Goal: Transaction & Acquisition: Purchase product/service

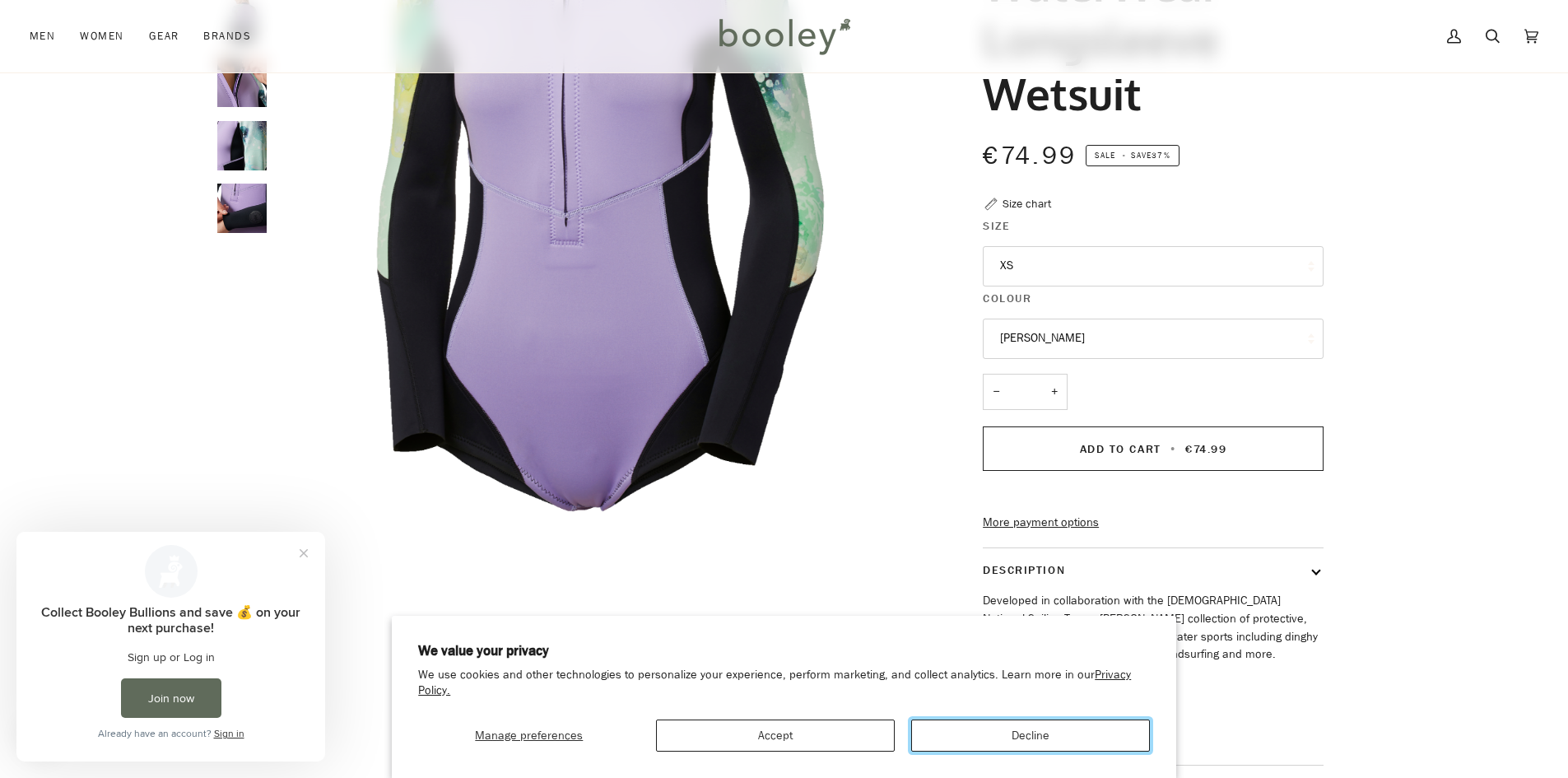
click at [1013, 732] on button "Decline" at bounding box center [1031, 735] width 239 height 32
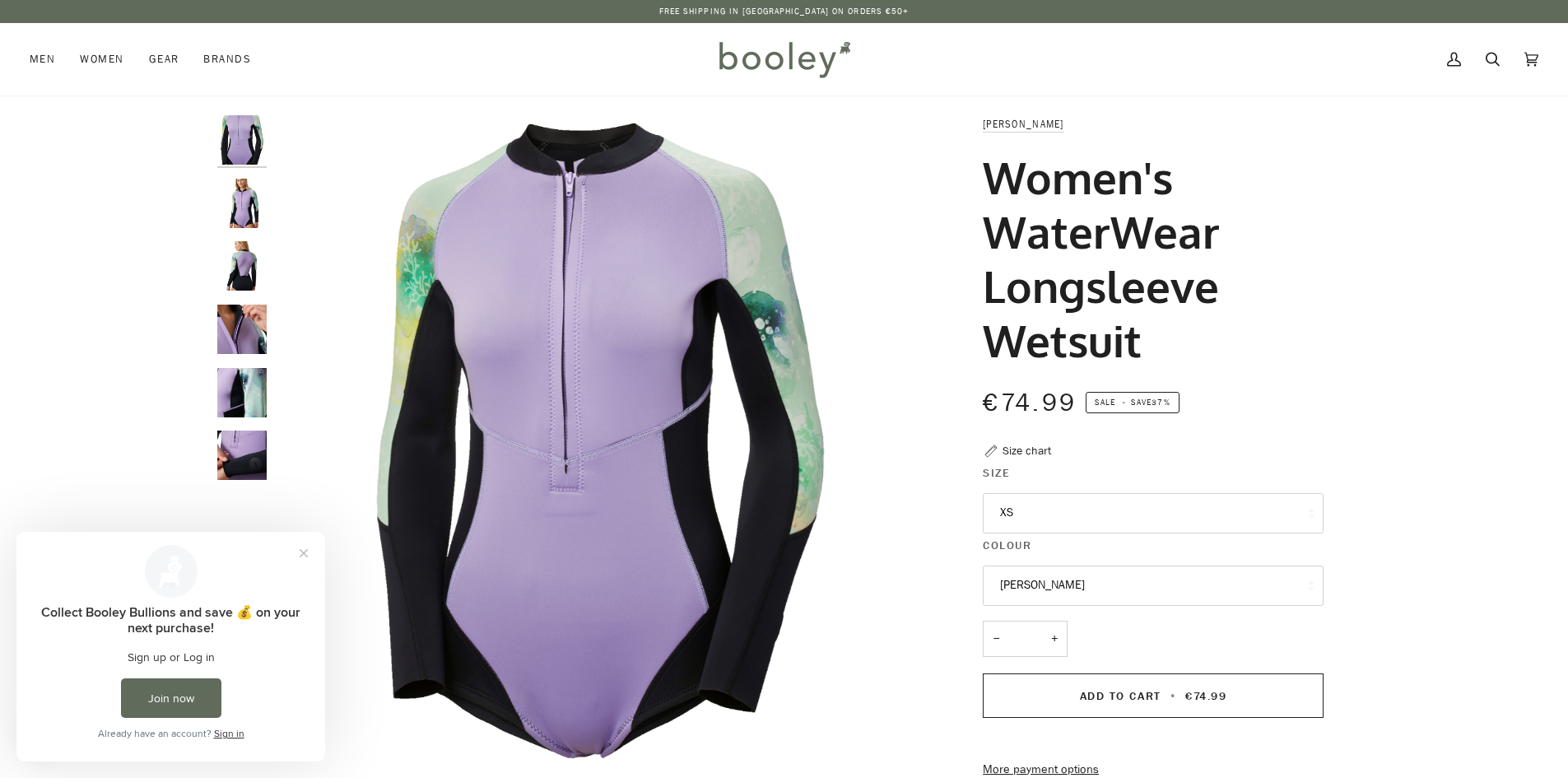
click at [253, 264] on img "Helly Hansen Women's Waterwear Longsleeve Wetsuit - Booley Galway" at bounding box center [241, 266] width 49 height 49
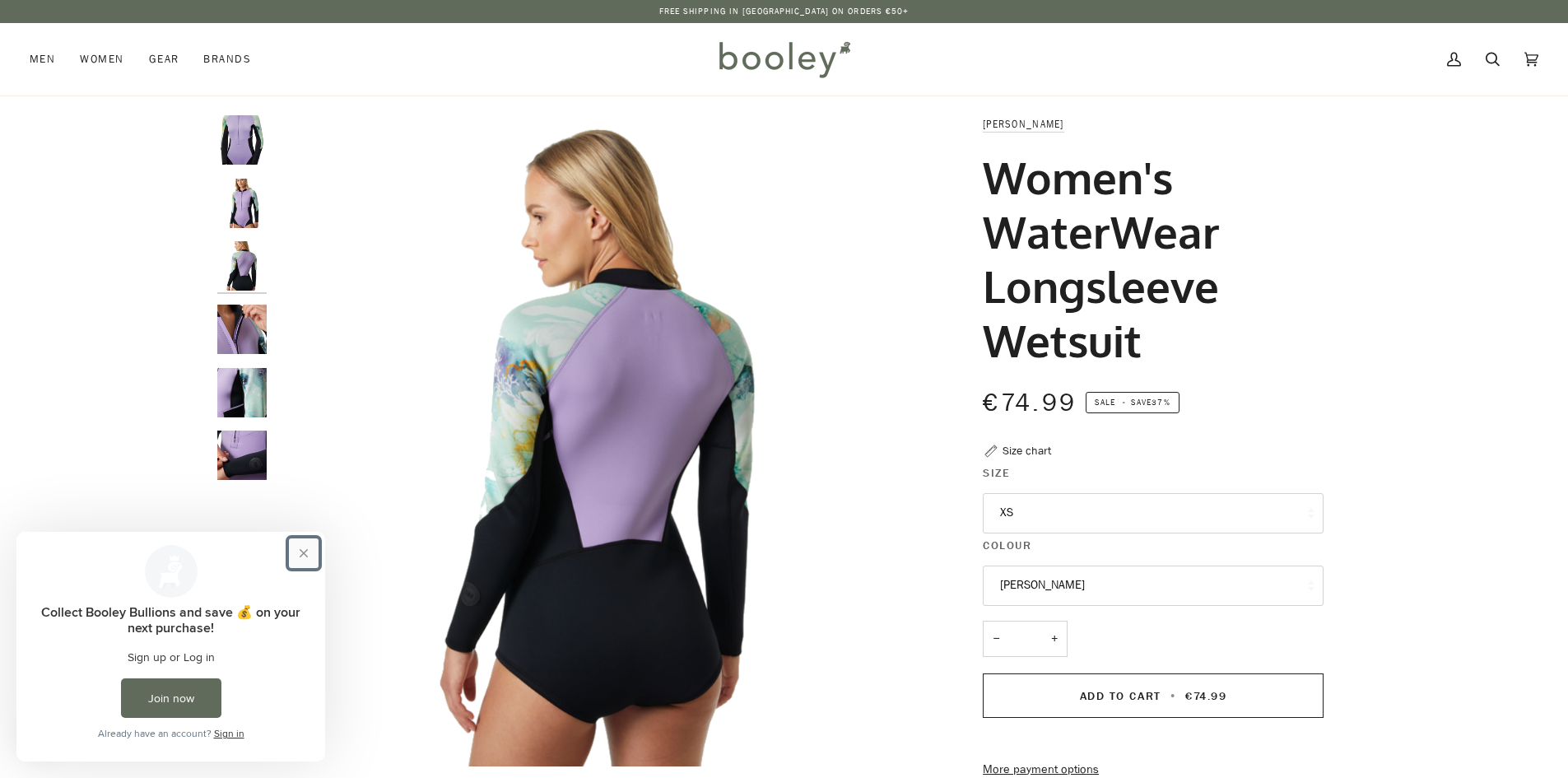
click at [305, 555] on button "Close prompt" at bounding box center [303, 554] width 29 height 29
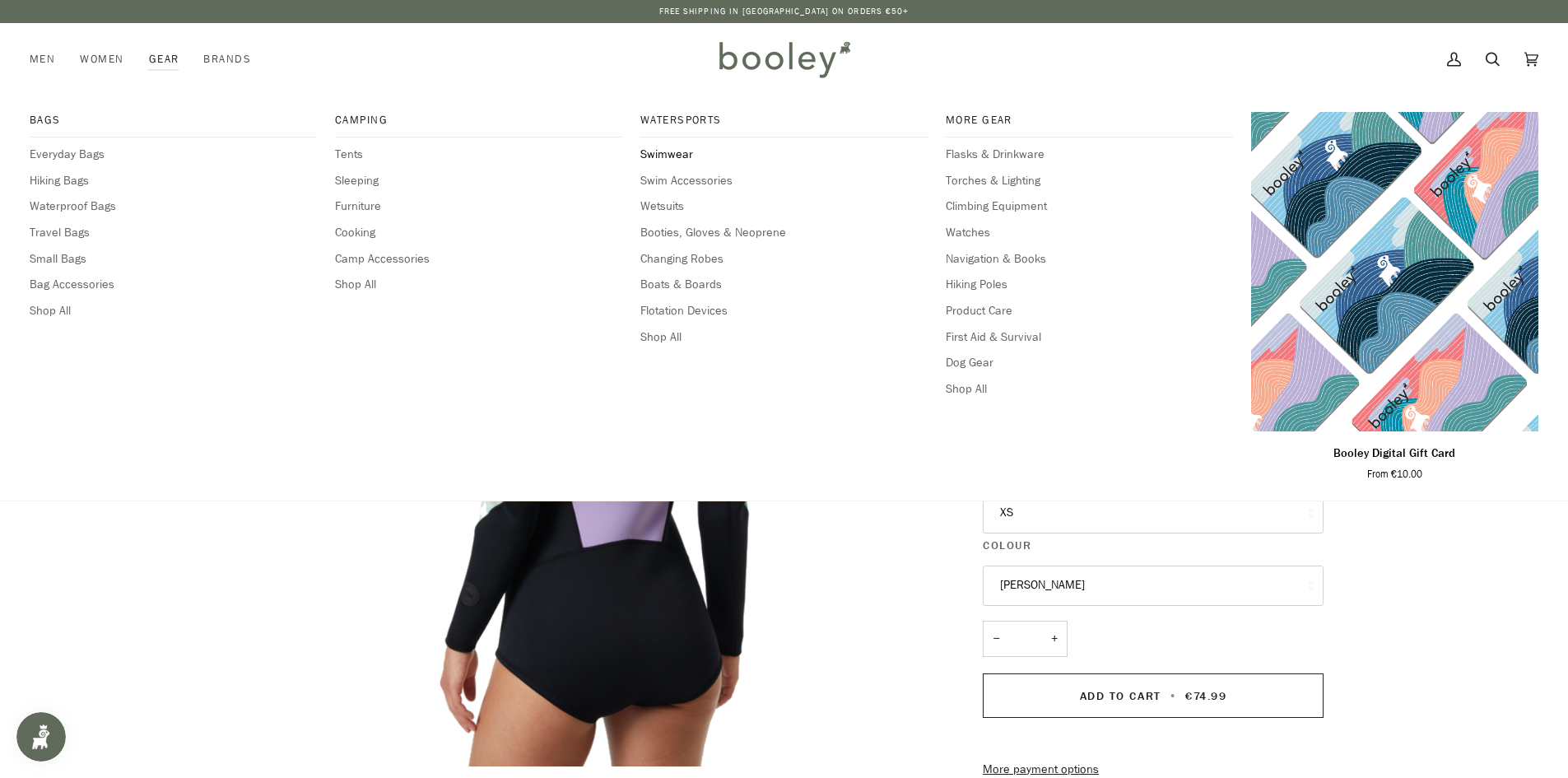
click at [670, 159] on span "Swimwear" at bounding box center [784, 155] width 287 height 18
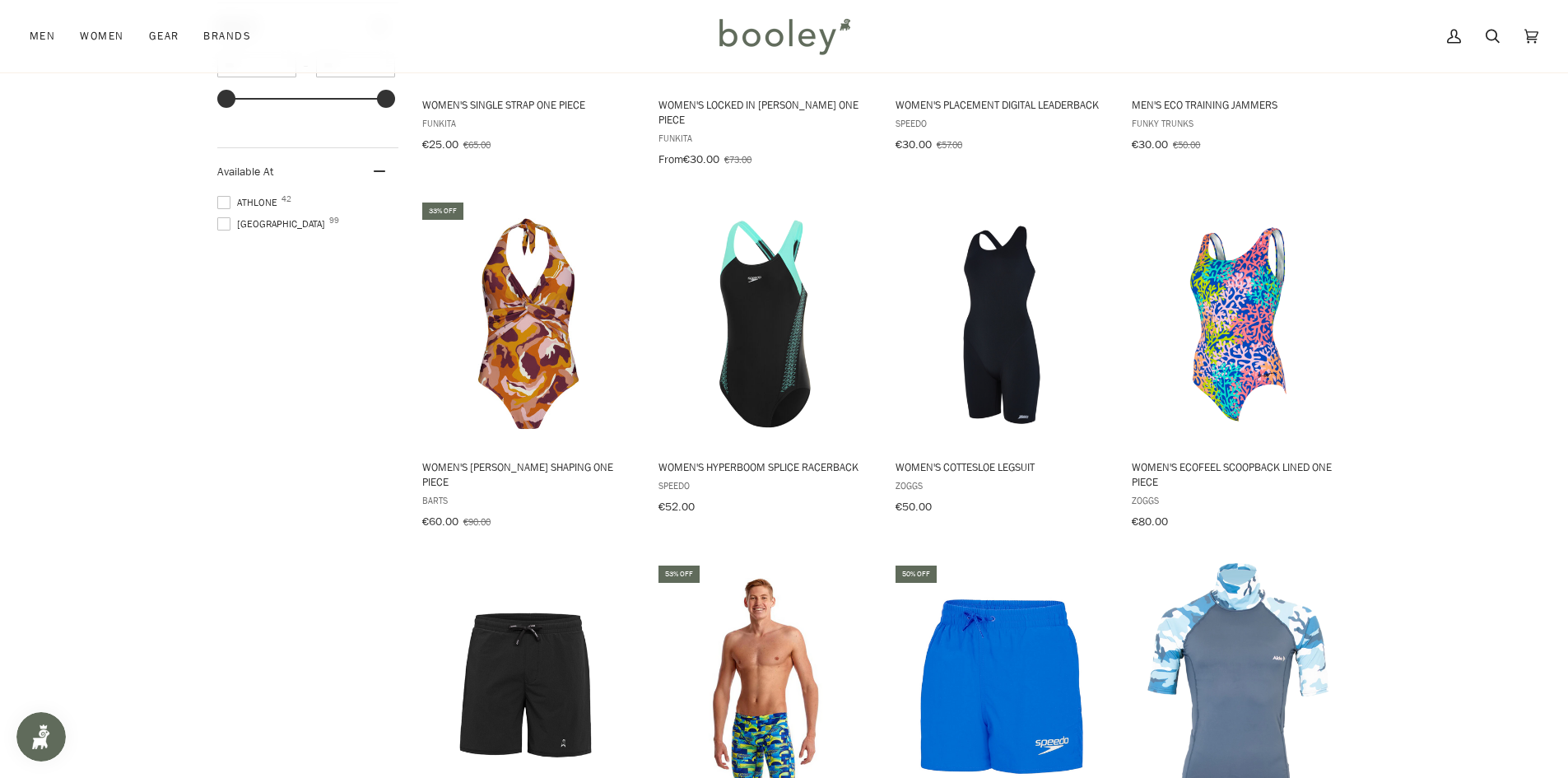
scroll to position [1780, 0]
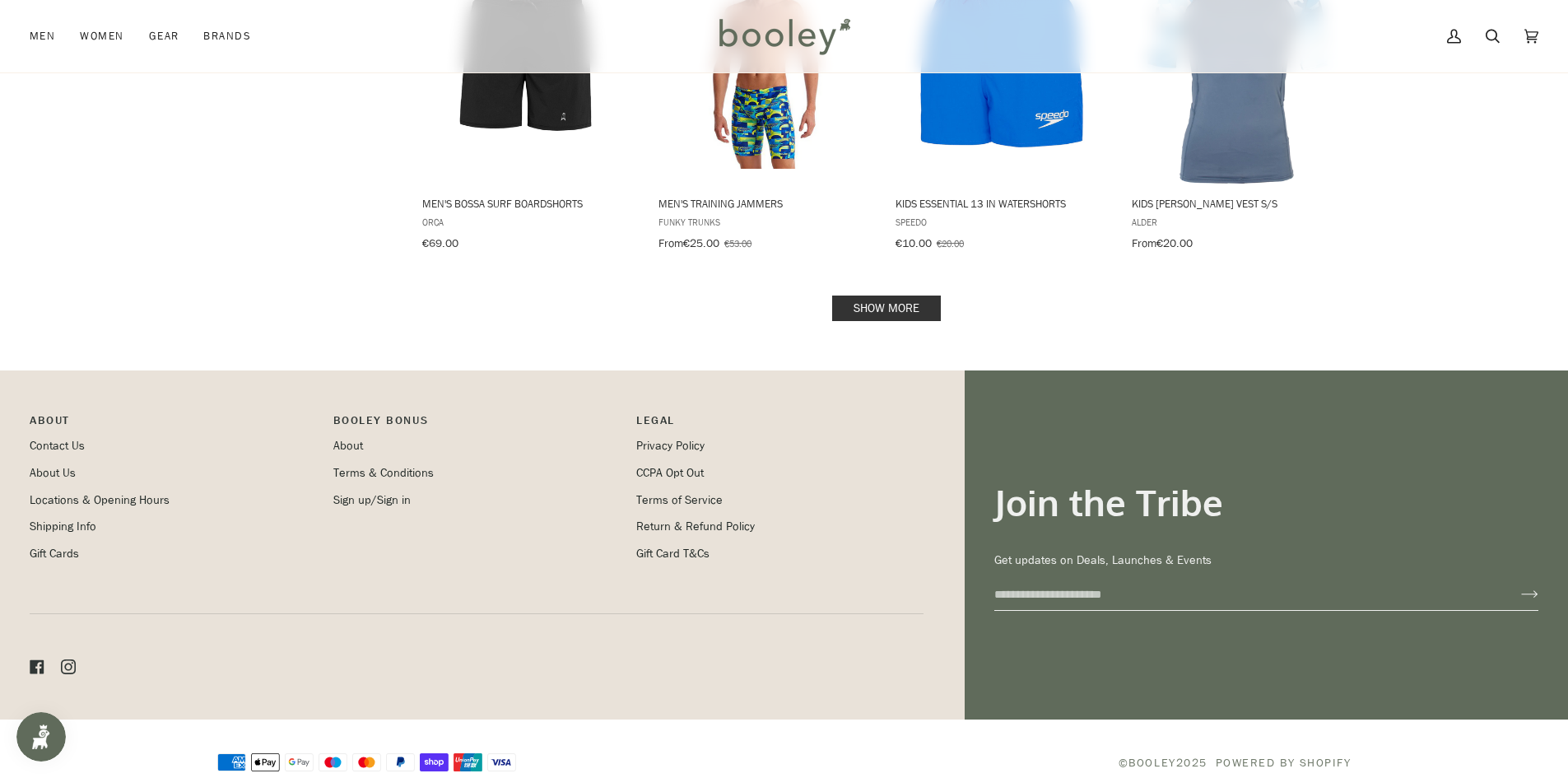
click at [908, 296] on link "Show more" at bounding box center [887, 309] width 108 height 26
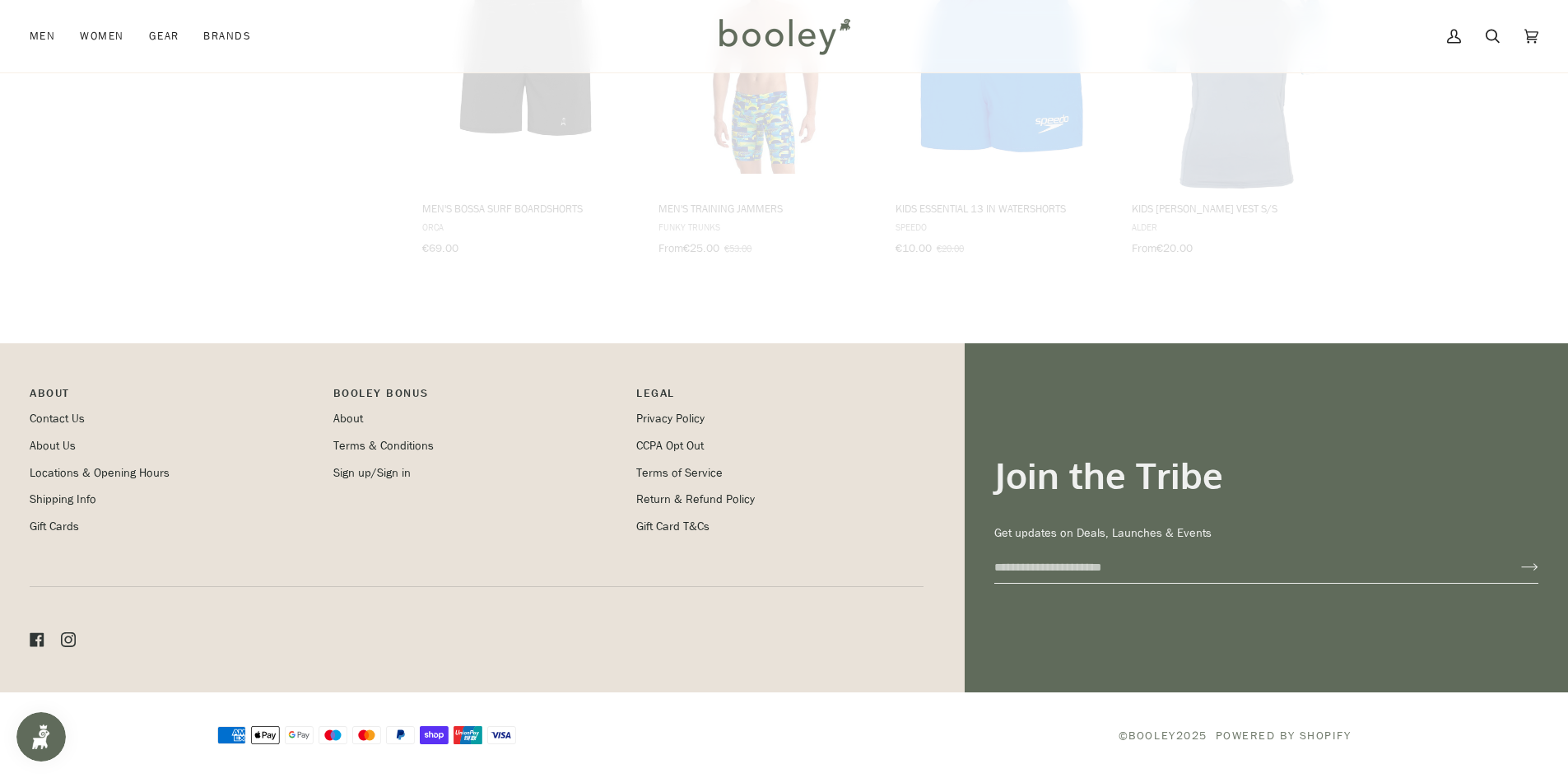
scroll to position [1748, 0]
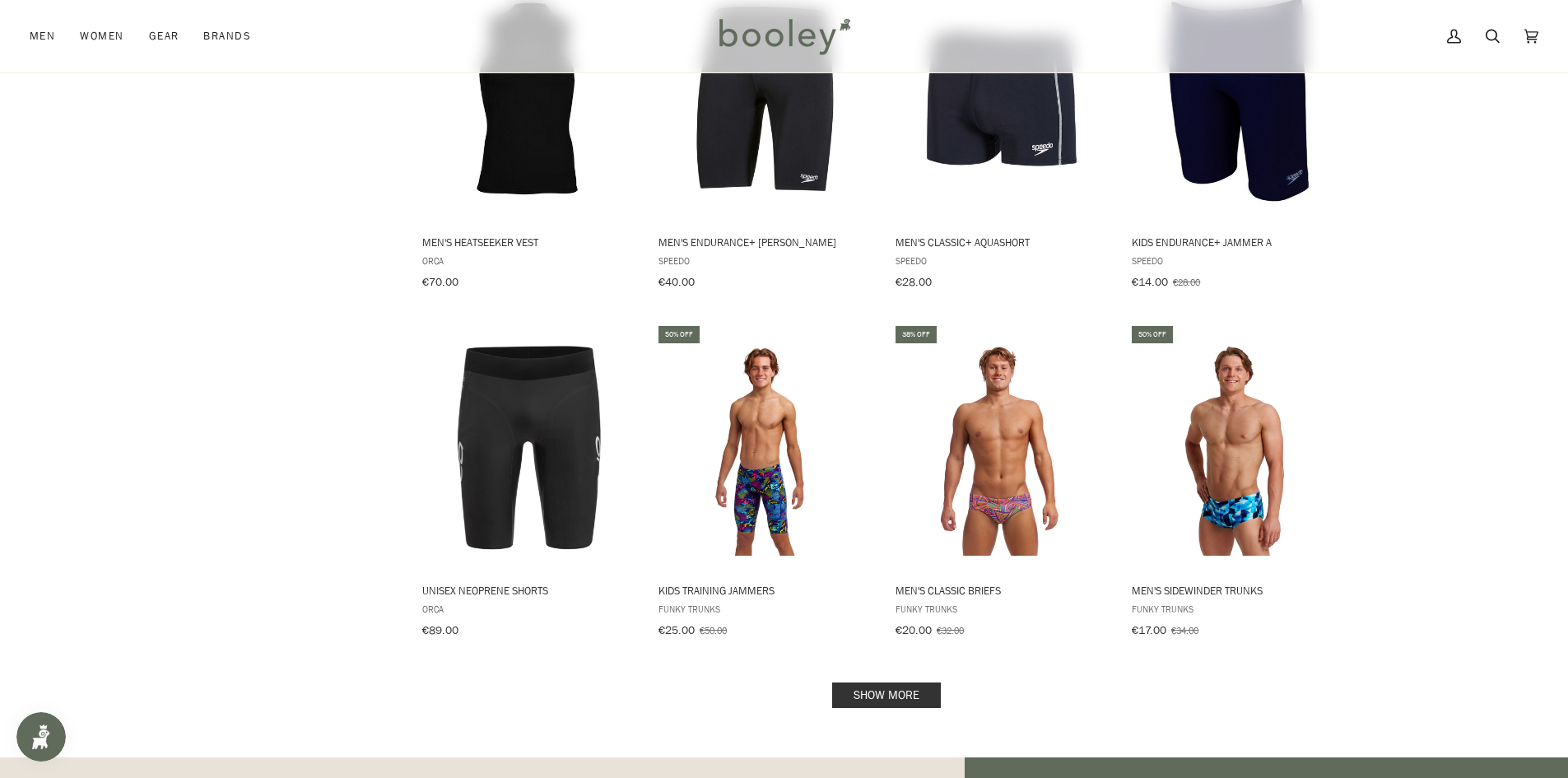
scroll to position [3313, 0]
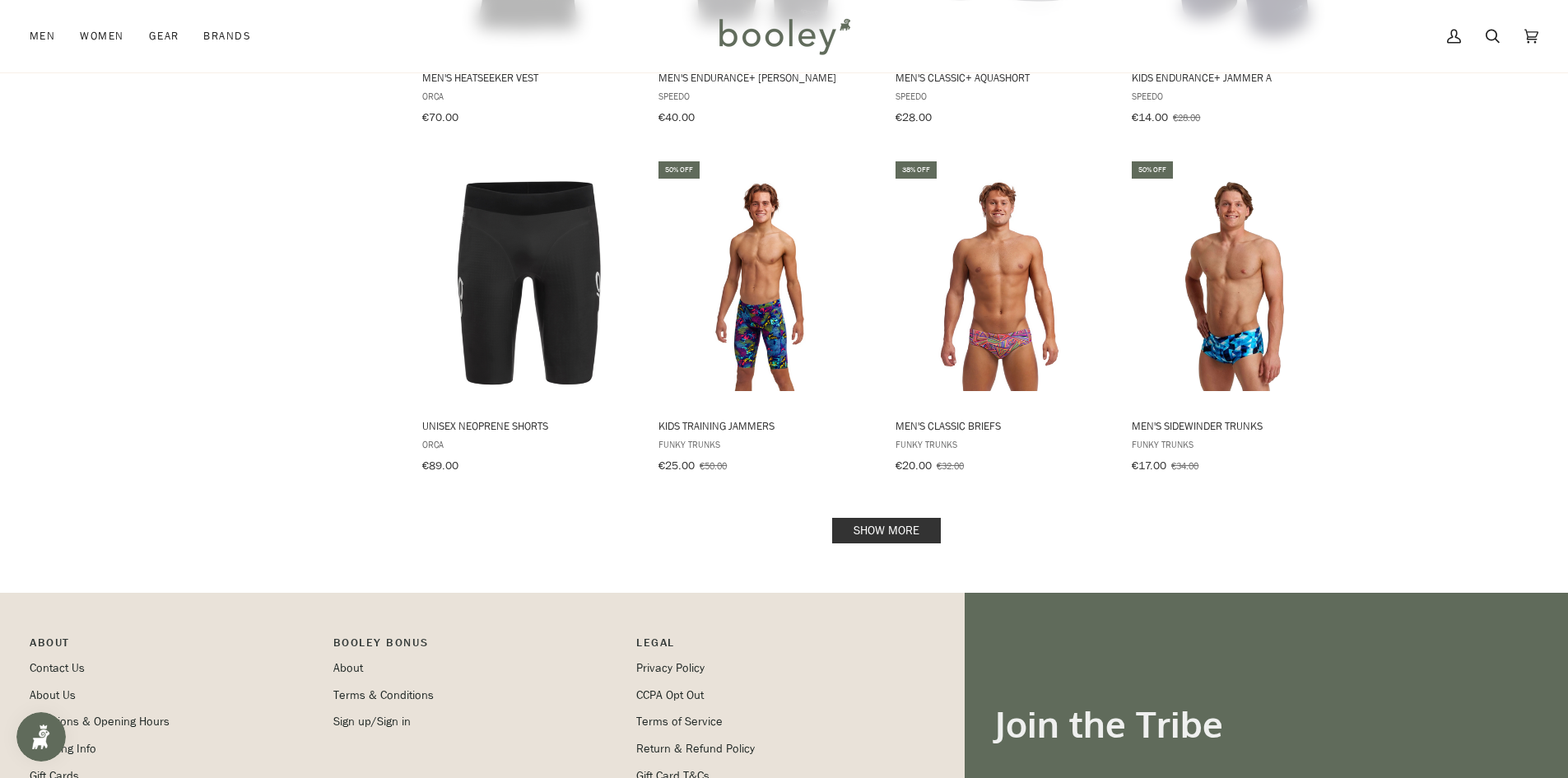
click at [886, 518] on link "Show more" at bounding box center [887, 531] width 108 height 26
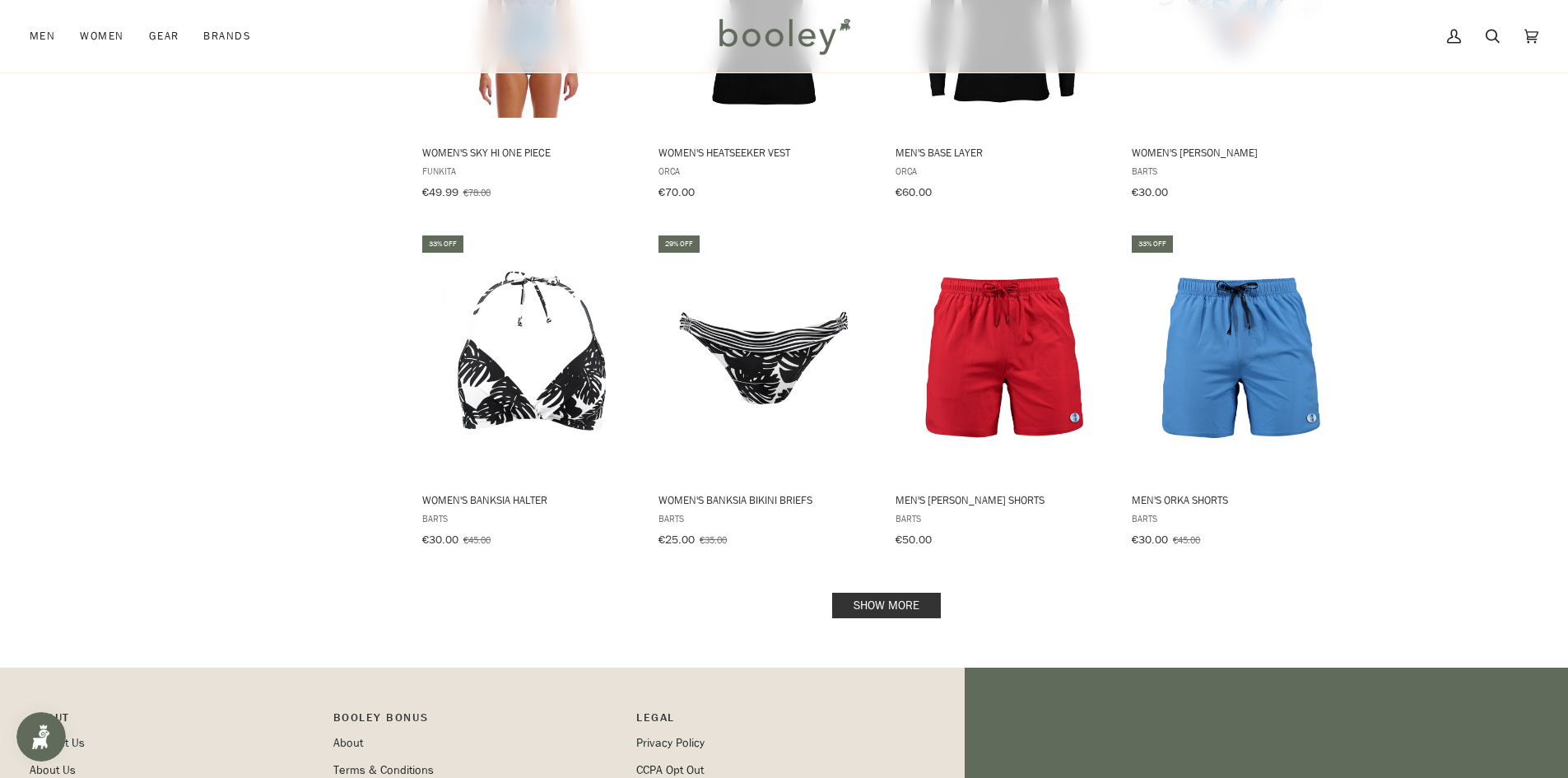
scroll to position [5251, 0]
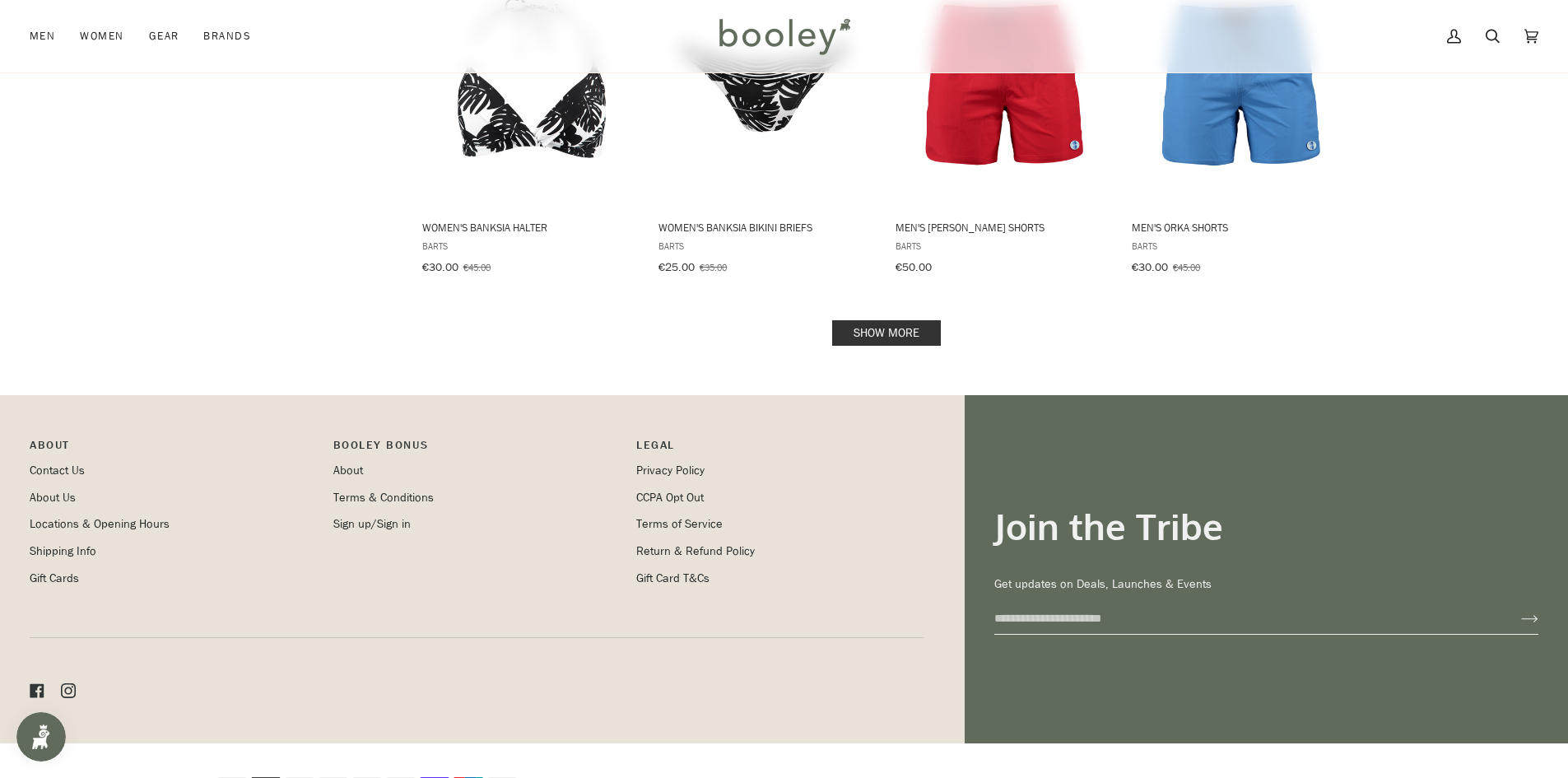
click at [875, 321] on link "Show more" at bounding box center [887, 334] width 108 height 26
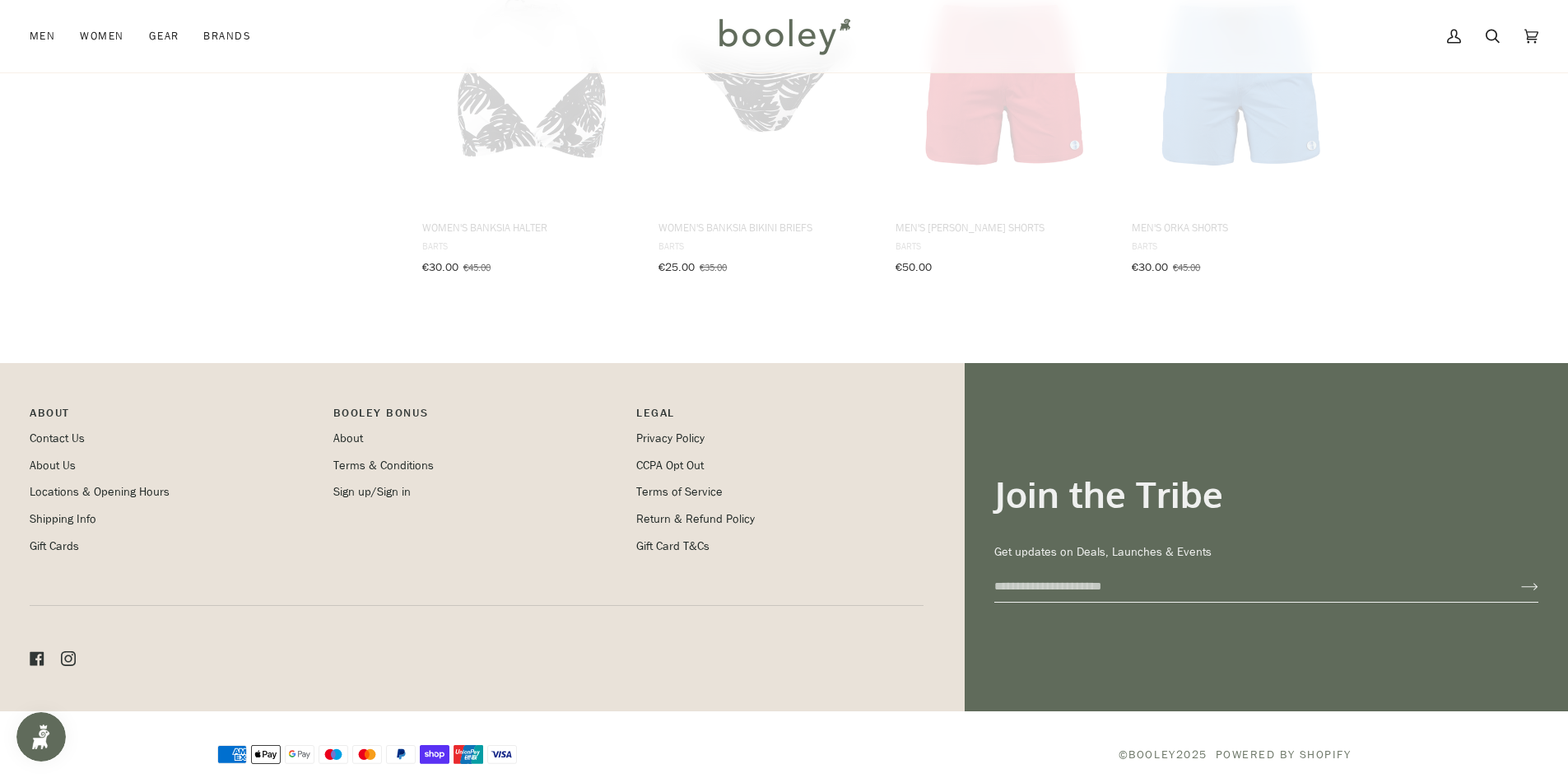
scroll to position [5219, 0]
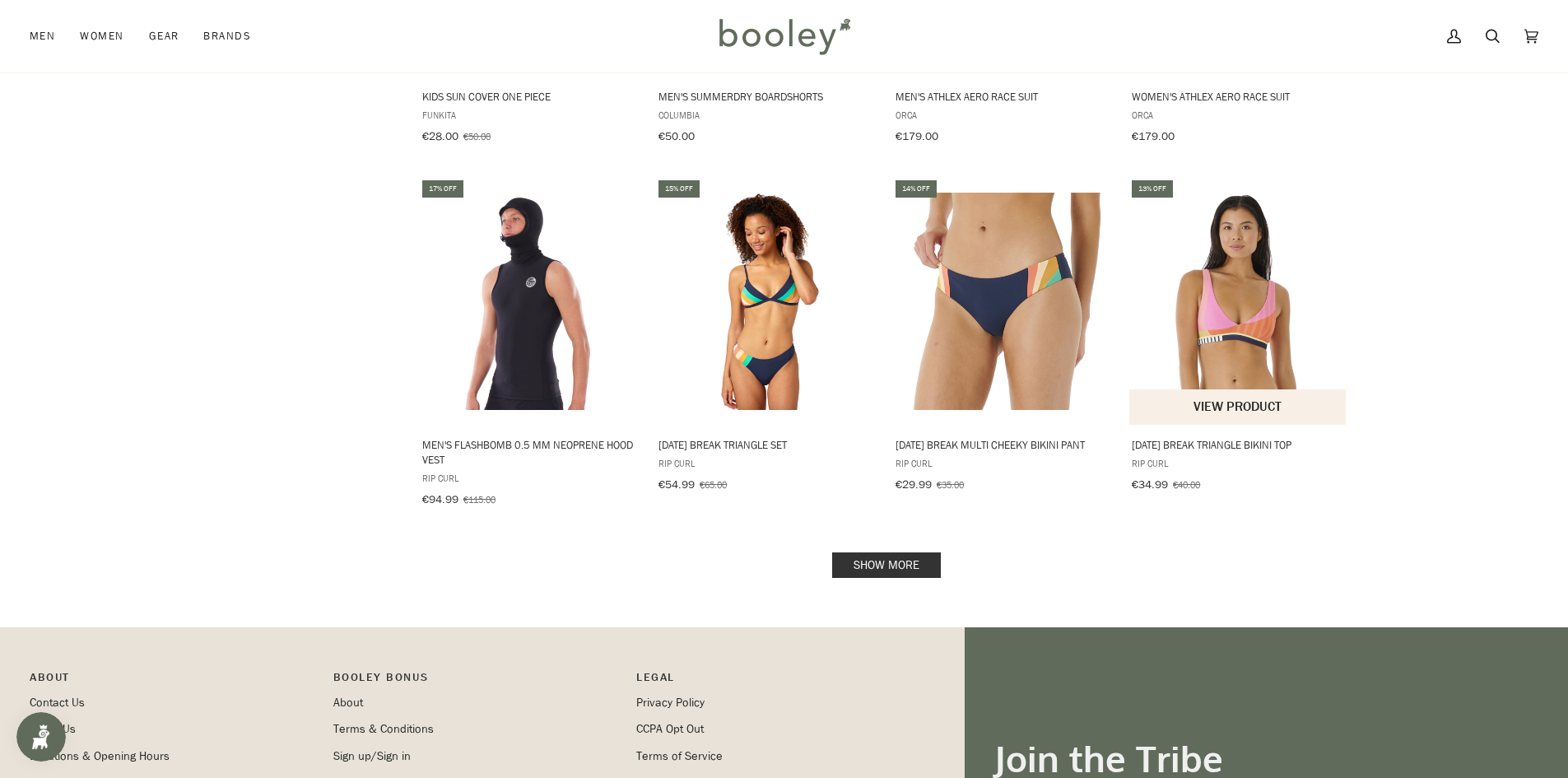
scroll to position [6785, 0]
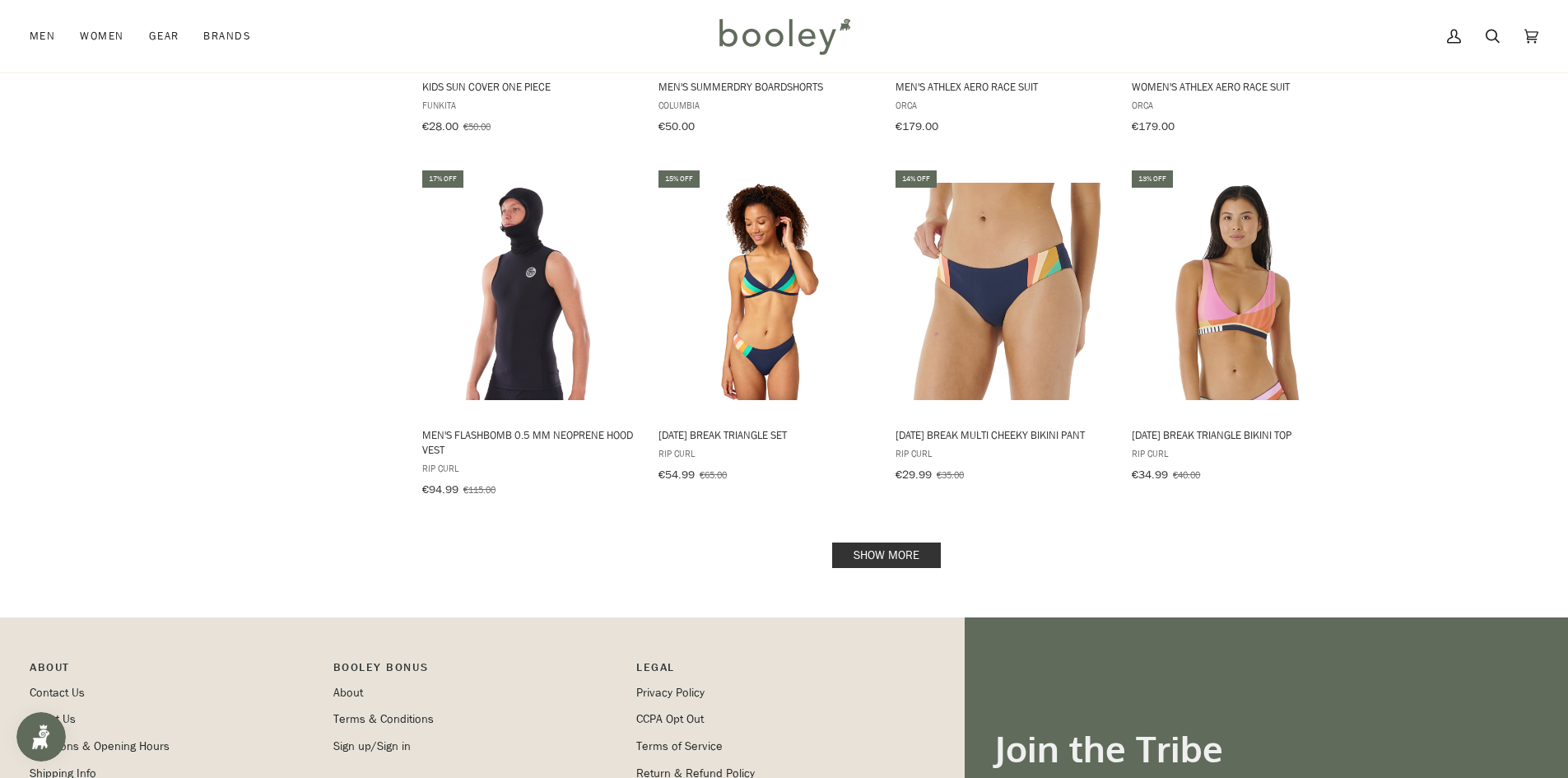
click at [857, 542] on link "Show more" at bounding box center [887, 555] width 108 height 26
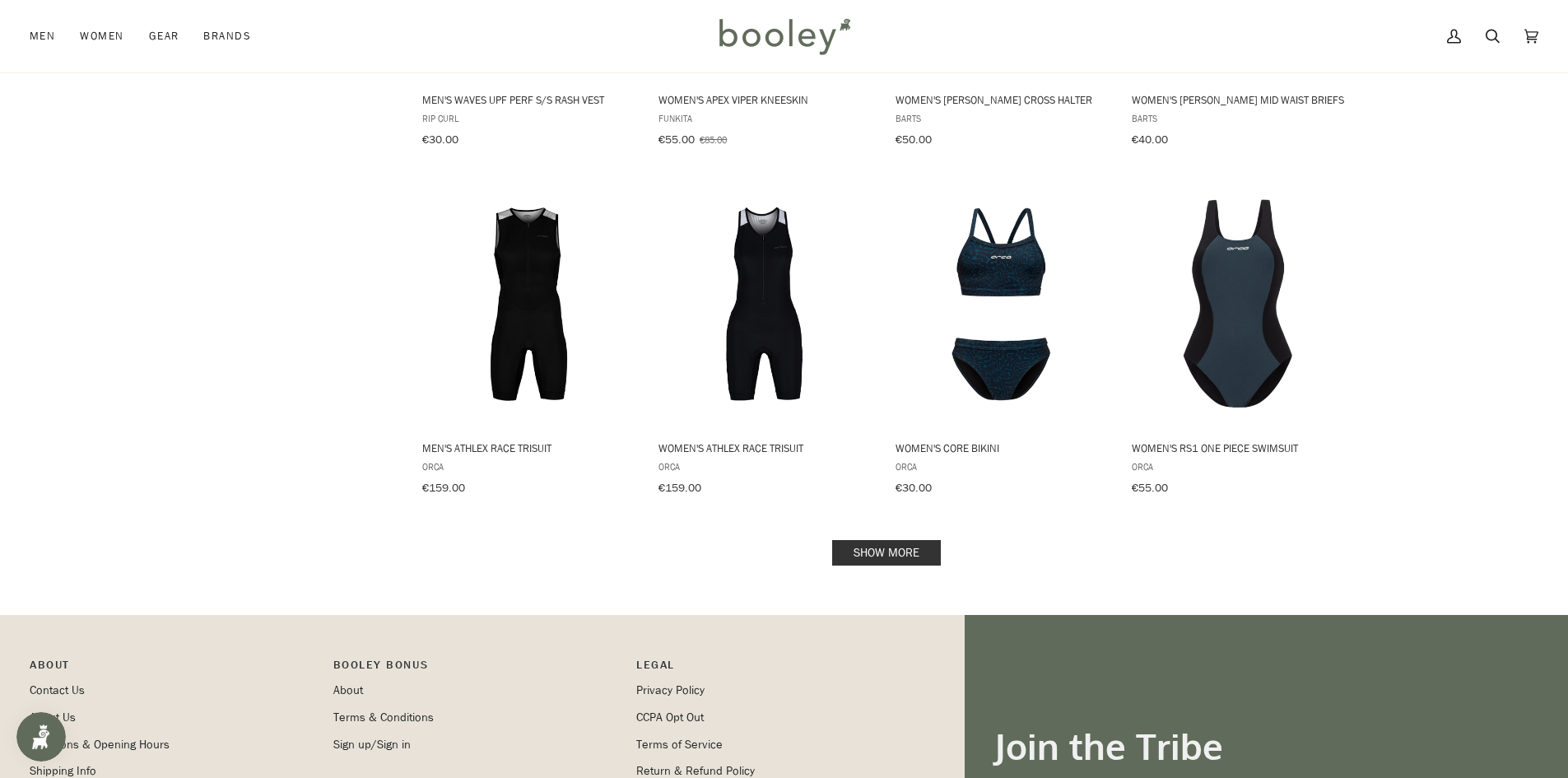
scroll to position [8678, 0]
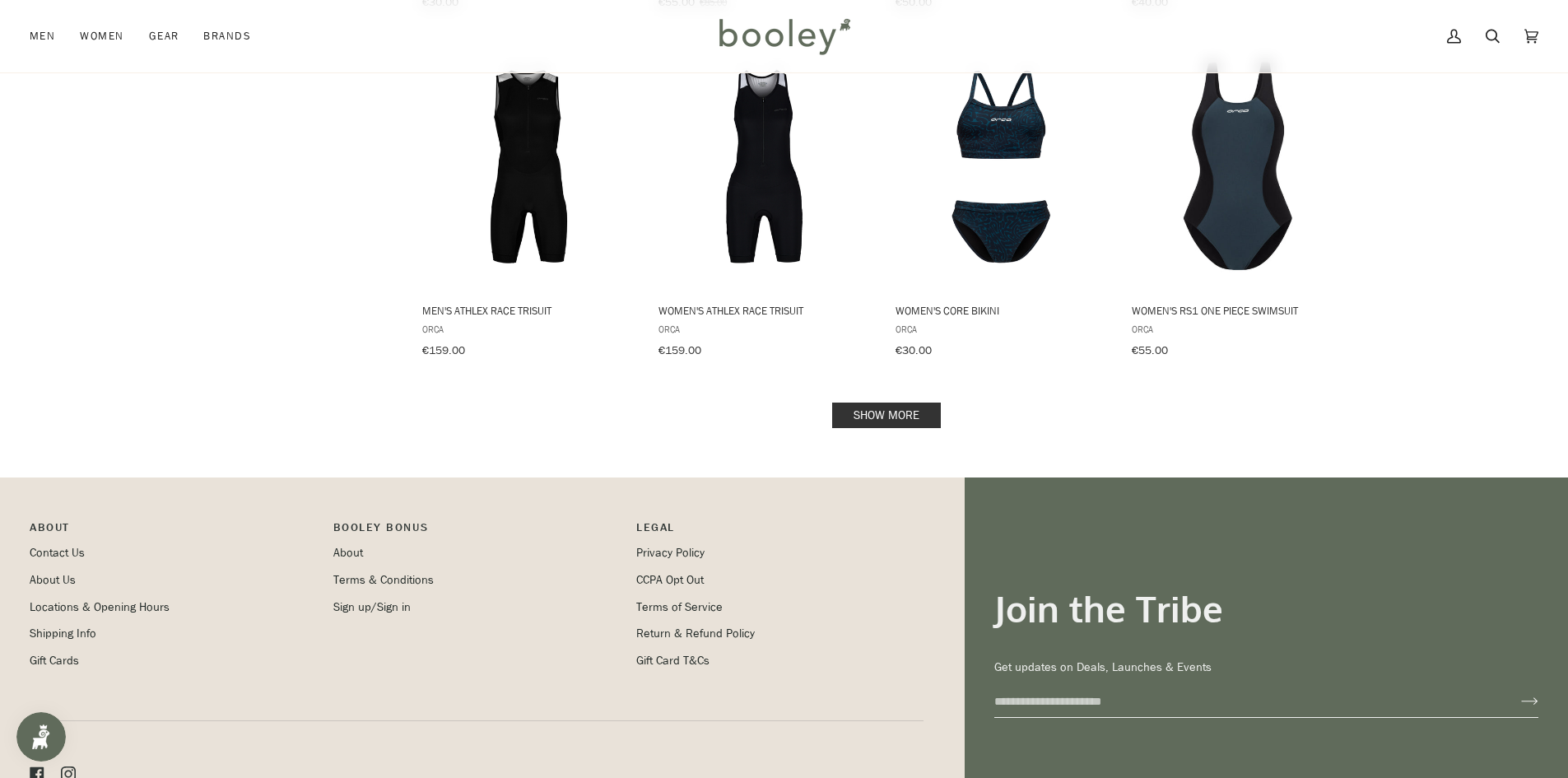
click at [846, 403] on link "Show more" at bounding box center [887, 416] width 108 height 26
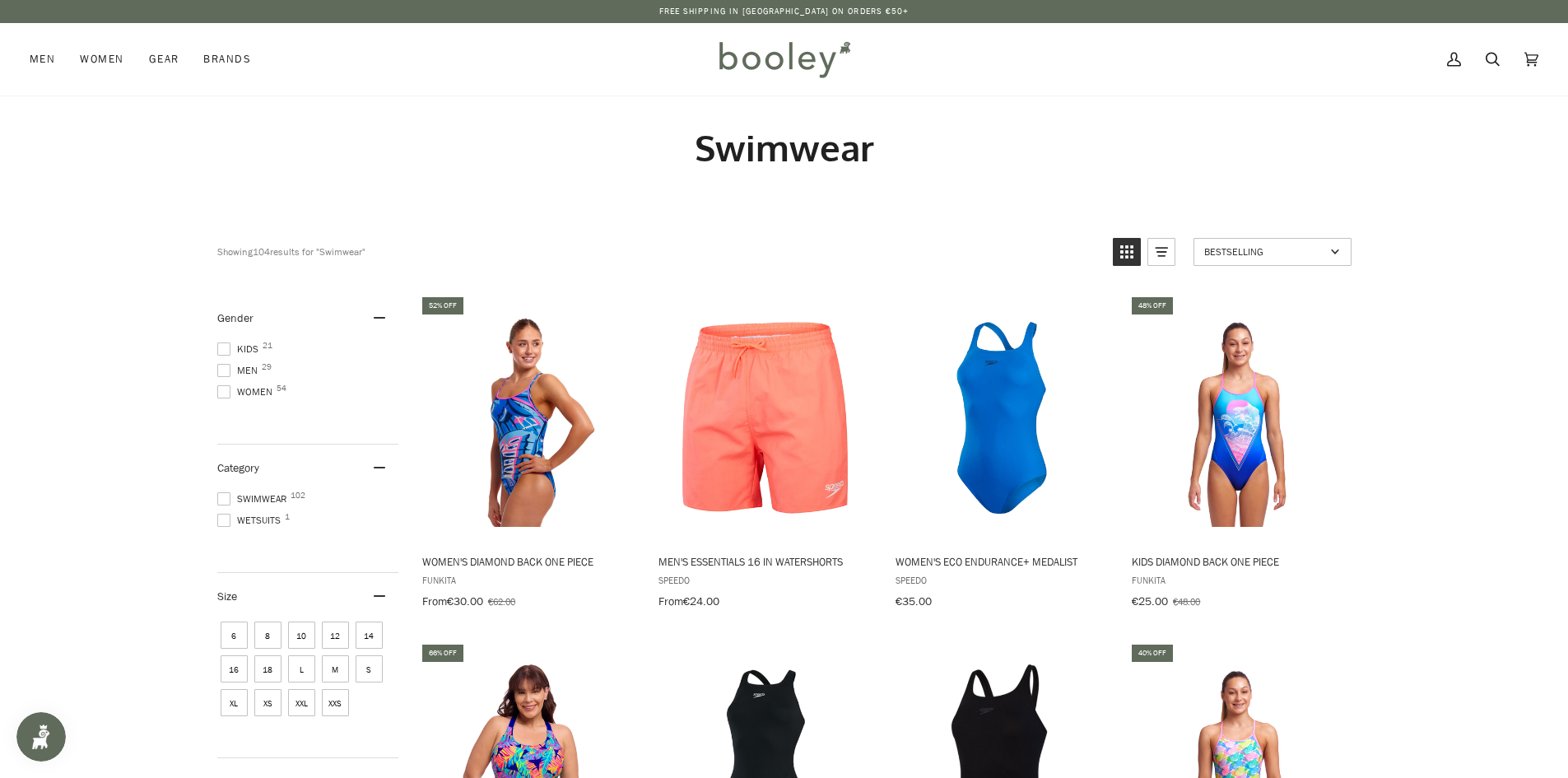
click at [221, 392] on span at bounding box center [223, 391] width 13 height 13
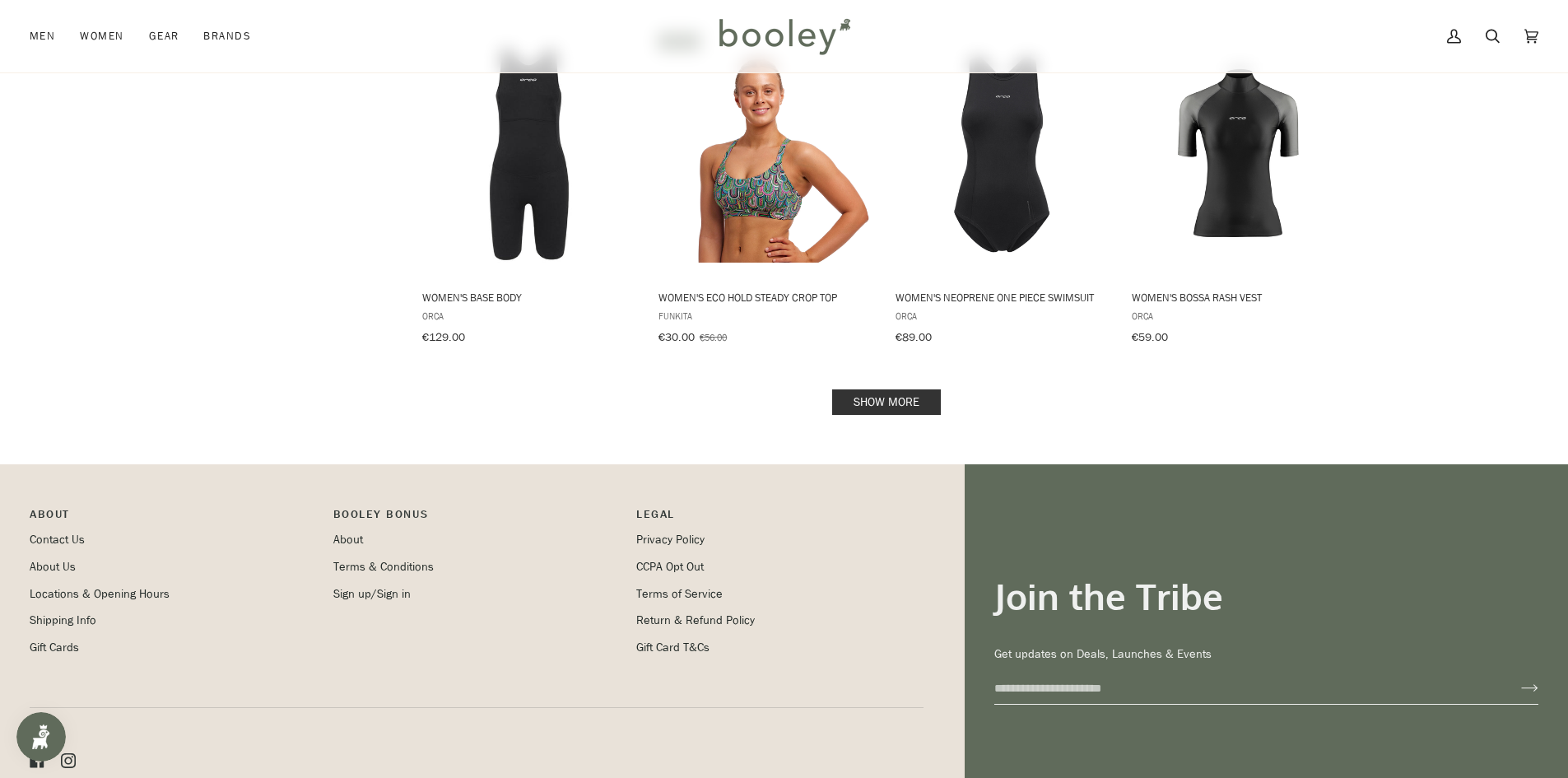
scroll to position [1730, 0]
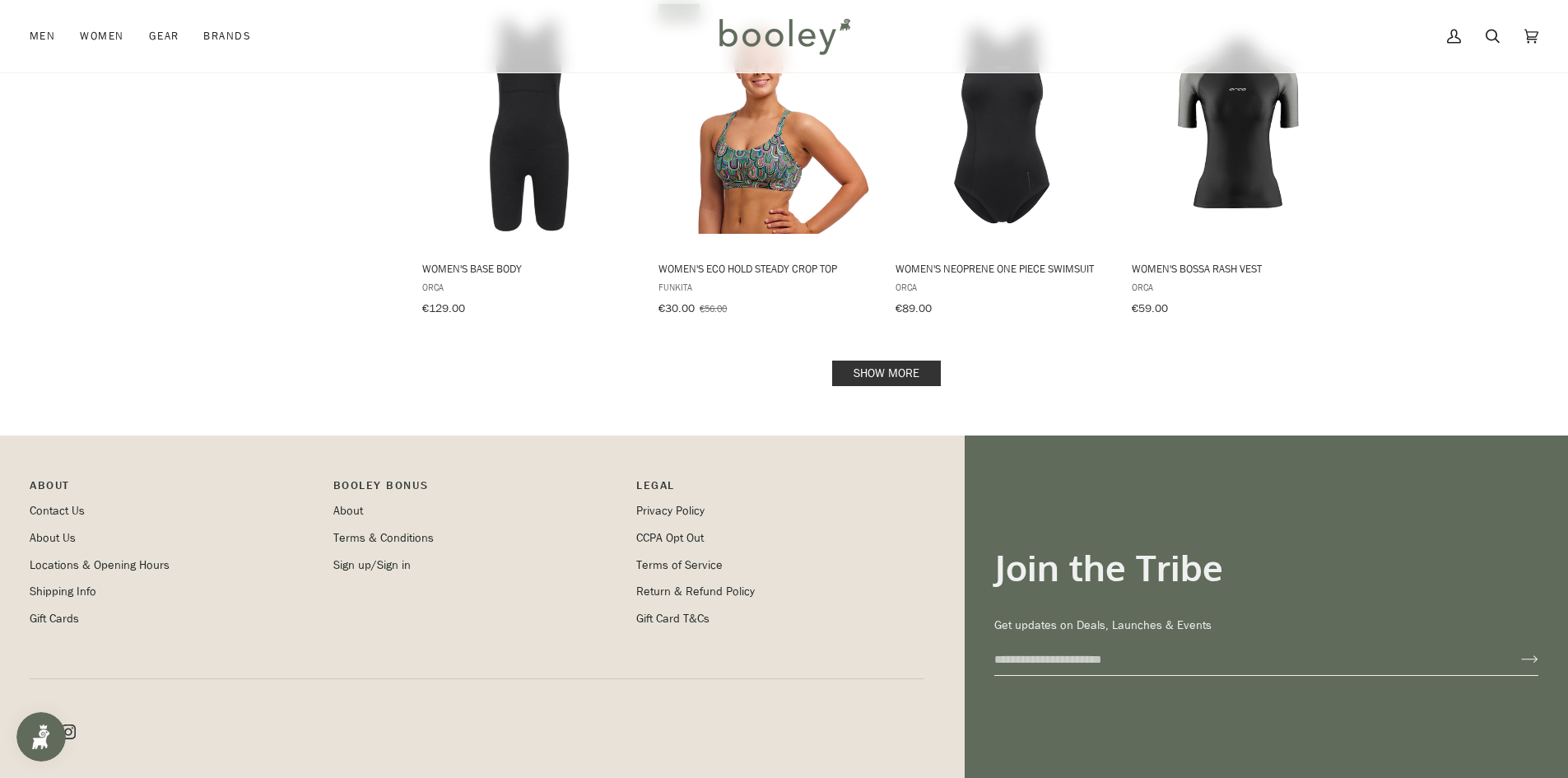
click at [921, 361] on link "Show more" at bounding box center [887, 374] width 108 height 26
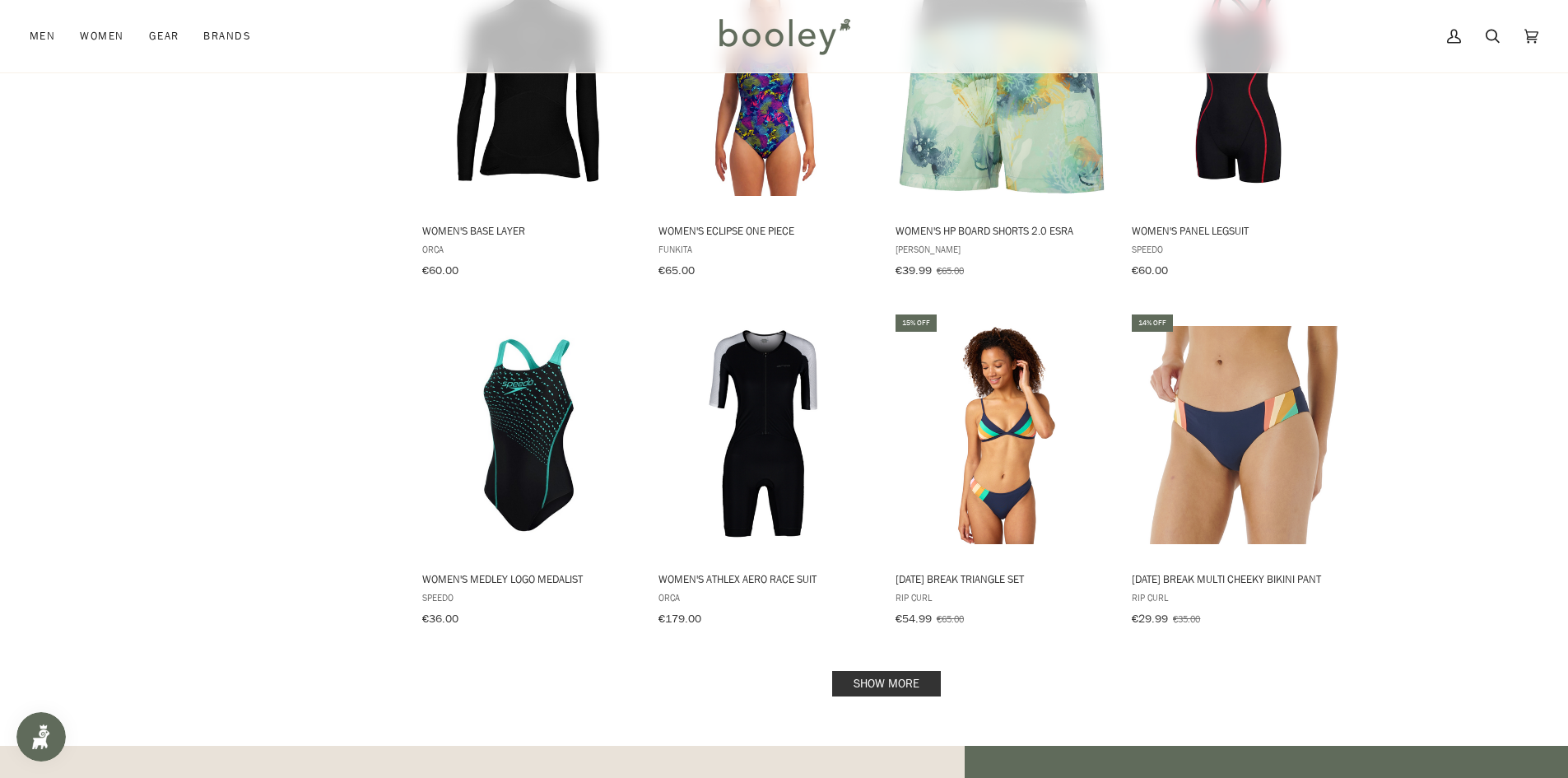
scroll to position [3378, 0]
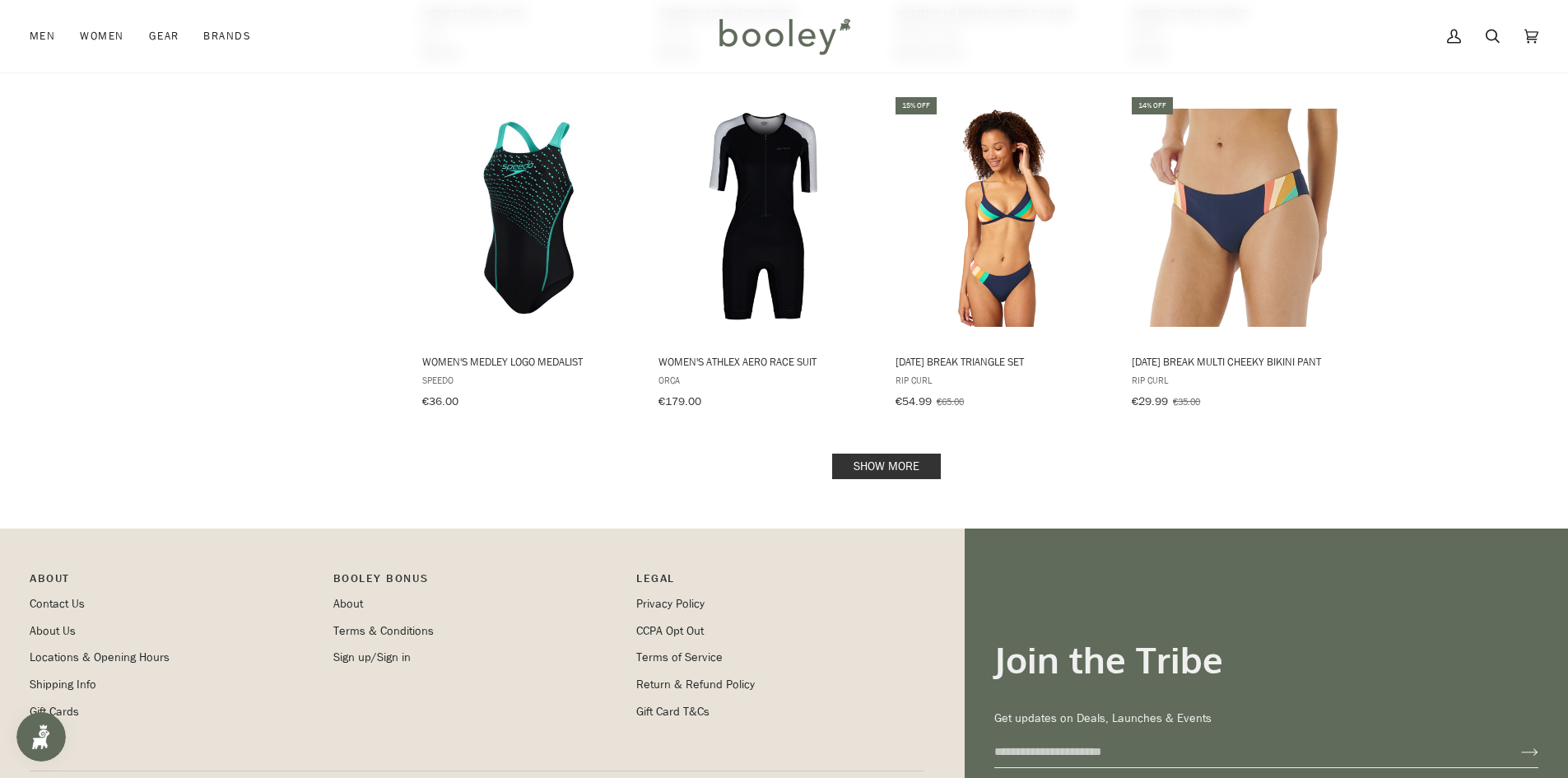
click at [877, 454] on link "Show more" at bounding box center [887, 467] width 108 height 26
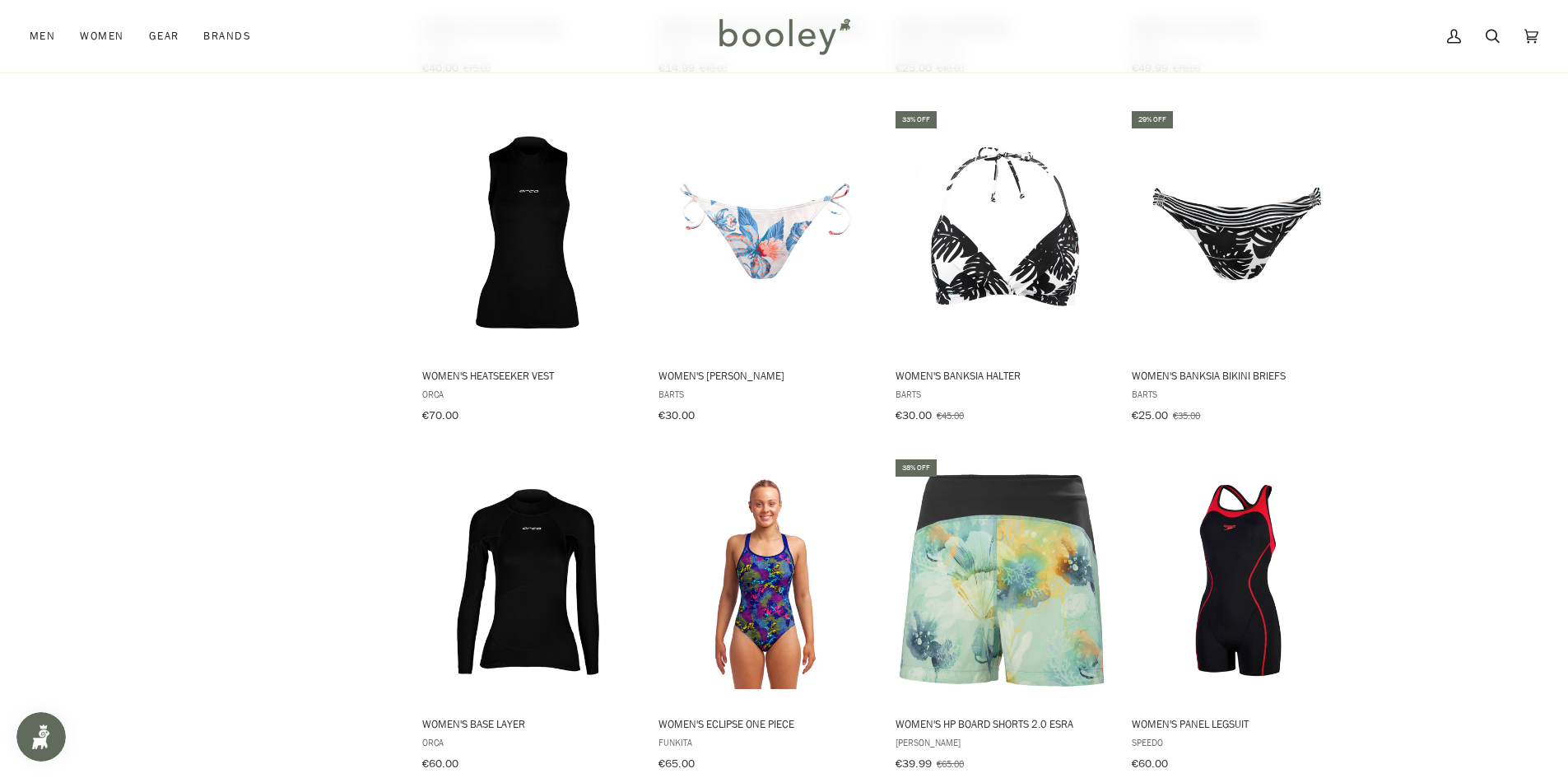
scroll to position [2141, 0]
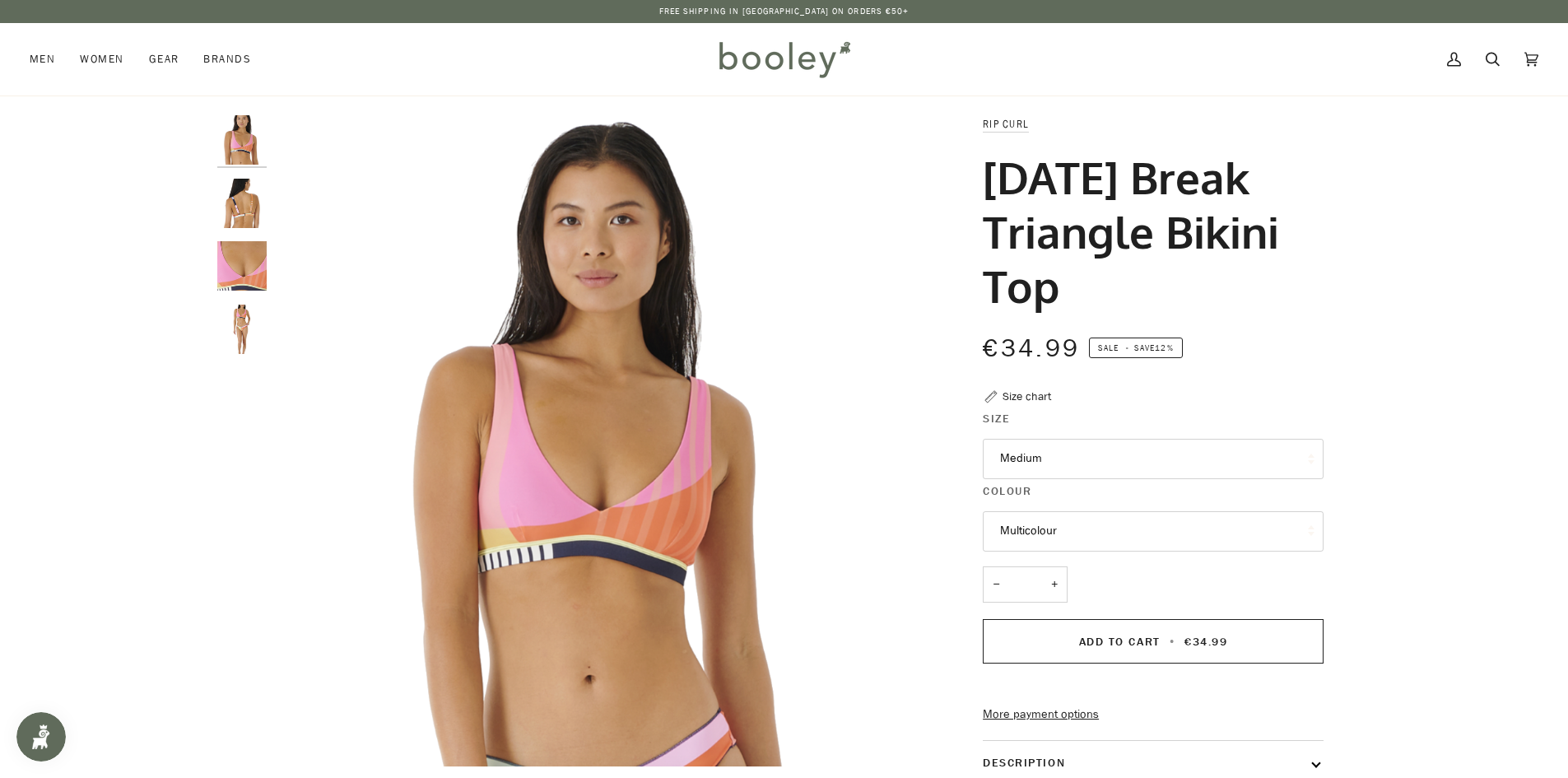
click at [238, 203] on img "Rip Curl Women's Day Break Triangle Bikini Top - Booley Galway" at bounding box center [241, 203] width 49 height 49
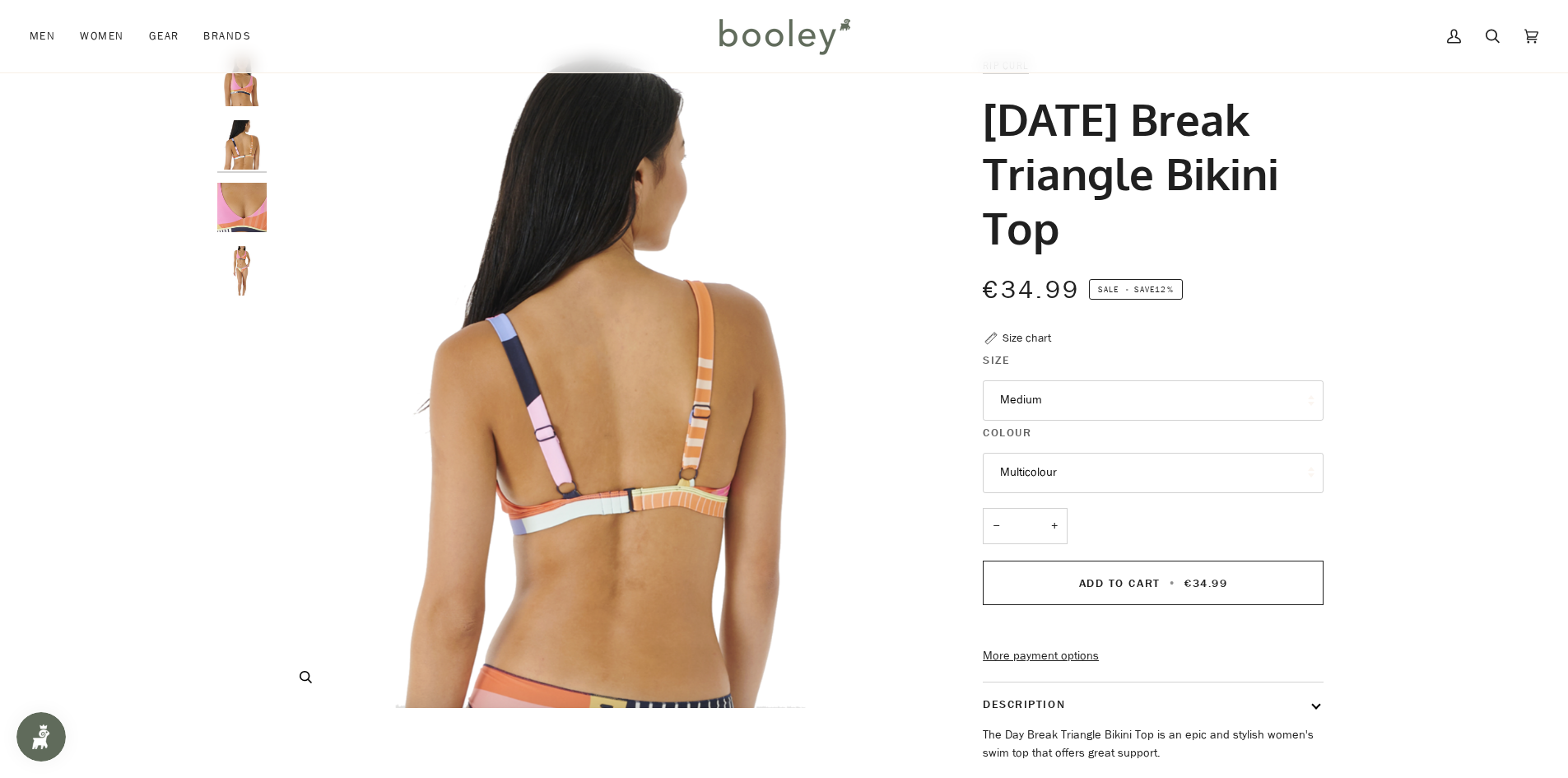
scroll to position [165, 0]
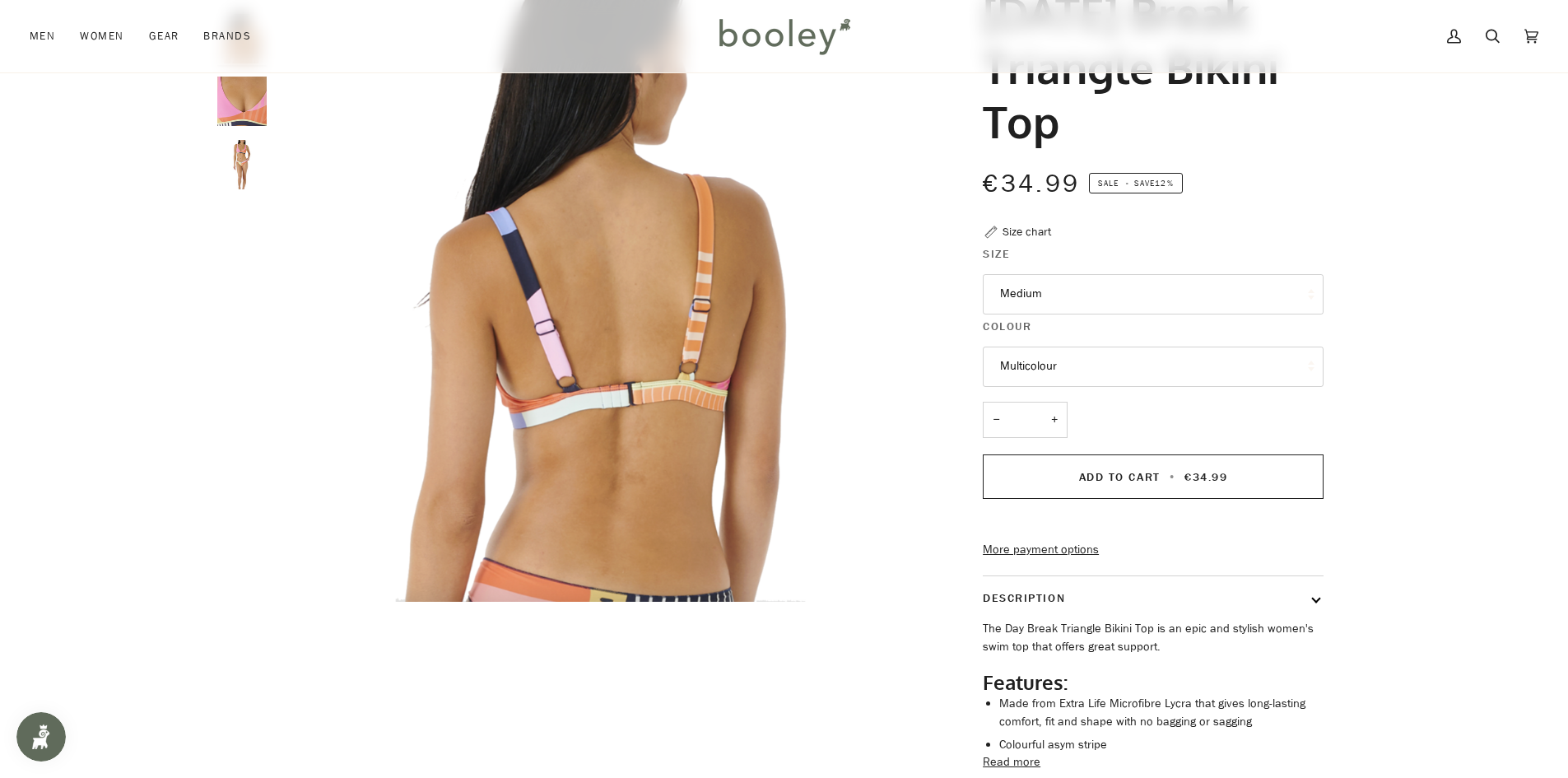
click at [251, 169] on img "Rip Curl Women's Day Break Triangle Bikini Top - Booley Galway" at bounding box center [241, 164] width 49 height 49
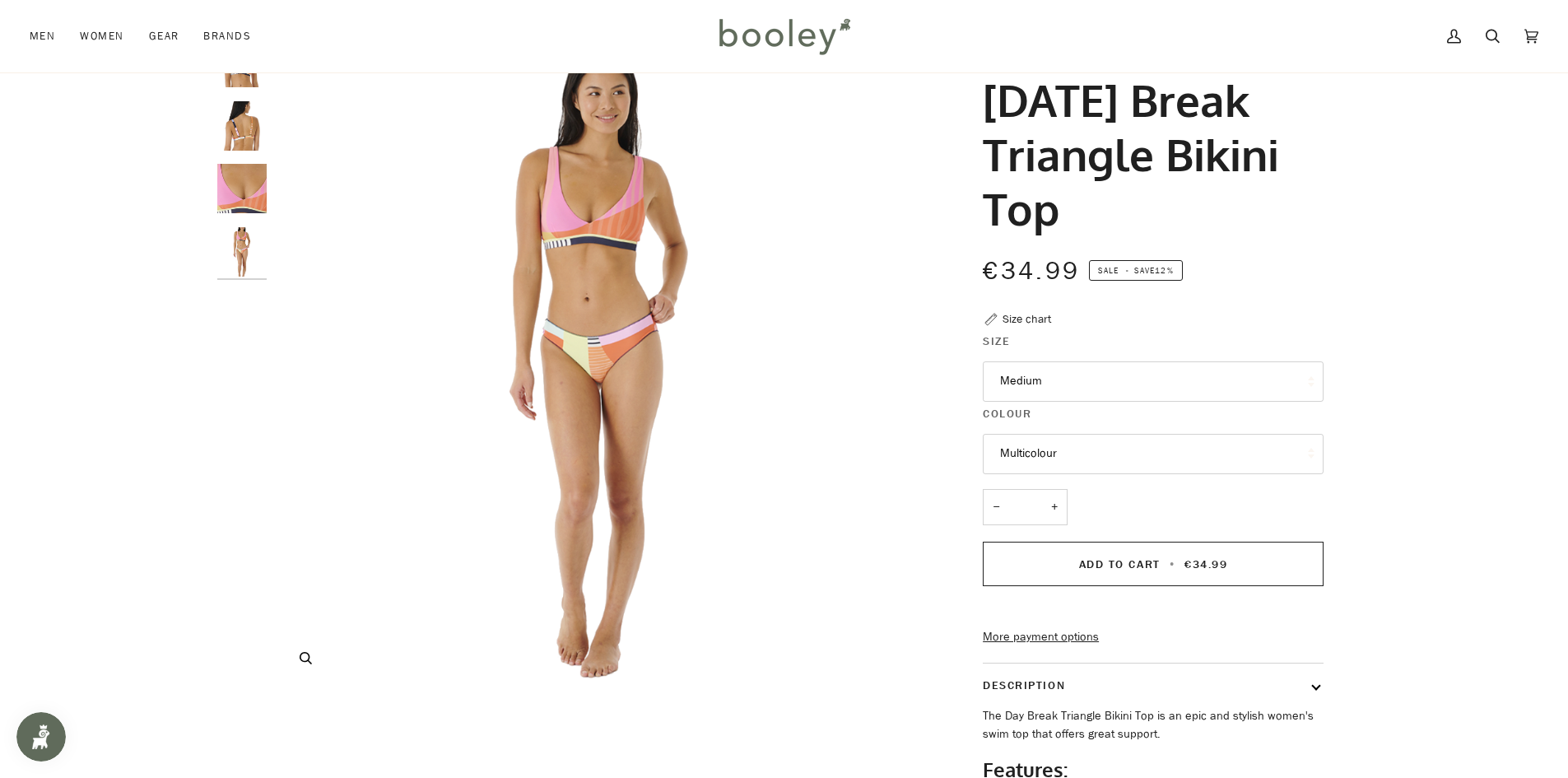
scroll to position [0, 0]
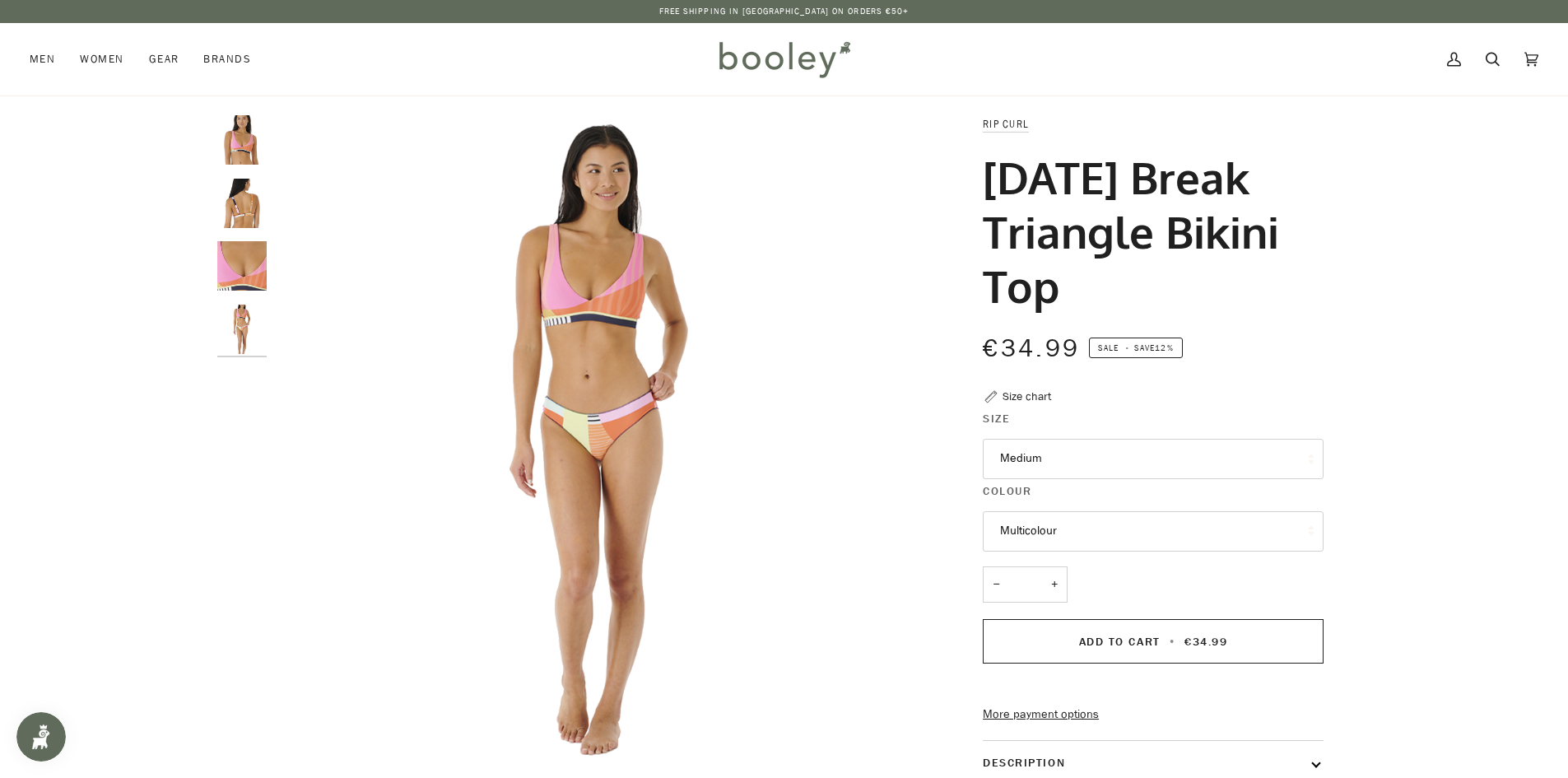
click at [250, 138] on img "Rip Curl Women's Day Break Triangle Bikini Top Multicolour - Booley Galway" at bounding box center [241, 139] width 49 height 49
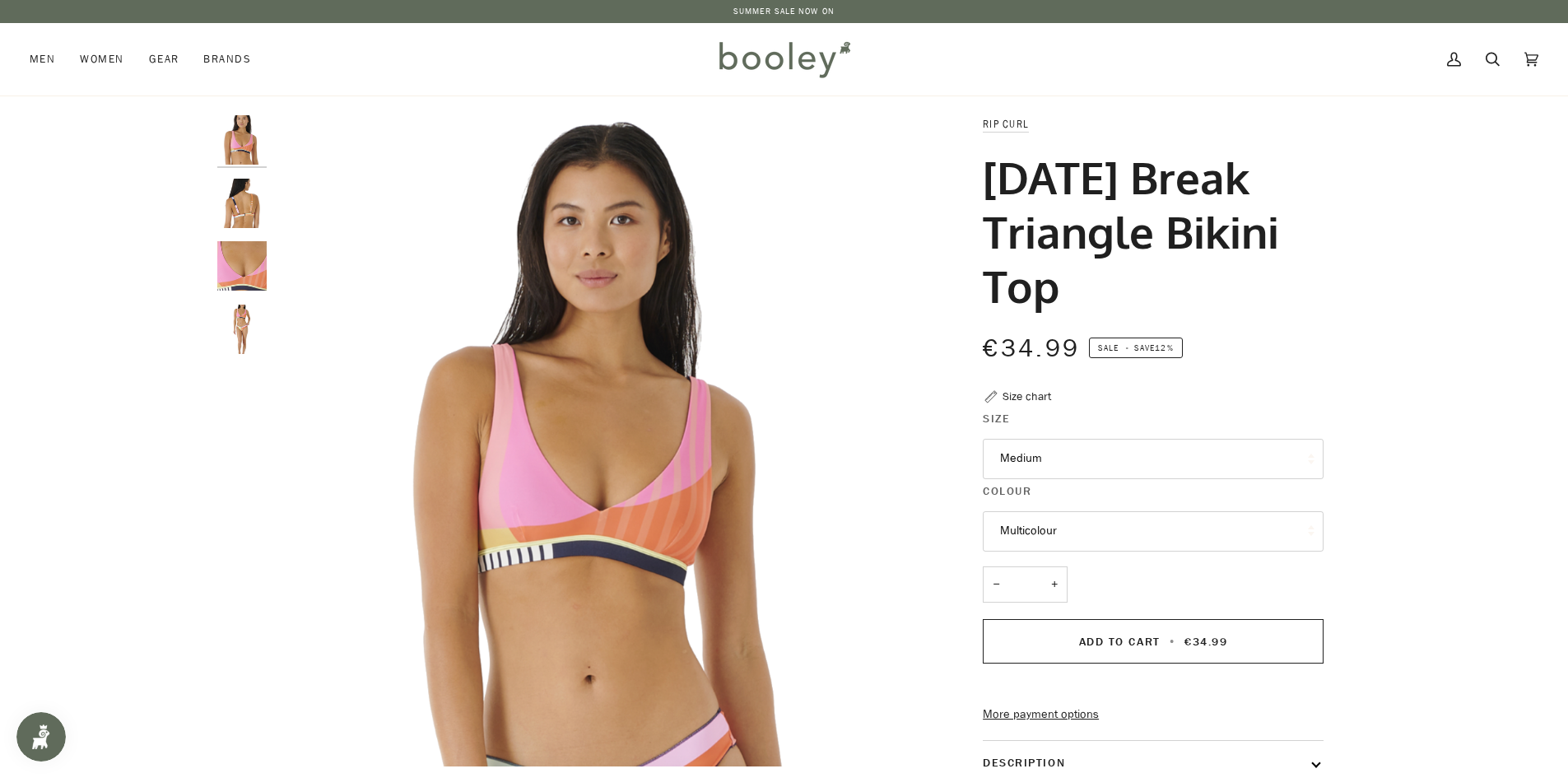
click at [251, 213] on img "Rip Curl Women's Day Break Triangle Bikini Top - Booley Galway" at bounding box center [241, 203] width 49 height 49
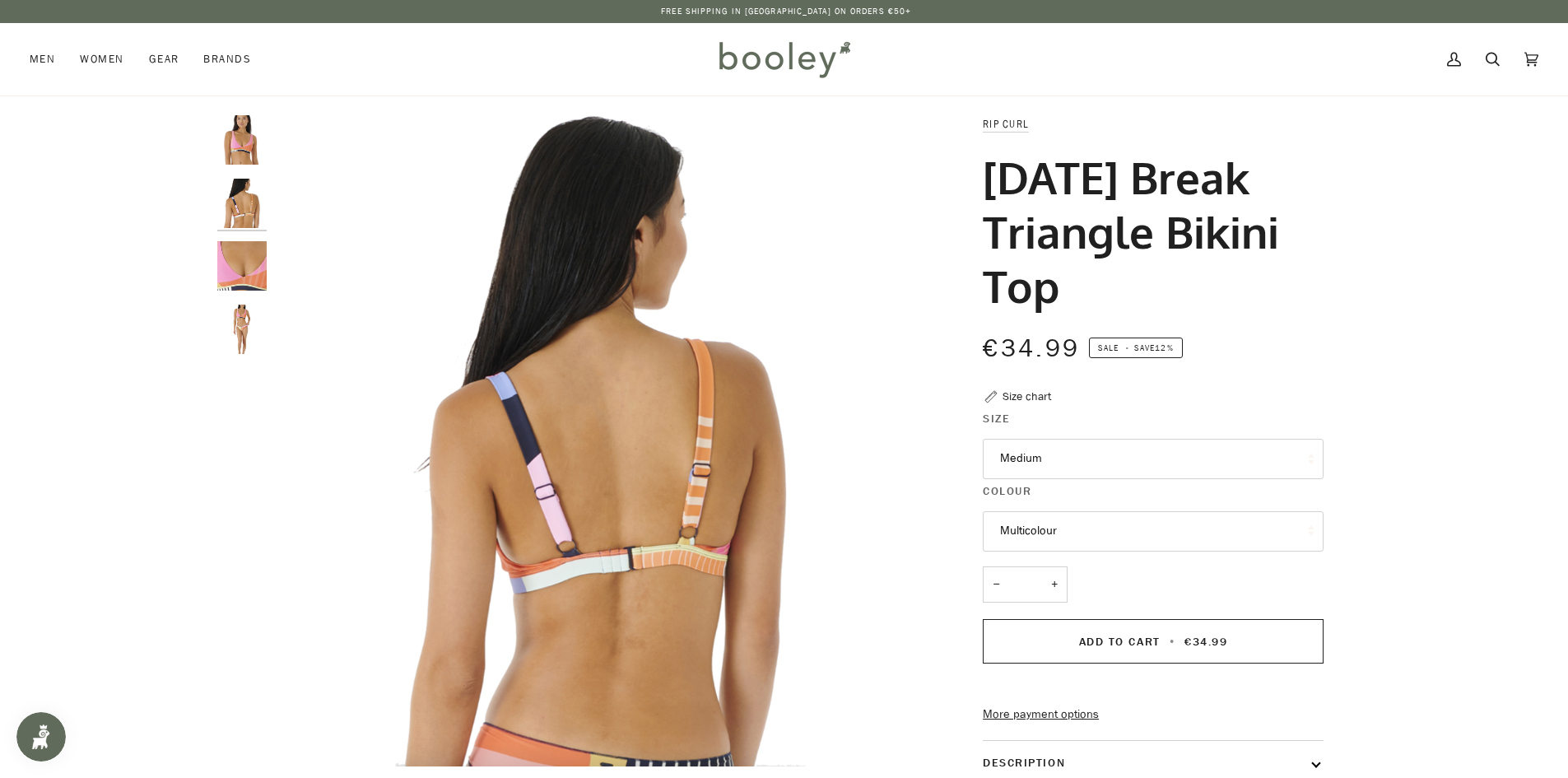
click at [247, 248] on img "Rip Curl Women's Day Break Triangle Bikini Top - Booley Galway" at bounding box center [241, 266] width 49 height 49
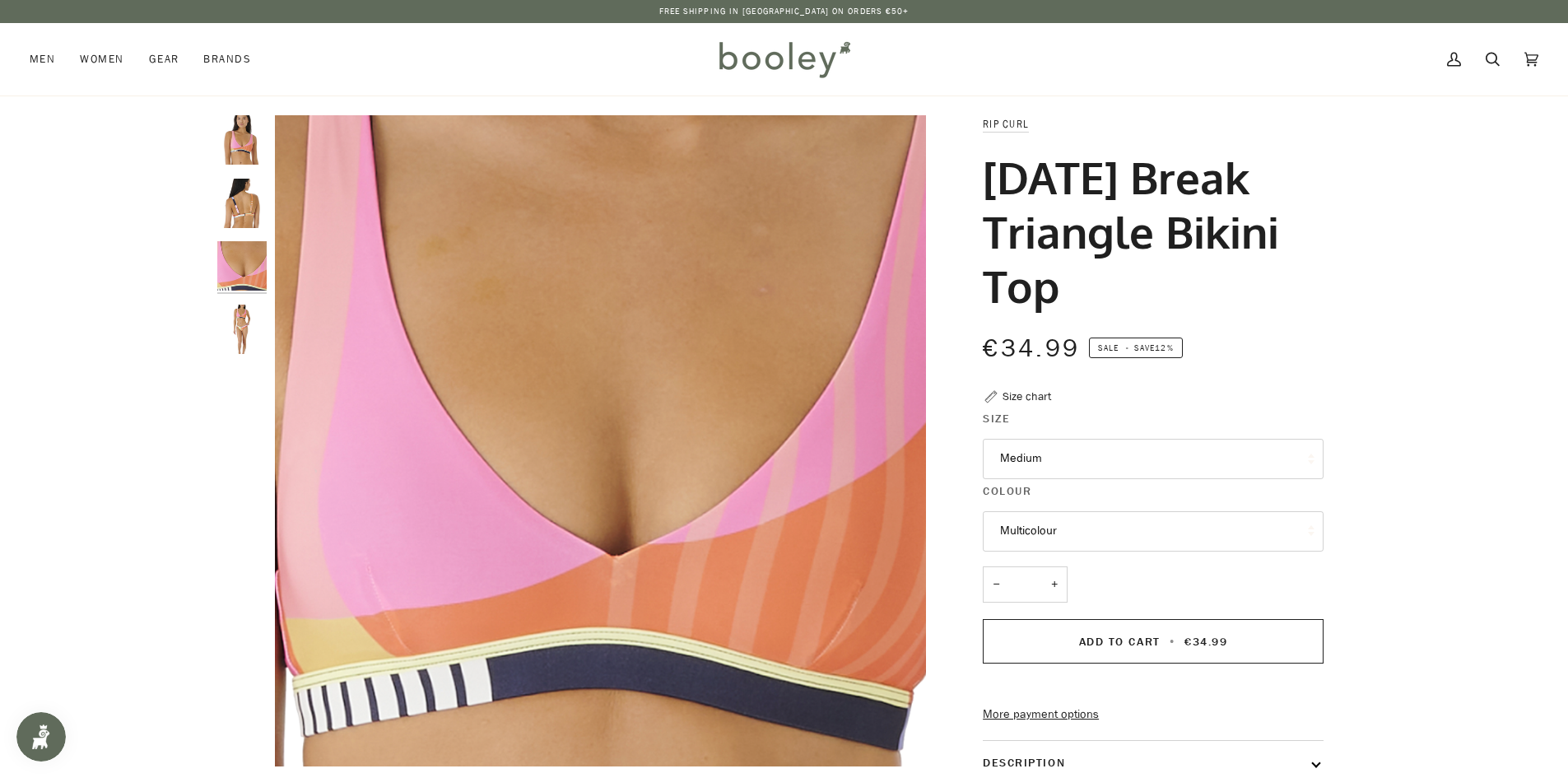
drag, startPoint x: 246, startPoint y: 126, endPoint x: 473, endPoint y: 21, distance: 250.1
click at [246, 127] on img "Rip Curl Women's Day Break Triangle Bikini Top Multicolour - Booley Galway" at bounding box center [241, 139] width 49 height 49
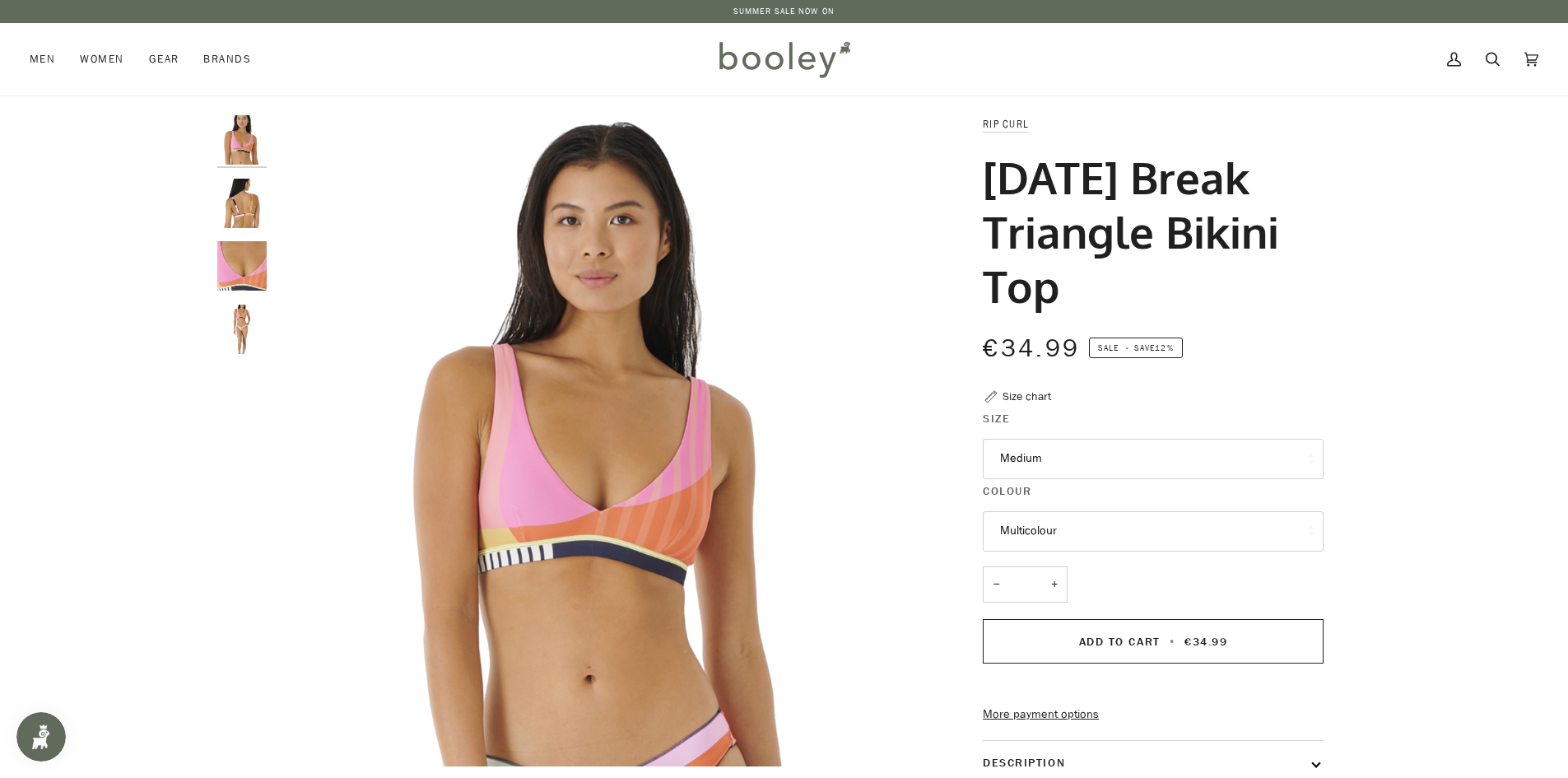
click at [250, 209] on img "Rip Curl Women's Day Break Triangle Bikini Top - Booley Galway" at bounding box center [241, 203] width 49 height 49
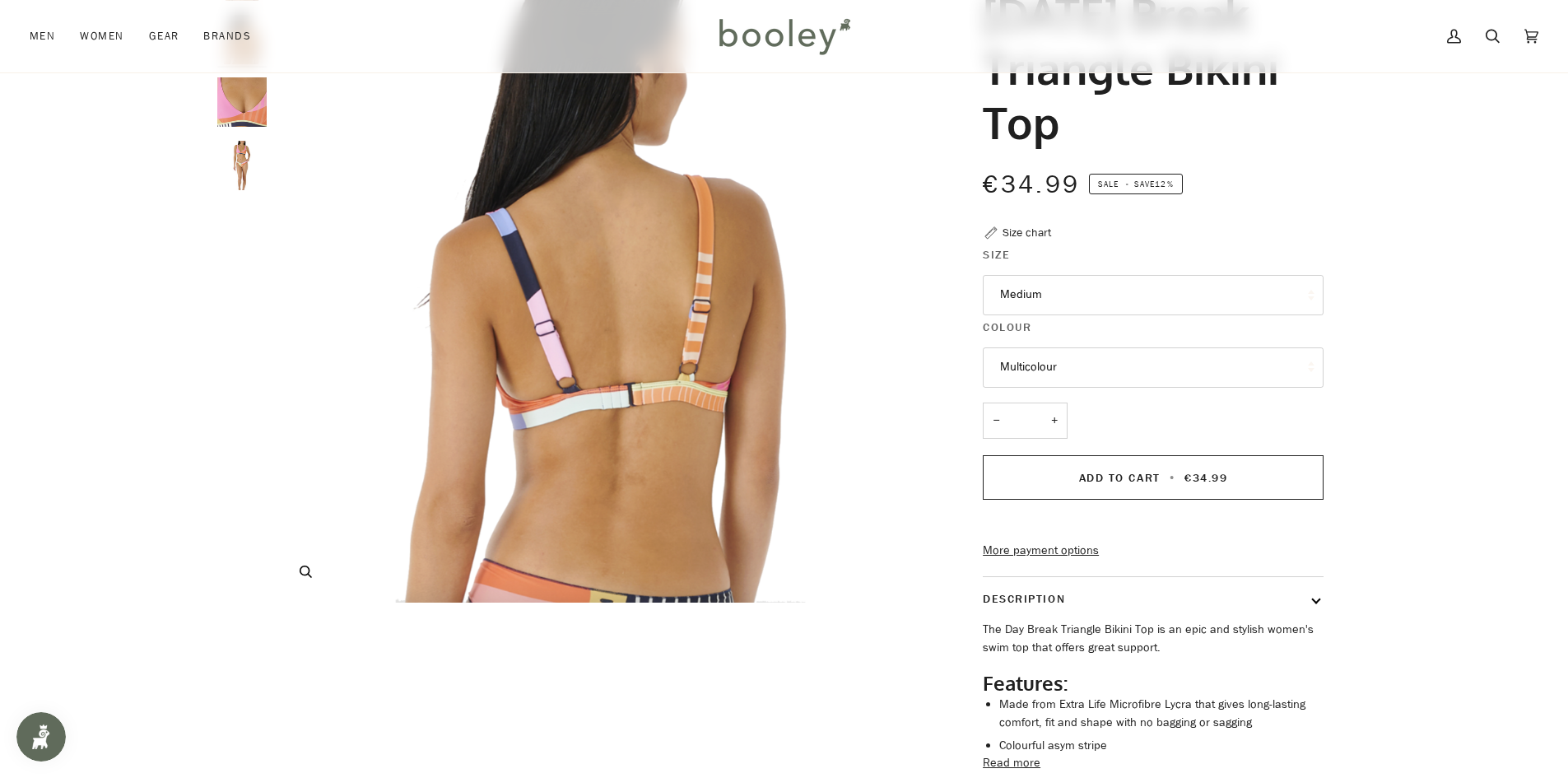
scroll to position [165, 0]
click at [241, 176] on img "Rip Curl Women's Day Break Triangle Bikini Top - Booley Galway" at bounding box center [241, 164] width 49 height 49
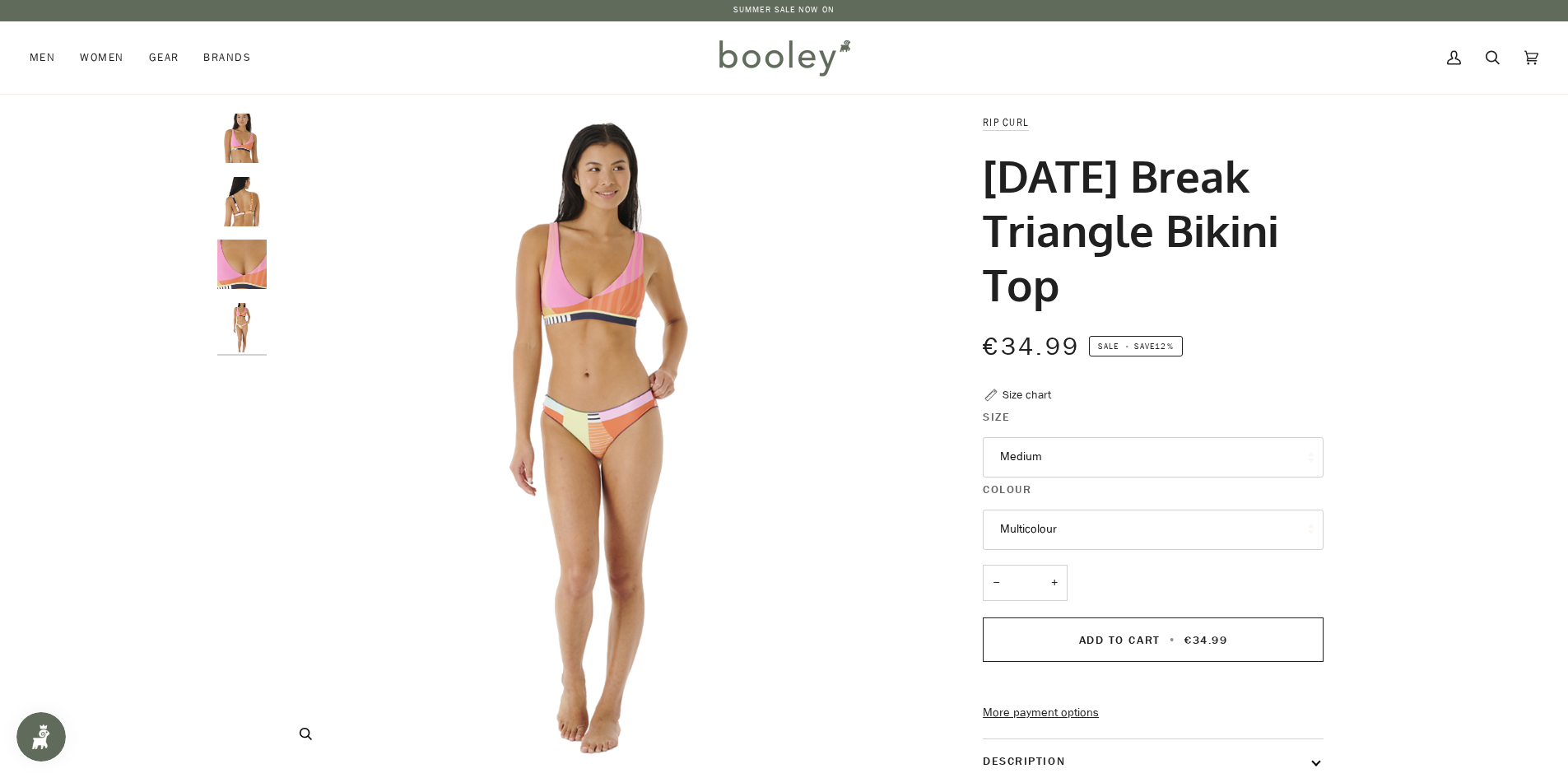
scroll to position [0, 0]
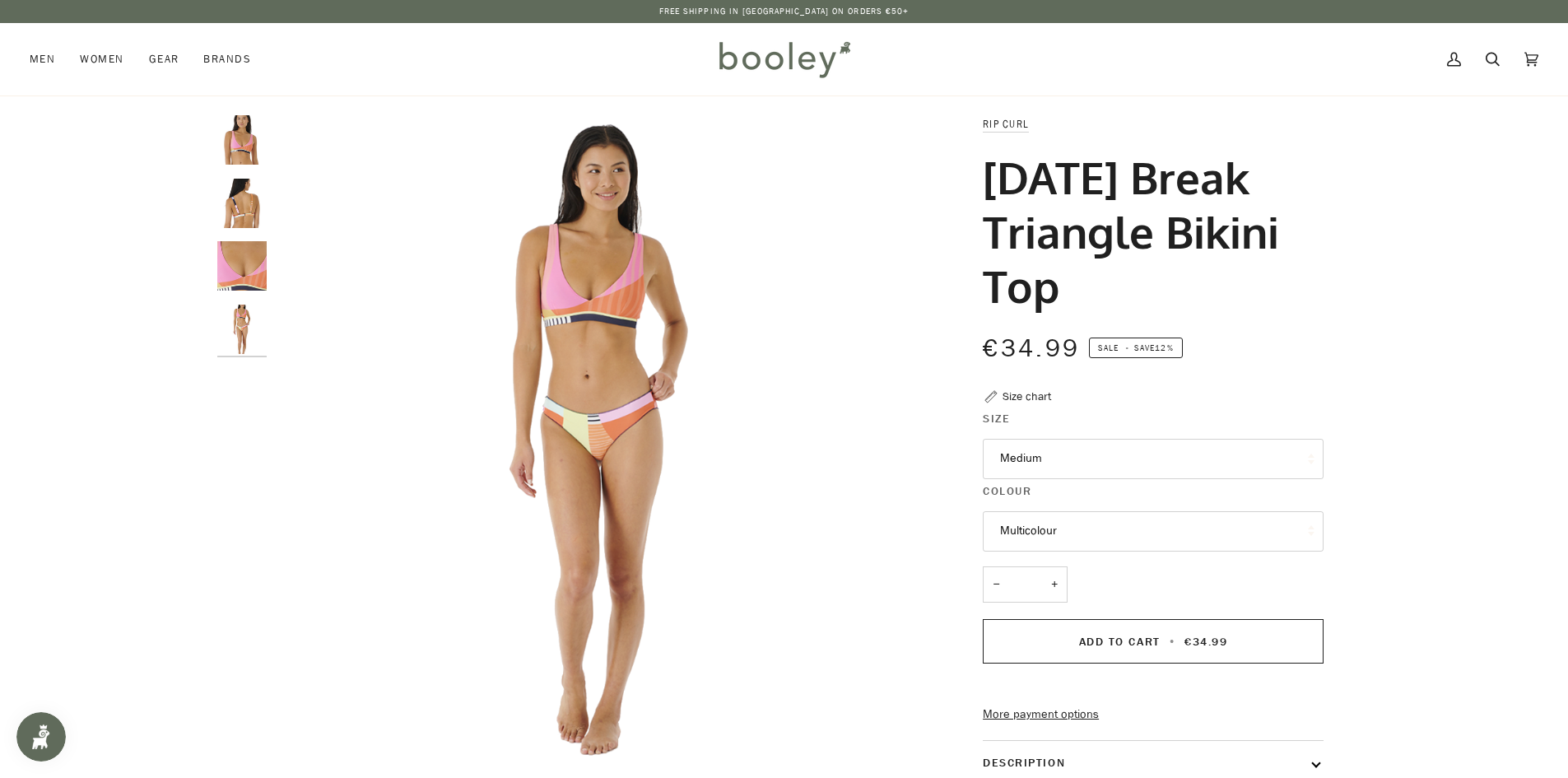
click at [241, 147] on img "Rip Curl Women's Day Break Triangle Bikini Top Multicolour - Booley Galway" at bounding box center [241, 139] width 49 height 49
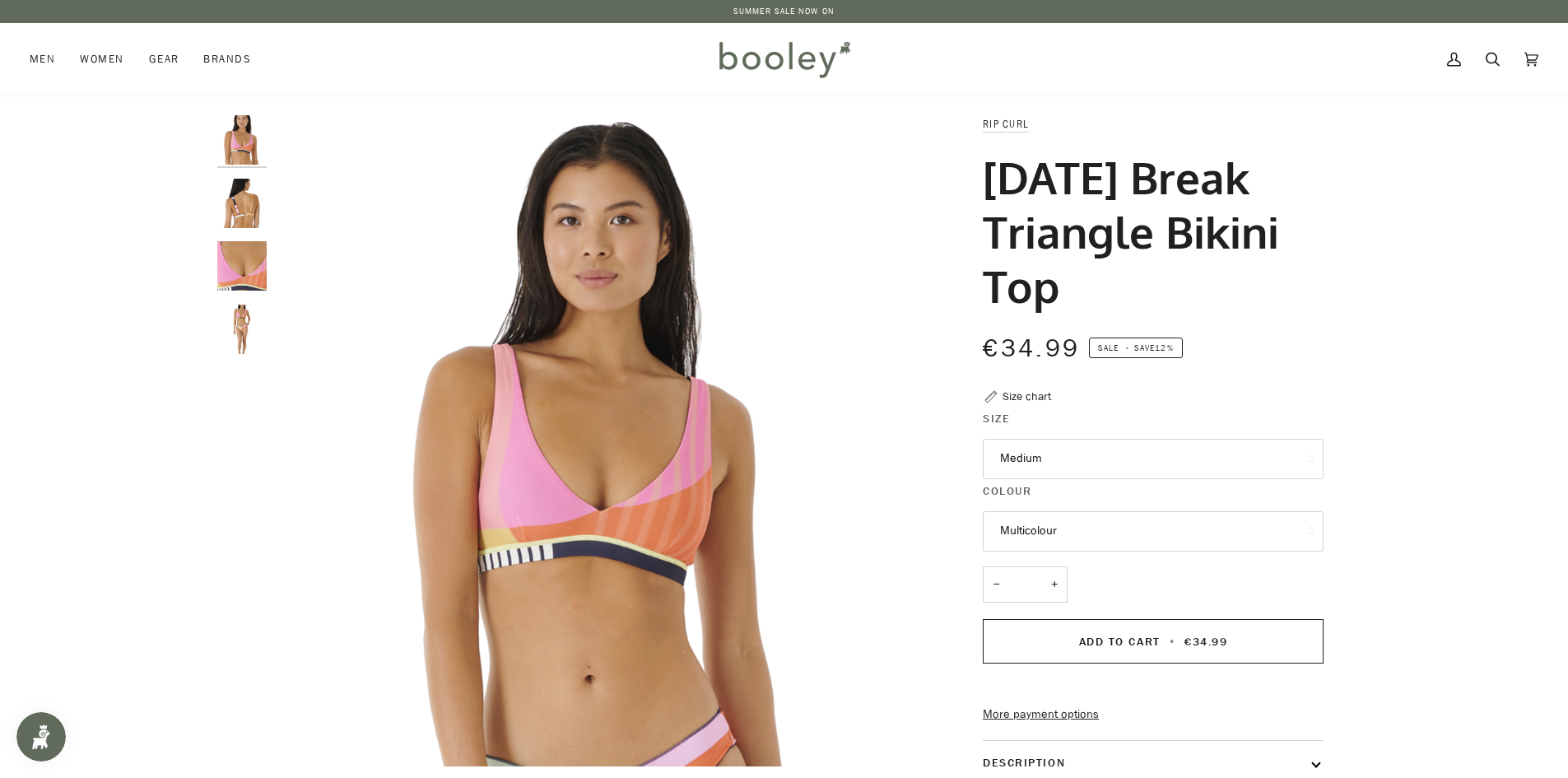
click at [235, 206] on img "Rip Curl Women's Day Break Triangle Bikini Top - Booley Galway" at bounding box center [241, 203] width 49 height 49
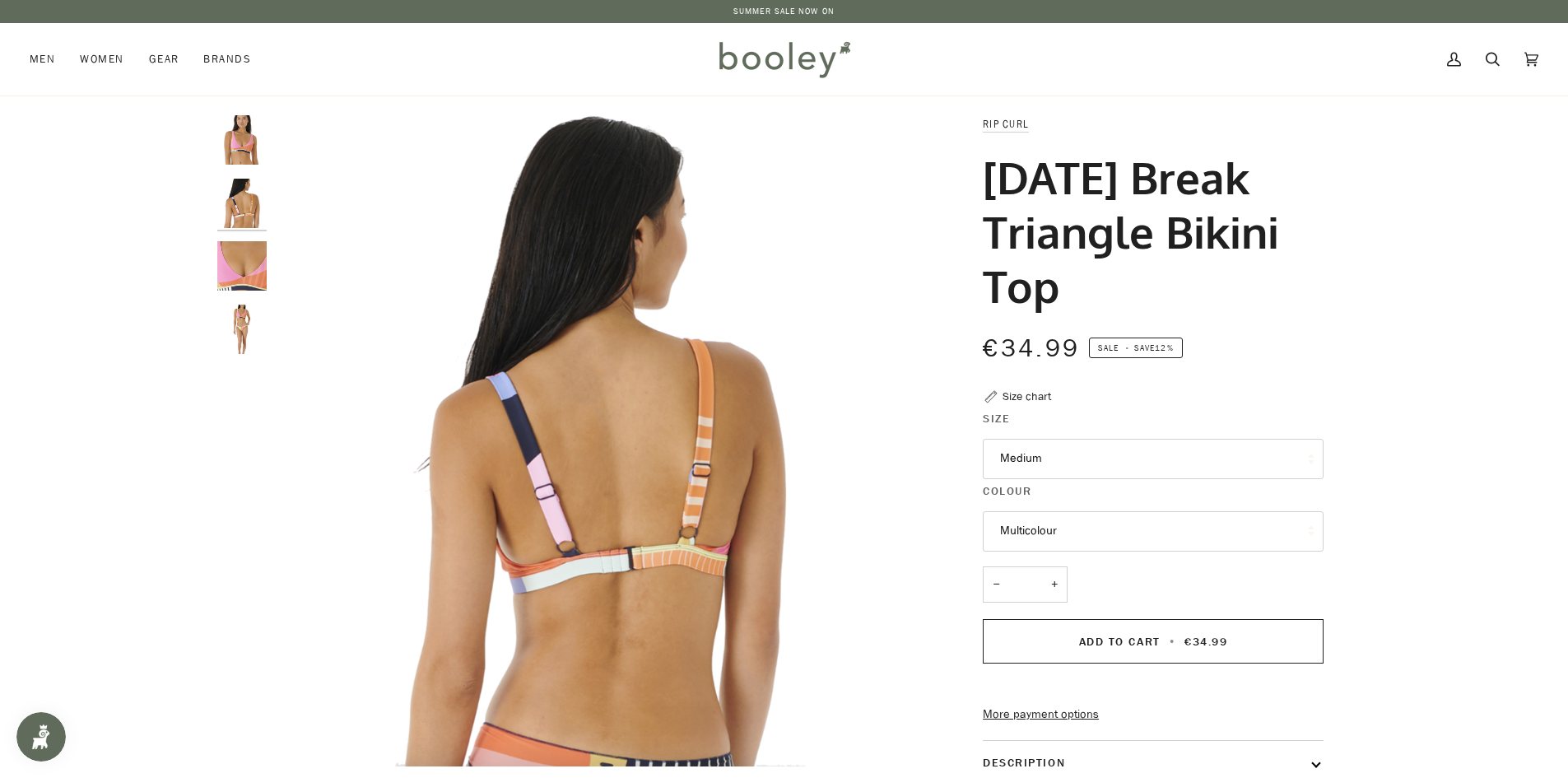
click at [245, 336] on img "Rip Curl Women's Day Break Triangle Bikini Top - Booley Galway" at bounding box center [241, 329] width 49 height 49
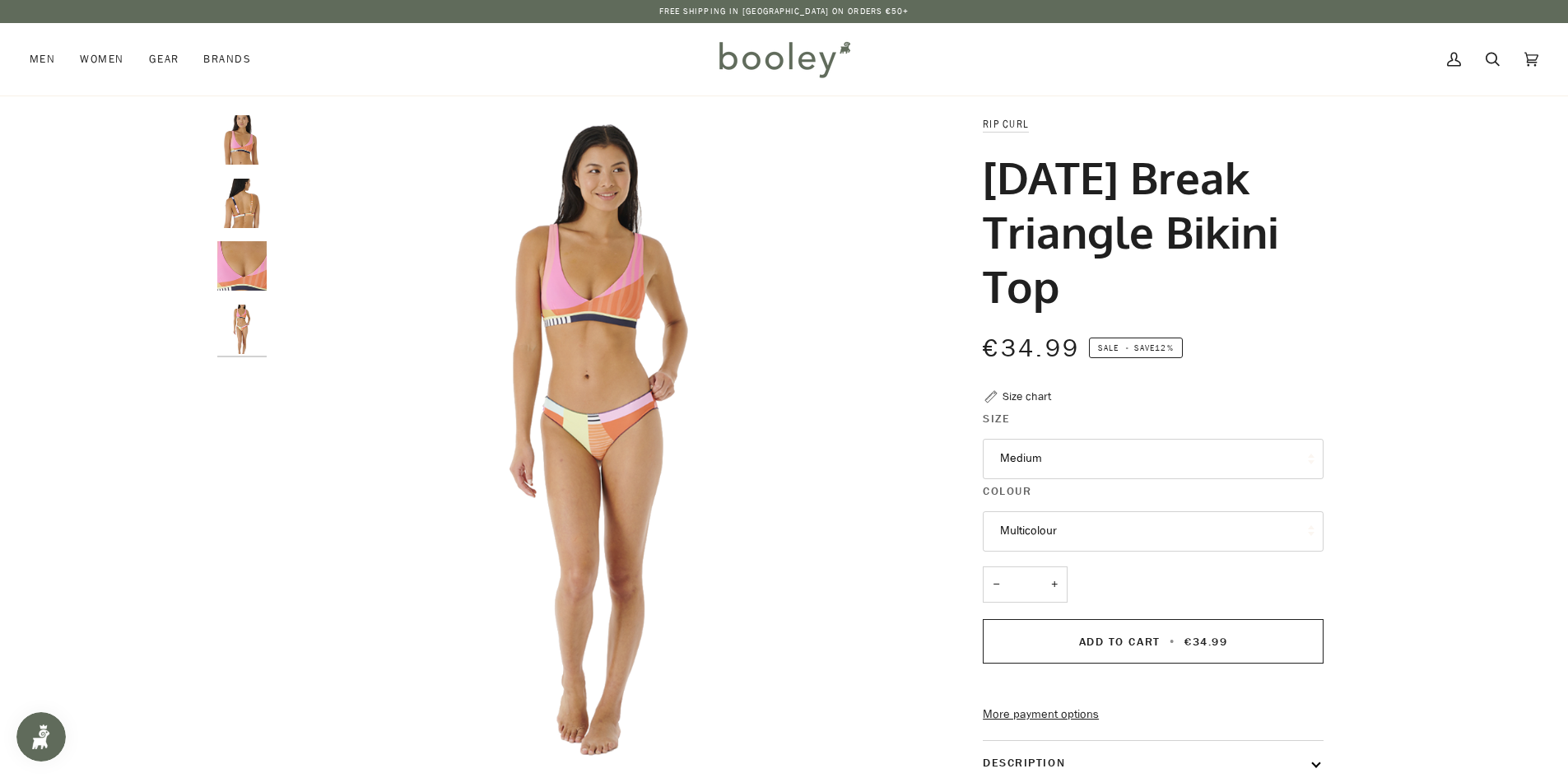
click at [241, 133] on img "Rip Curl Women's Day Break Triangle Bikini Top Multicolour - Booley Galway" at bounding box center [241, 139] width 49 height 49
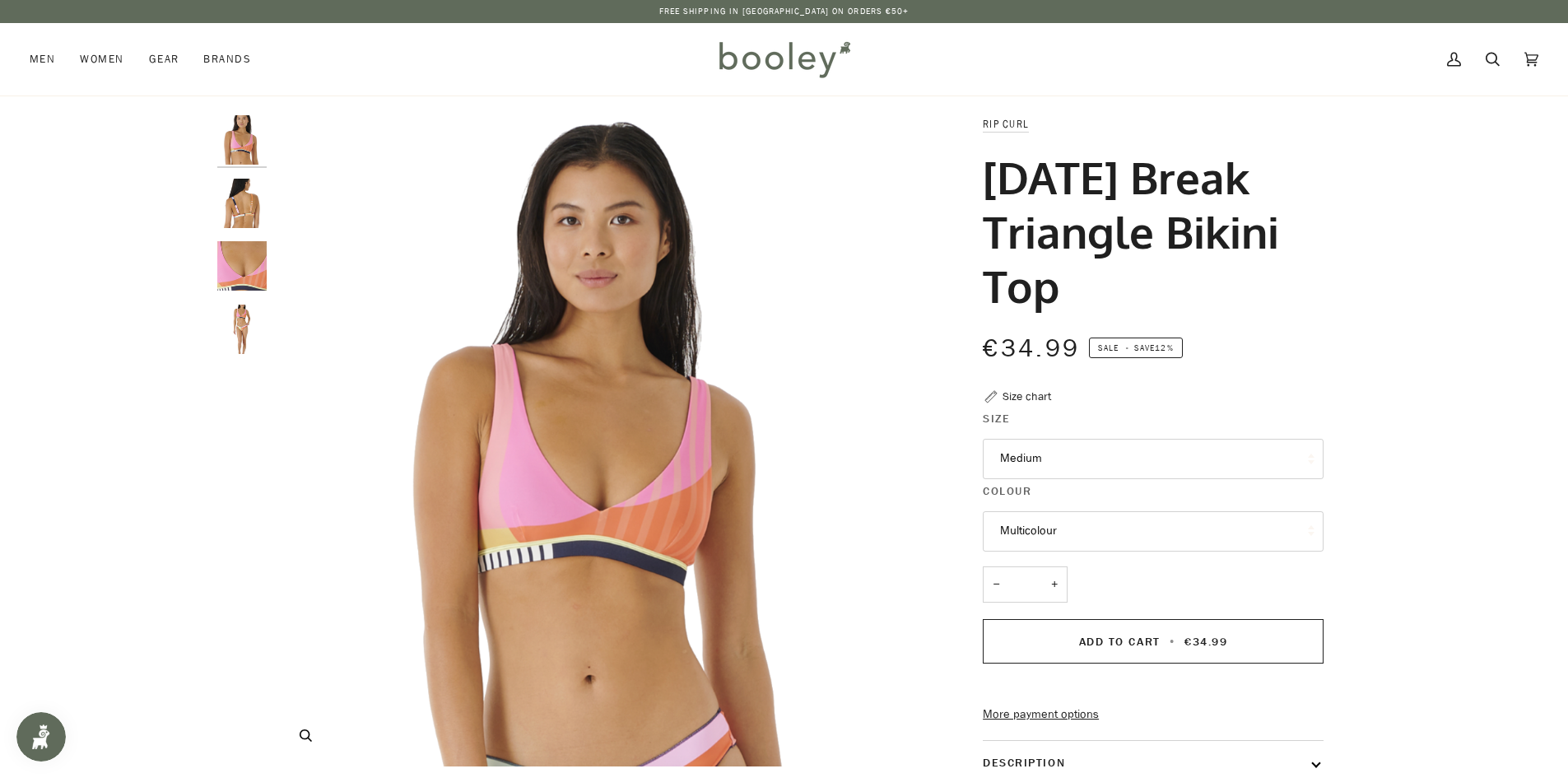
click at [648, 486] on img "Rip Curl Women's Day Break Triangle Bikini Top Multicolour - Booley Galway" at bounding box center [601, 441] width 651 height 652
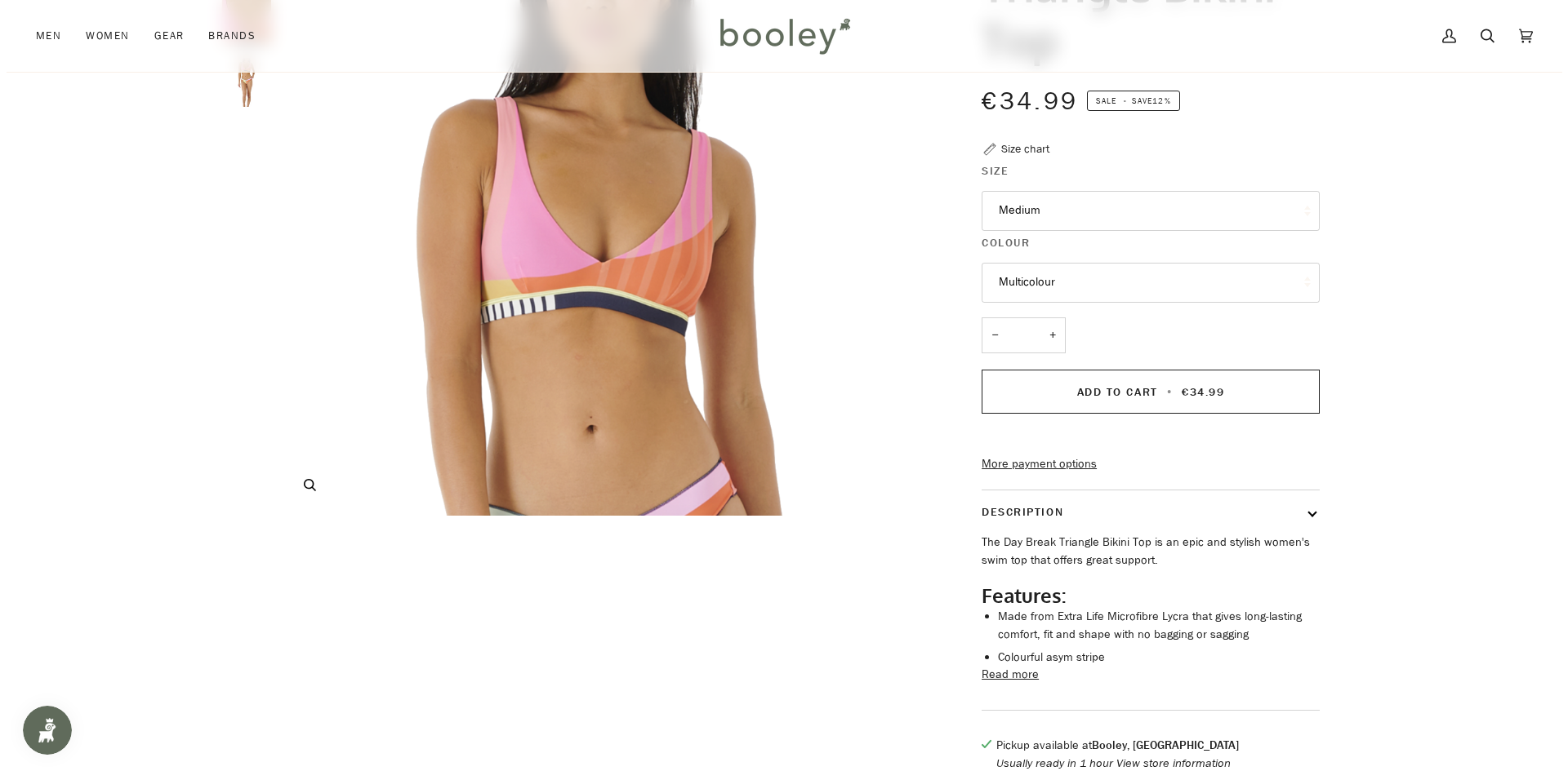
scroll to position [245, 0]
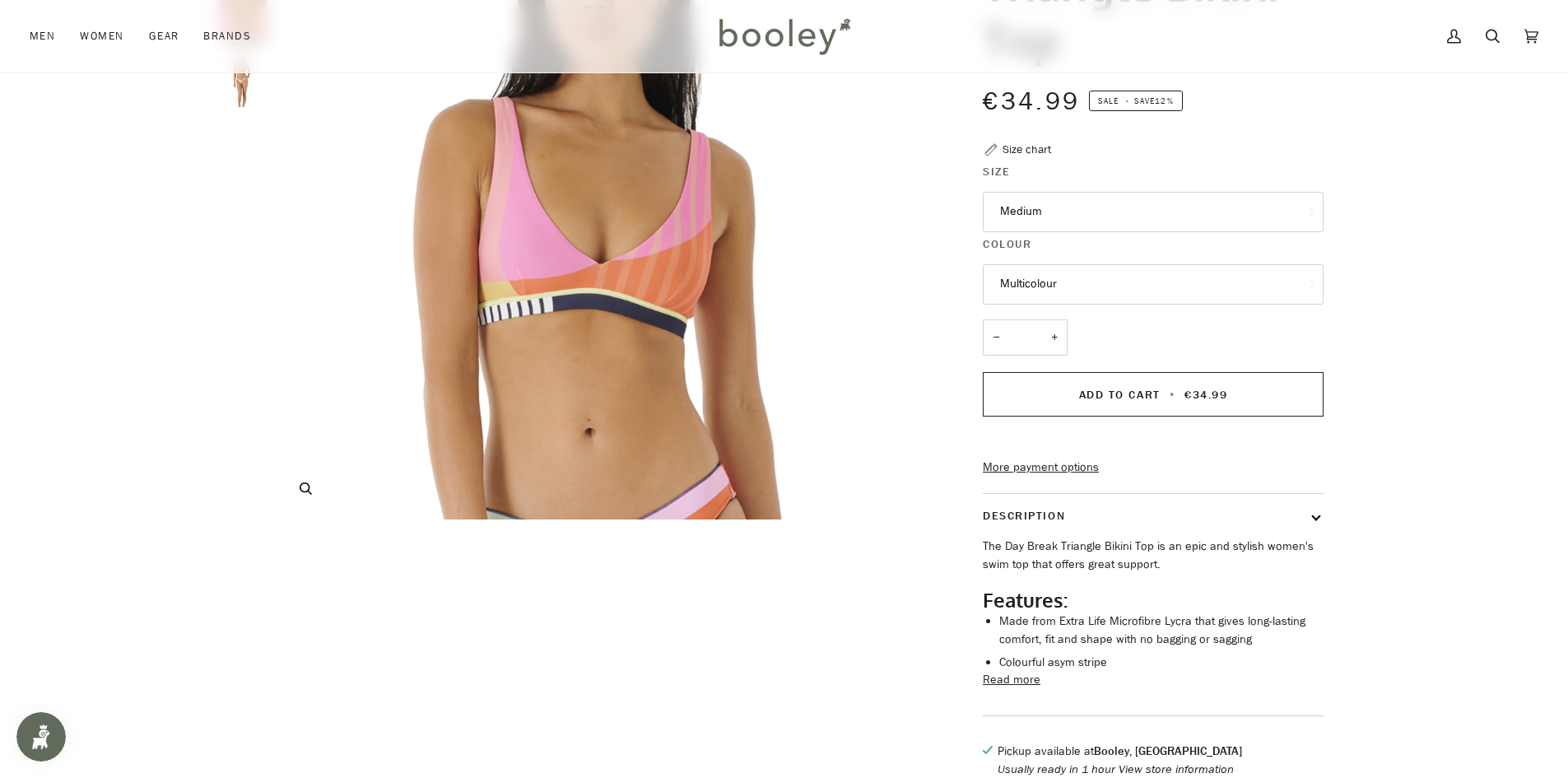
click at [297, 496] on button "Zoom" at bounding box center [306, 489] width 29 height 29
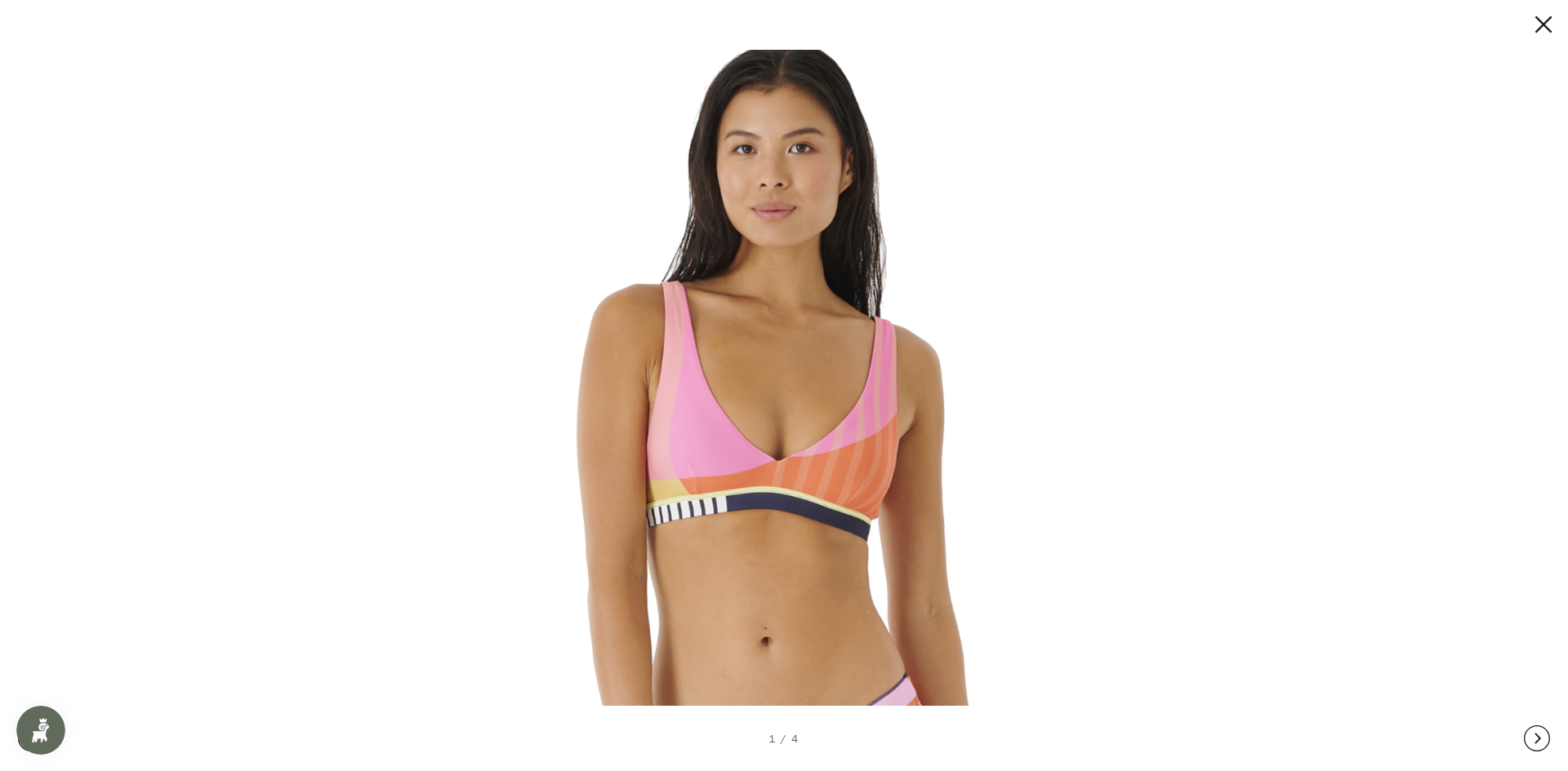
click at [787, 478] on img at bounding box center [777, 385] width 700 height 699
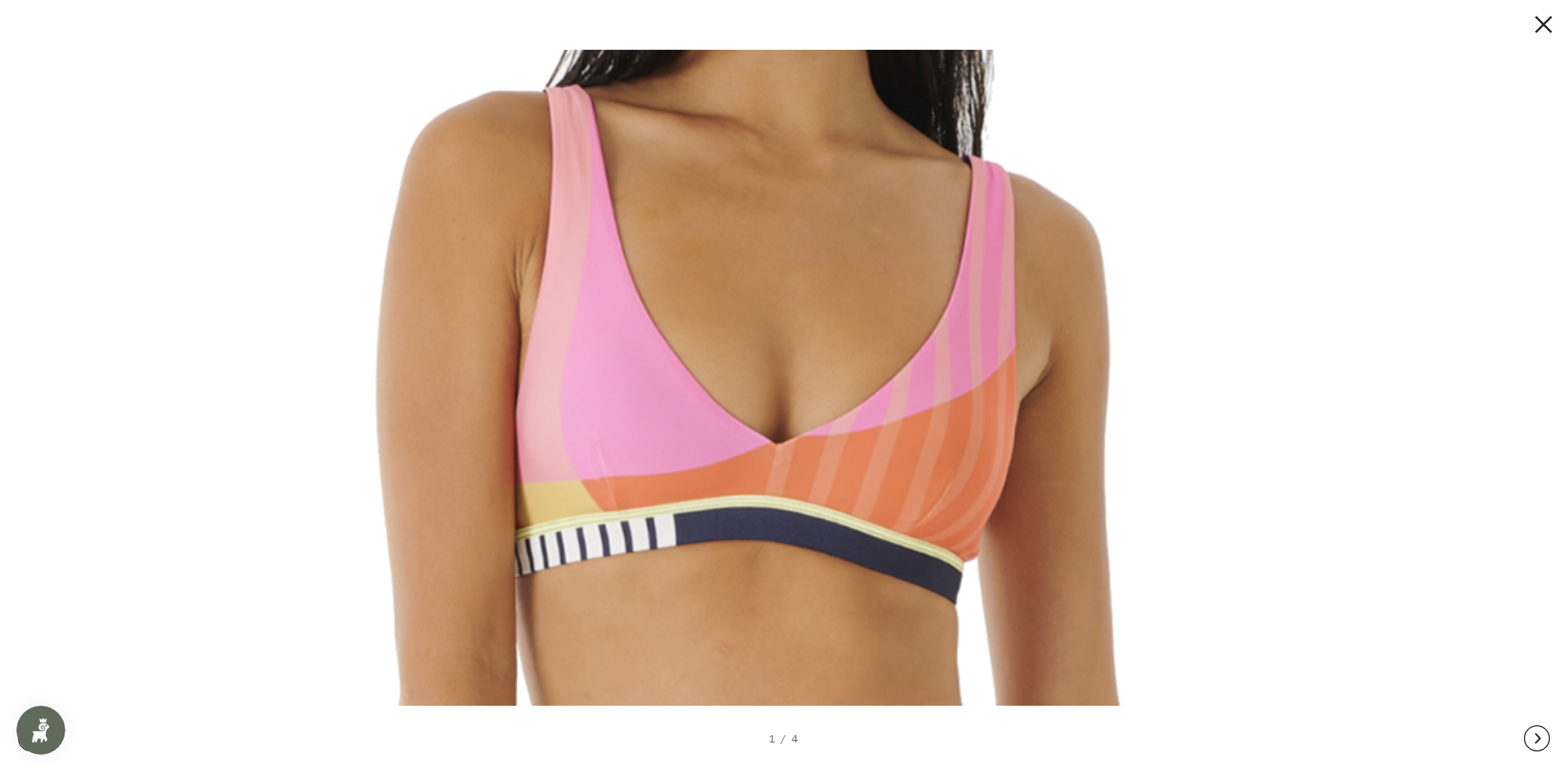
click at [1541, 736] on button at bounding box center [1536, 739] width 26 height 66
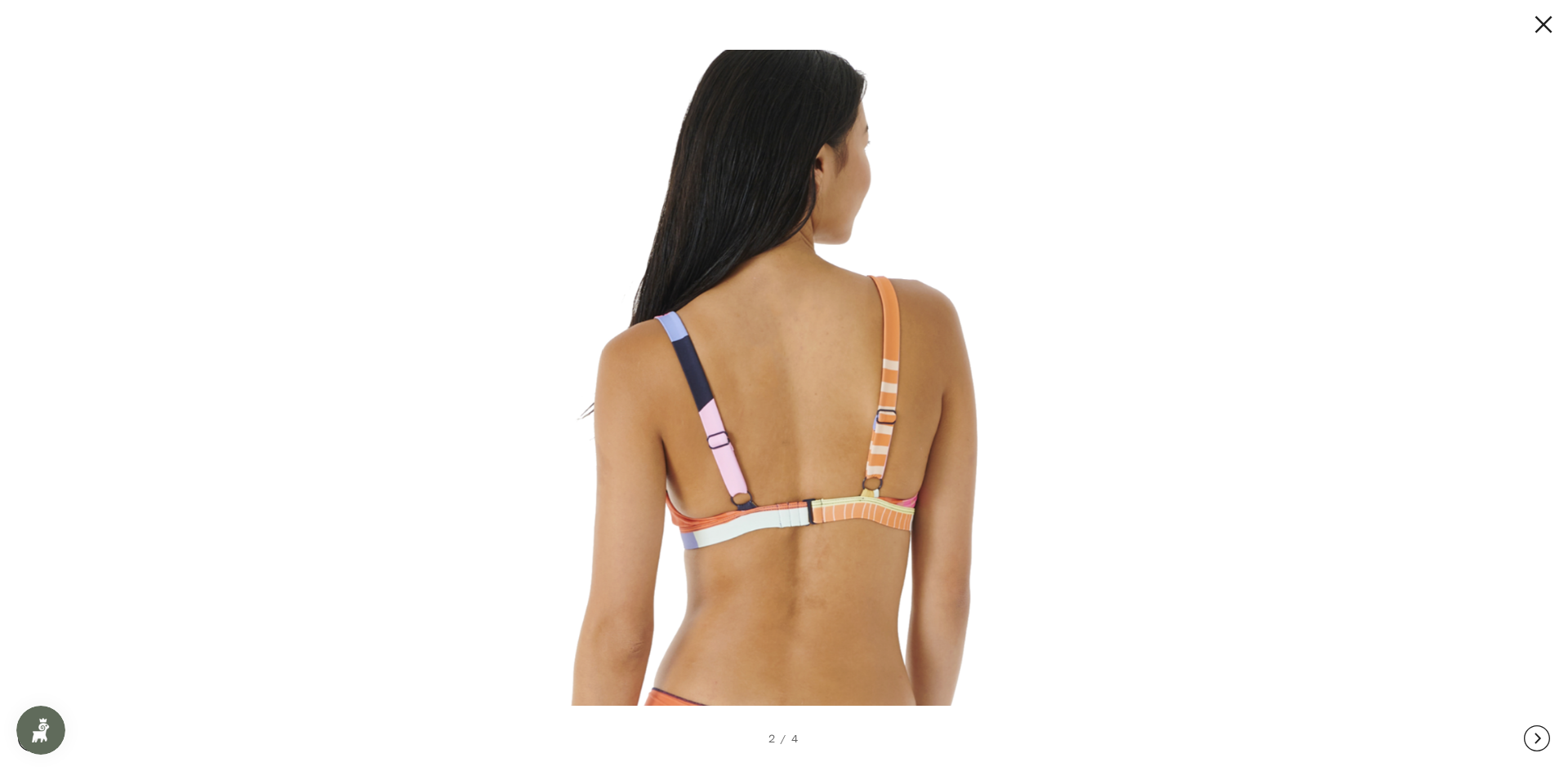
click at [1539, 738] on button at bounding box center [1536, 739] width 26 height 66
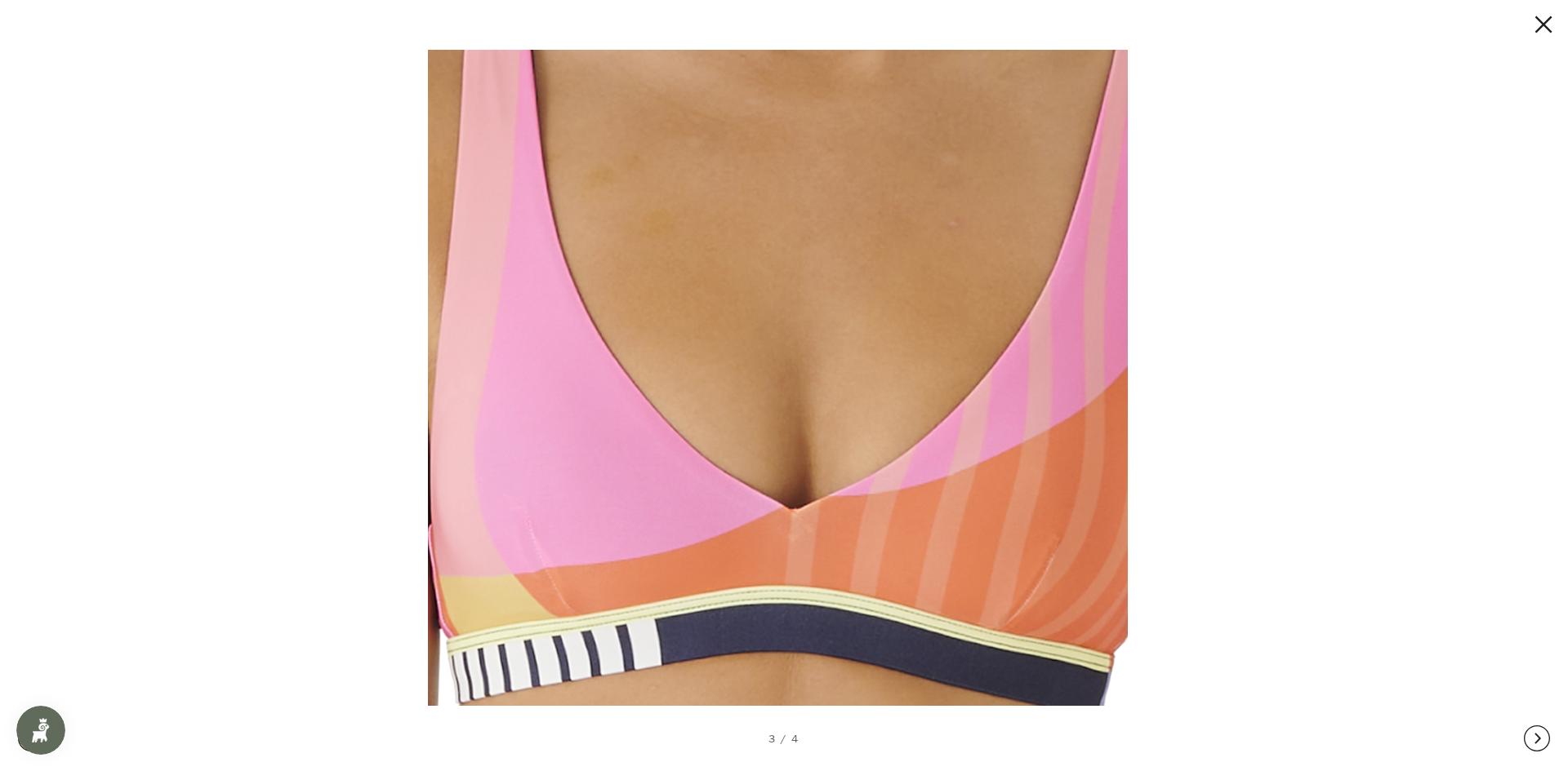
click at [1539, 738] on button at bounding box center [1536, 739] width 26 height 66
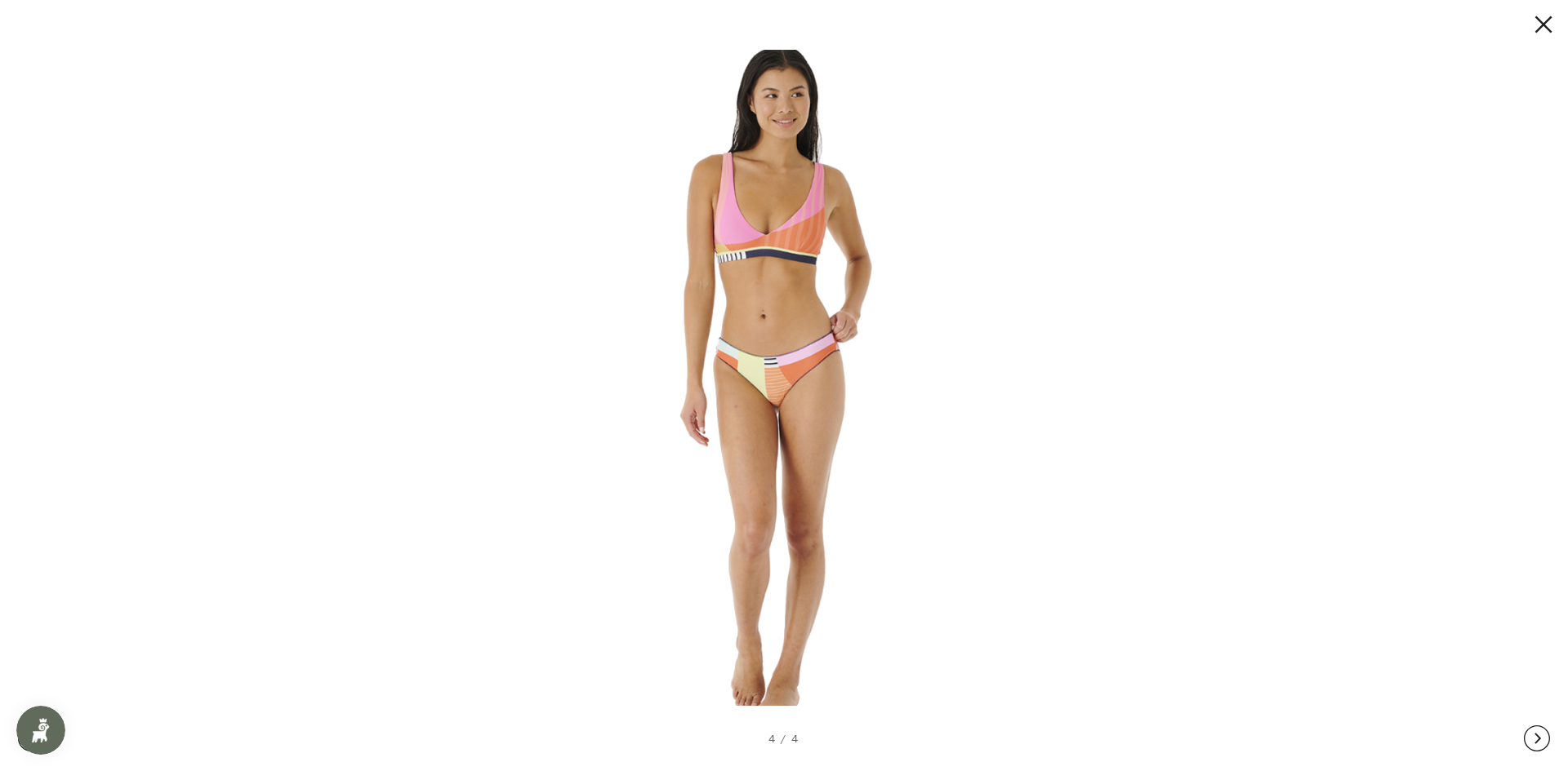
click at [1539, 738] on button at bounding box center [1536, 739] width 26 height 66
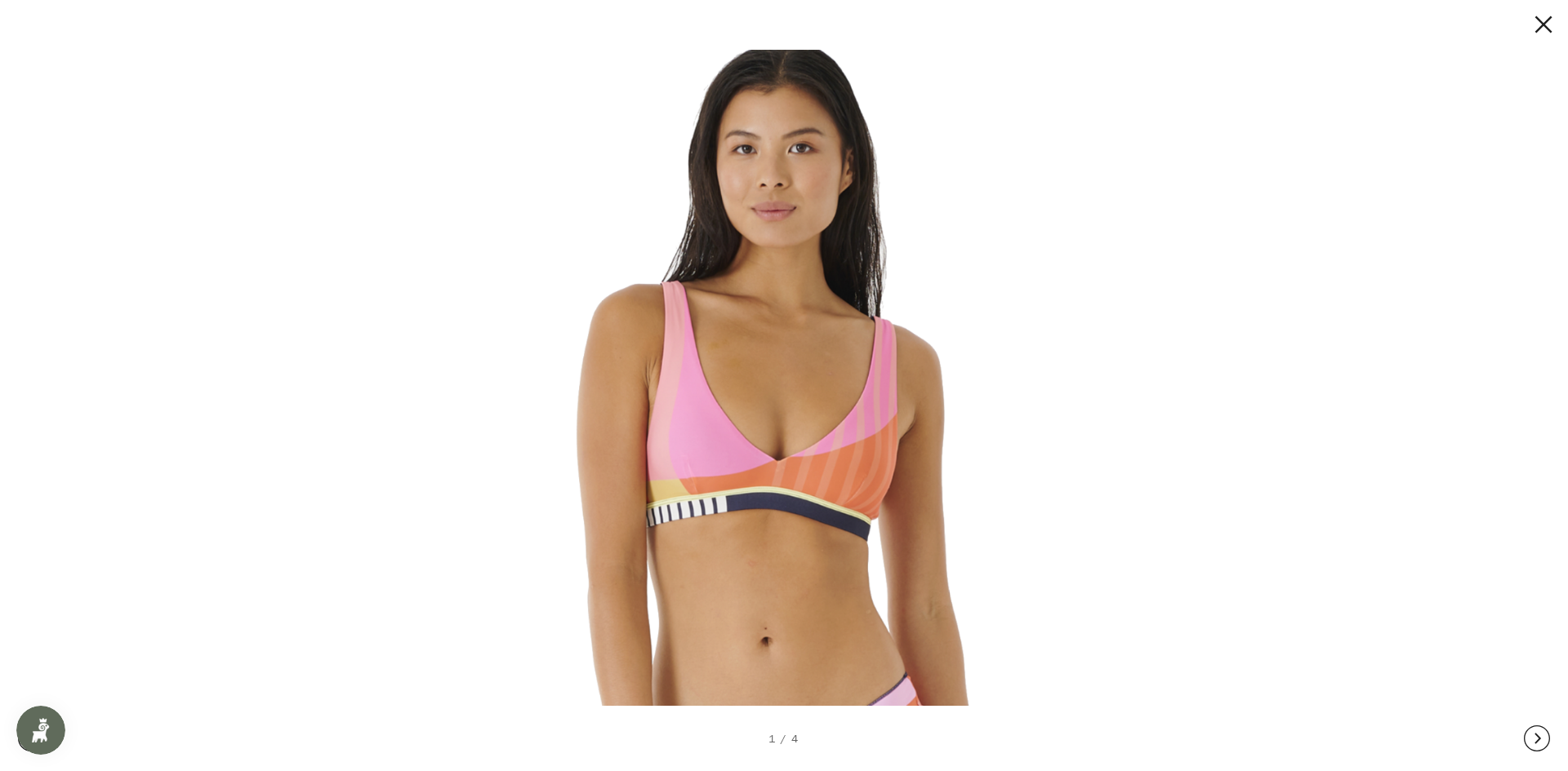
click at [1539, 738] on button at bounding box center [1536, 739] width 26 height 66
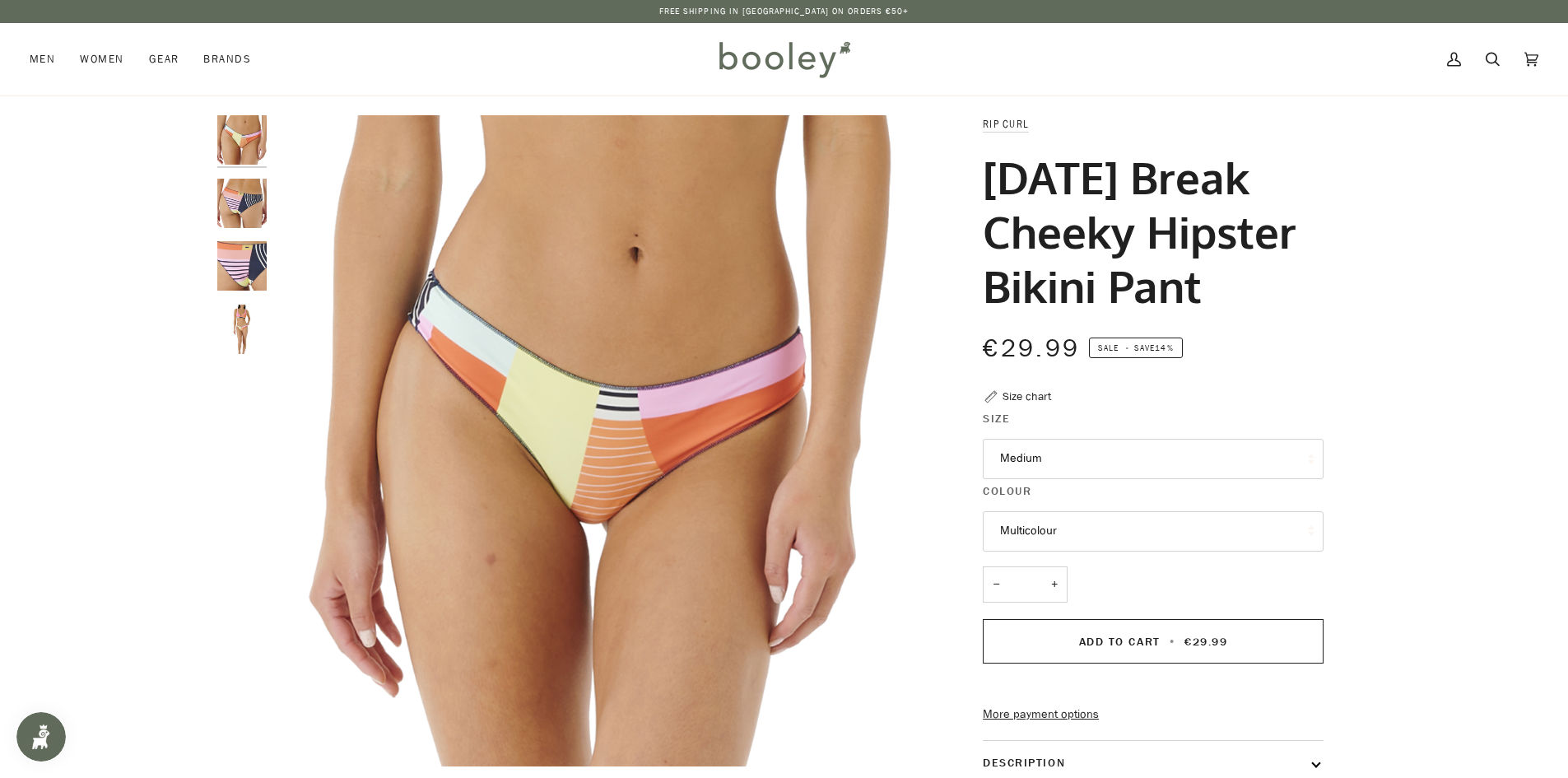
drag, startPoint x: 235, startPoint y: 205, endPoint x: 267, endPoint y: 208, distance: 32.1
click at [235, 205] on img "Rip Curl Women's Daybreak Cheeky Hipster Bikini Pant - Booley Galway" at bounding box center [241, 203] width 49 height 49
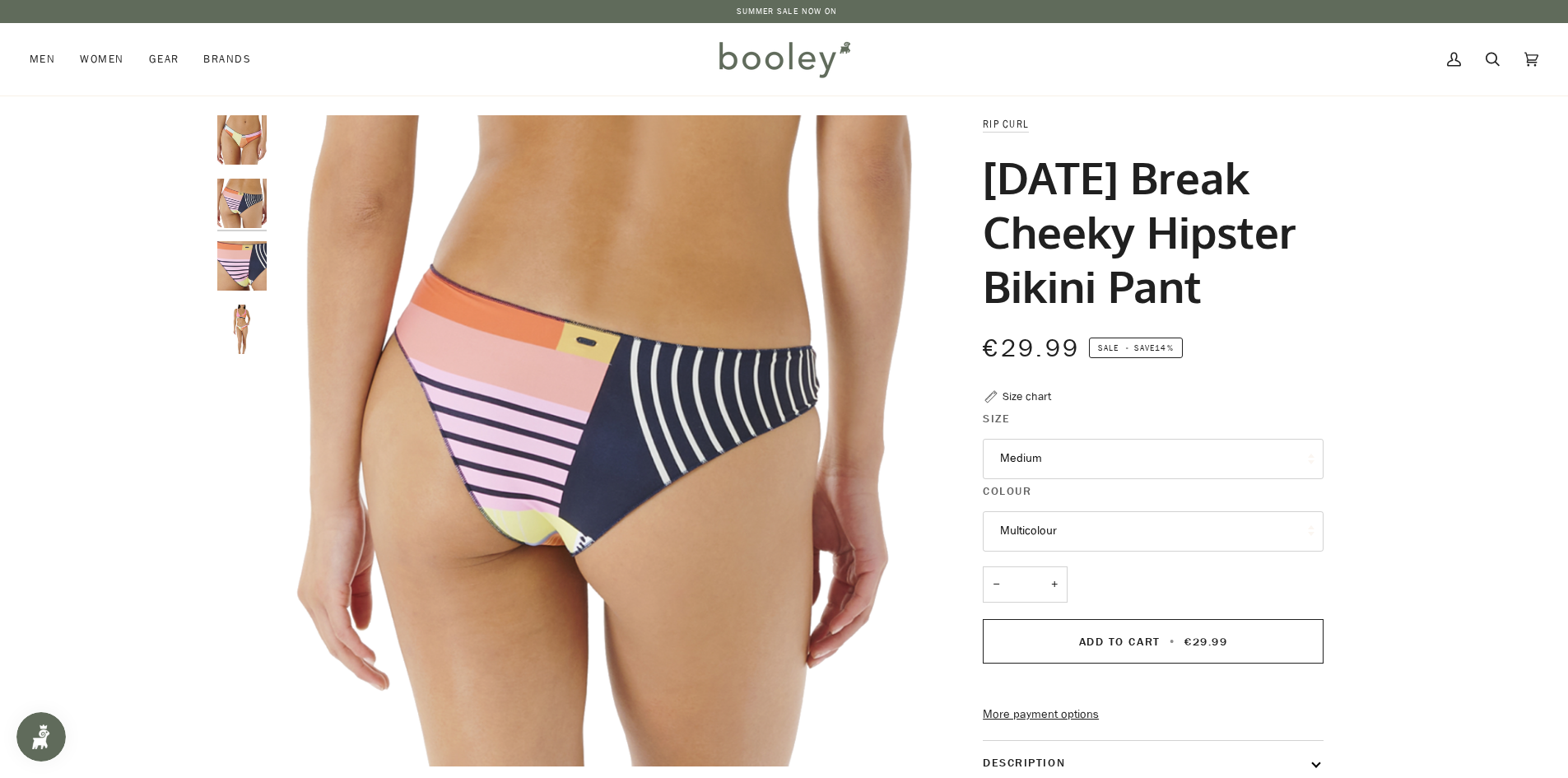
click at [247, 254] on img "Rip Curl Women's Daybreak Cheeky Hipster Bikini Pant - Booley Galway" at bounding box center [241, 266] width 49 height 49
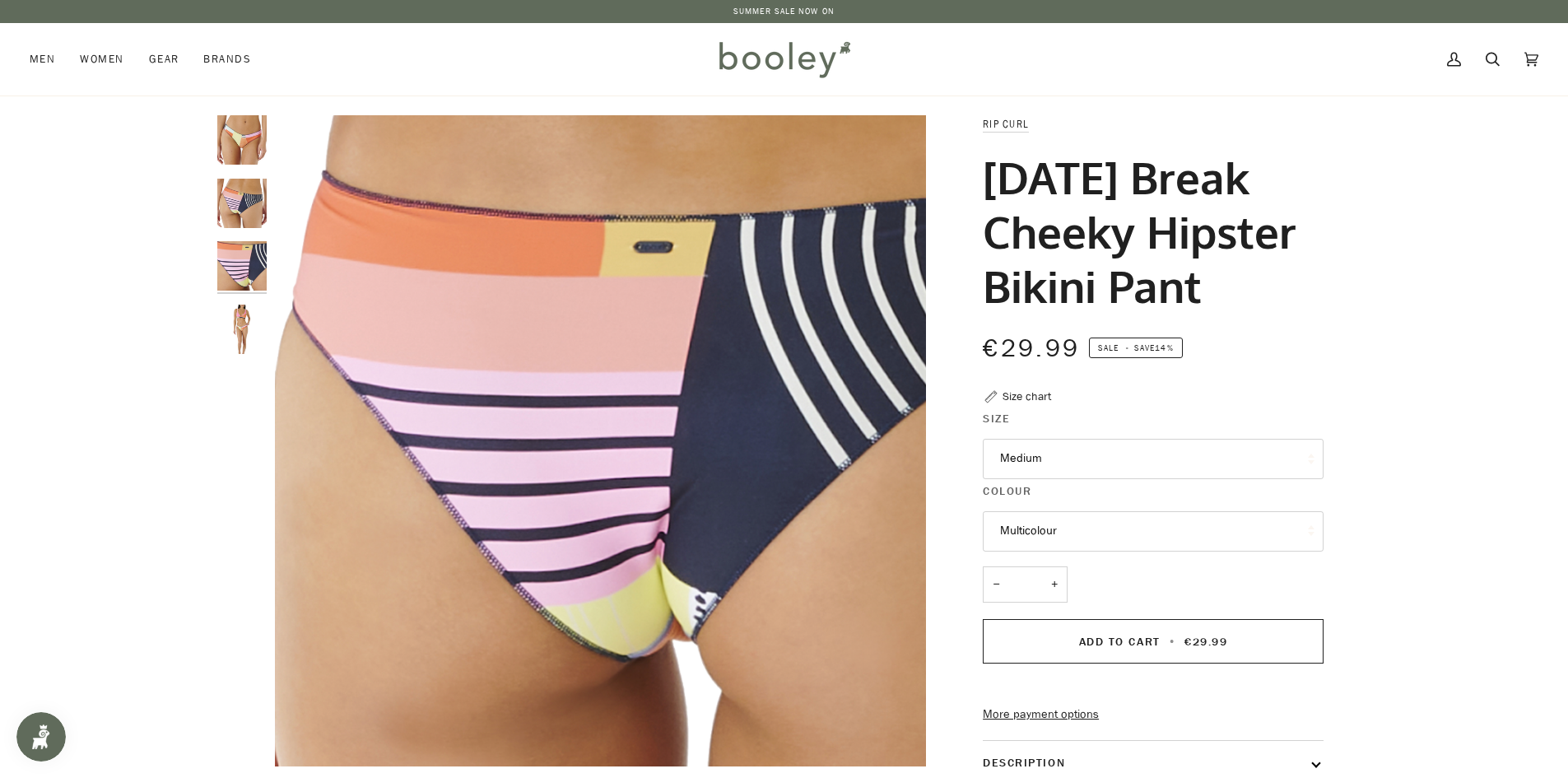
click at [253, 315] on img "Rip Curl Women's Daybreak Cheeky Hipster Bikini Pant - Booley Galway" at bounding box center [241, 329] width 49 height 49
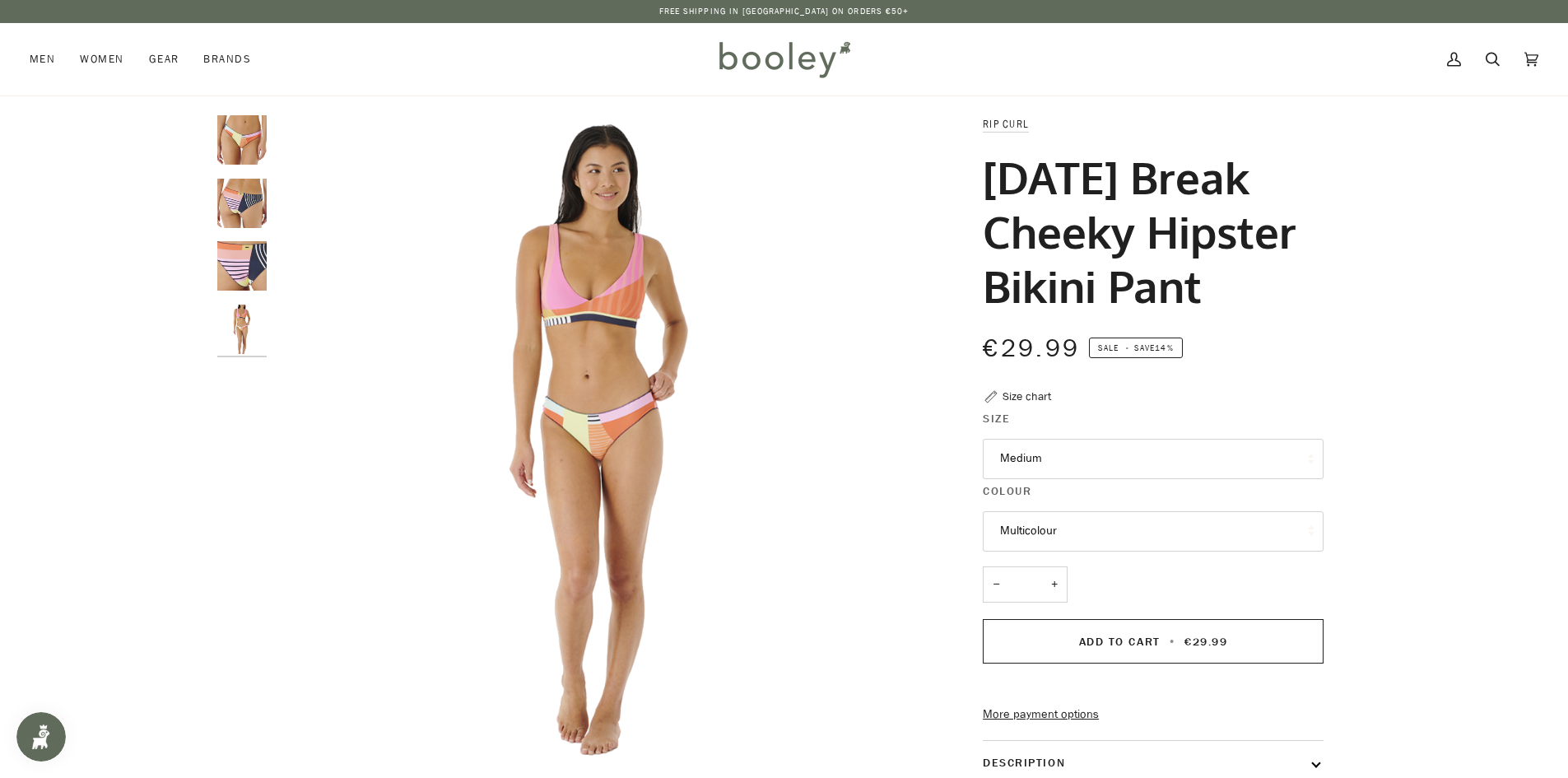
click at [228, 122] on img "Rip Curl Women's Daybreak Cheeky Hipster Bikini Pant Multicolour - Booley Galway" at bounding box center [241, 139] width 49 height 49
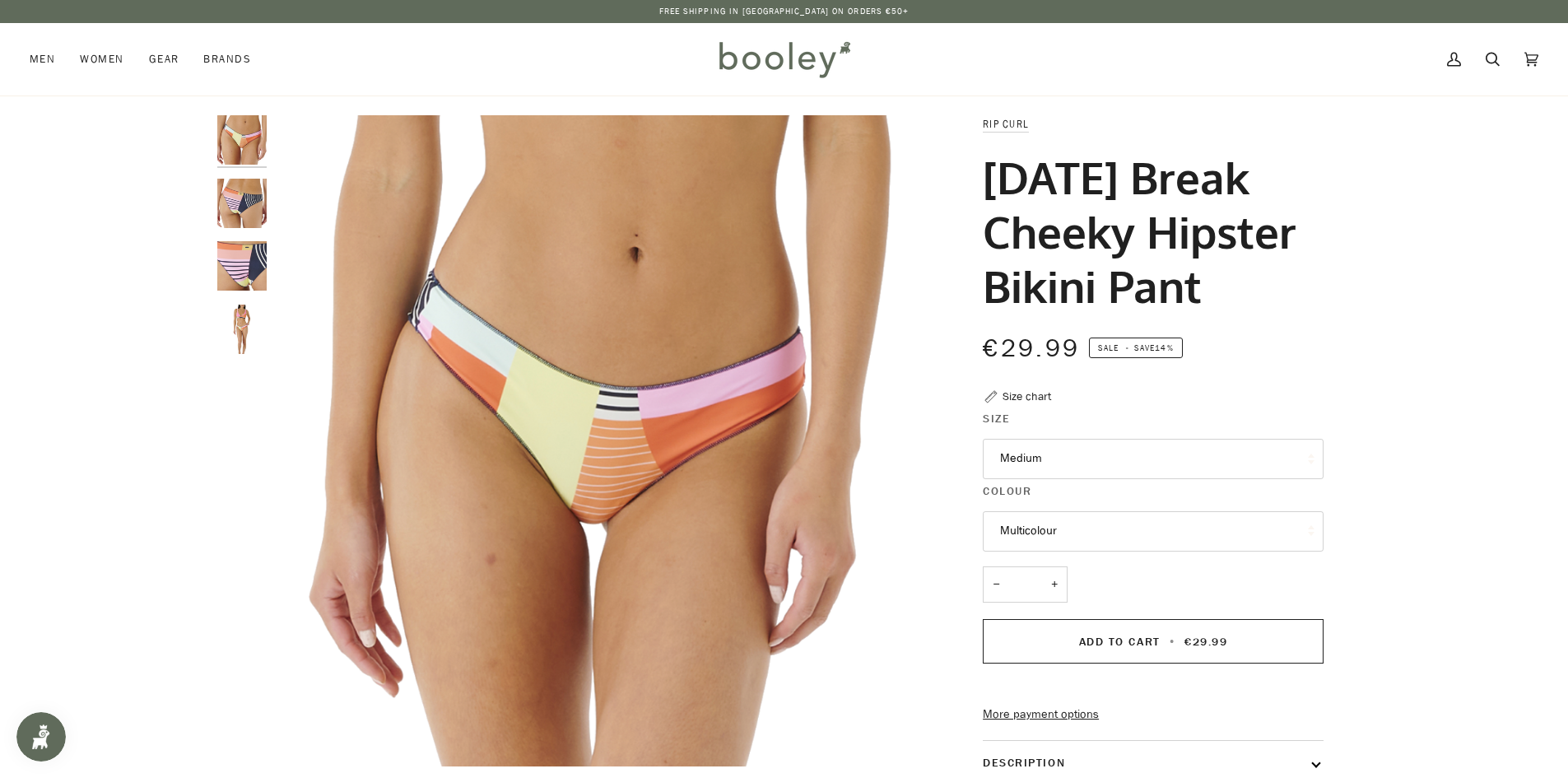
click at [229, 193] on img "Rip Curl Women's Daybreak Cheeky Hipster Bikini Pant - Booley Galway" at bounding box center [241, 203] width 49 height 49
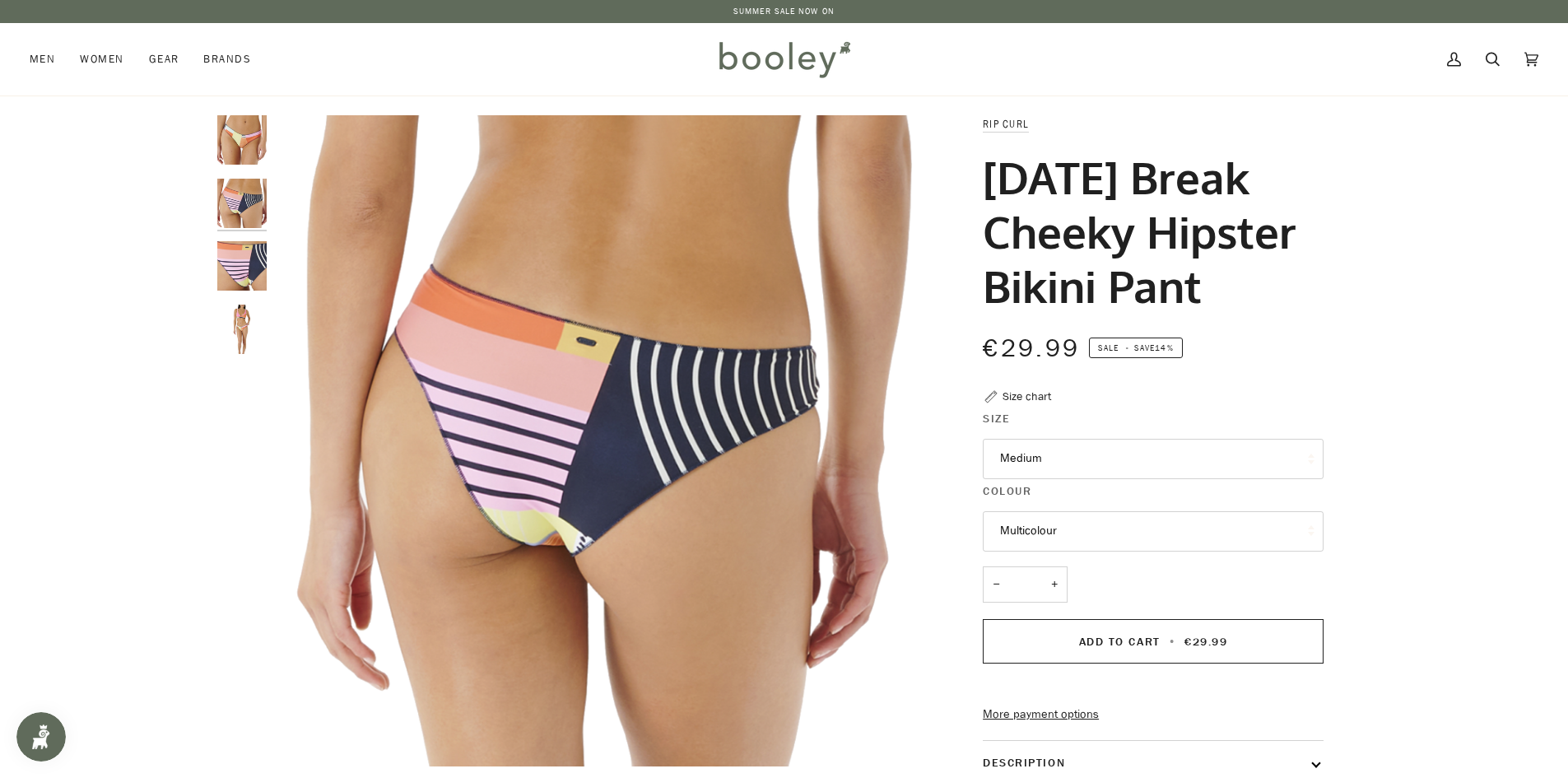
click at [242, 265] on img "Rip Curl Women's Daybreak Cheeky Hipster Bikini Pant - Booley Galway" at bounding box center [241, 266] width 49 height 49
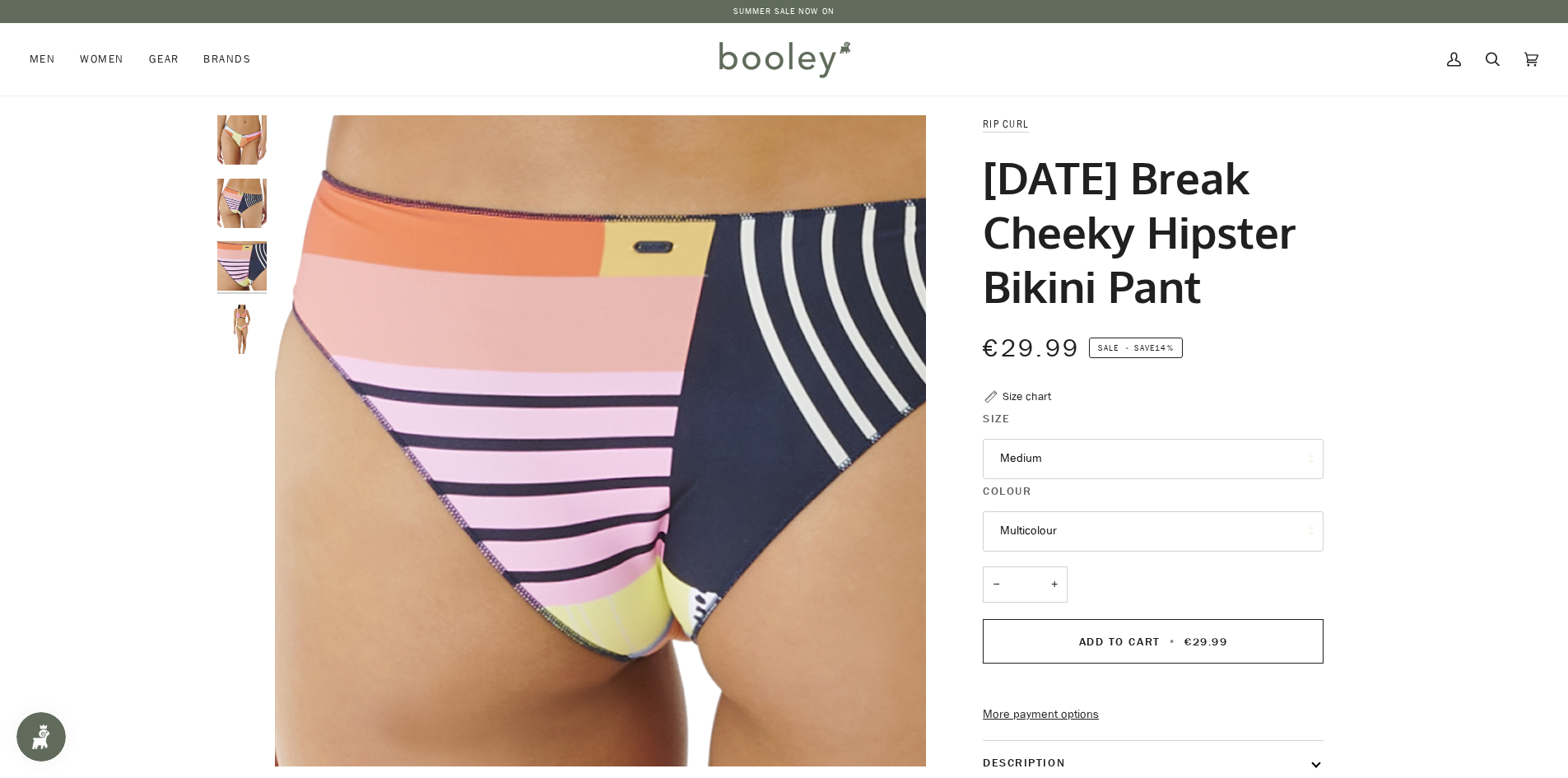
click at [241, 314] on img "Rip Curl Women's Daybreak Cheeky Hipster Bikini Pant - Booley Galway" at bounding box center [241, 329] width 49 height 49
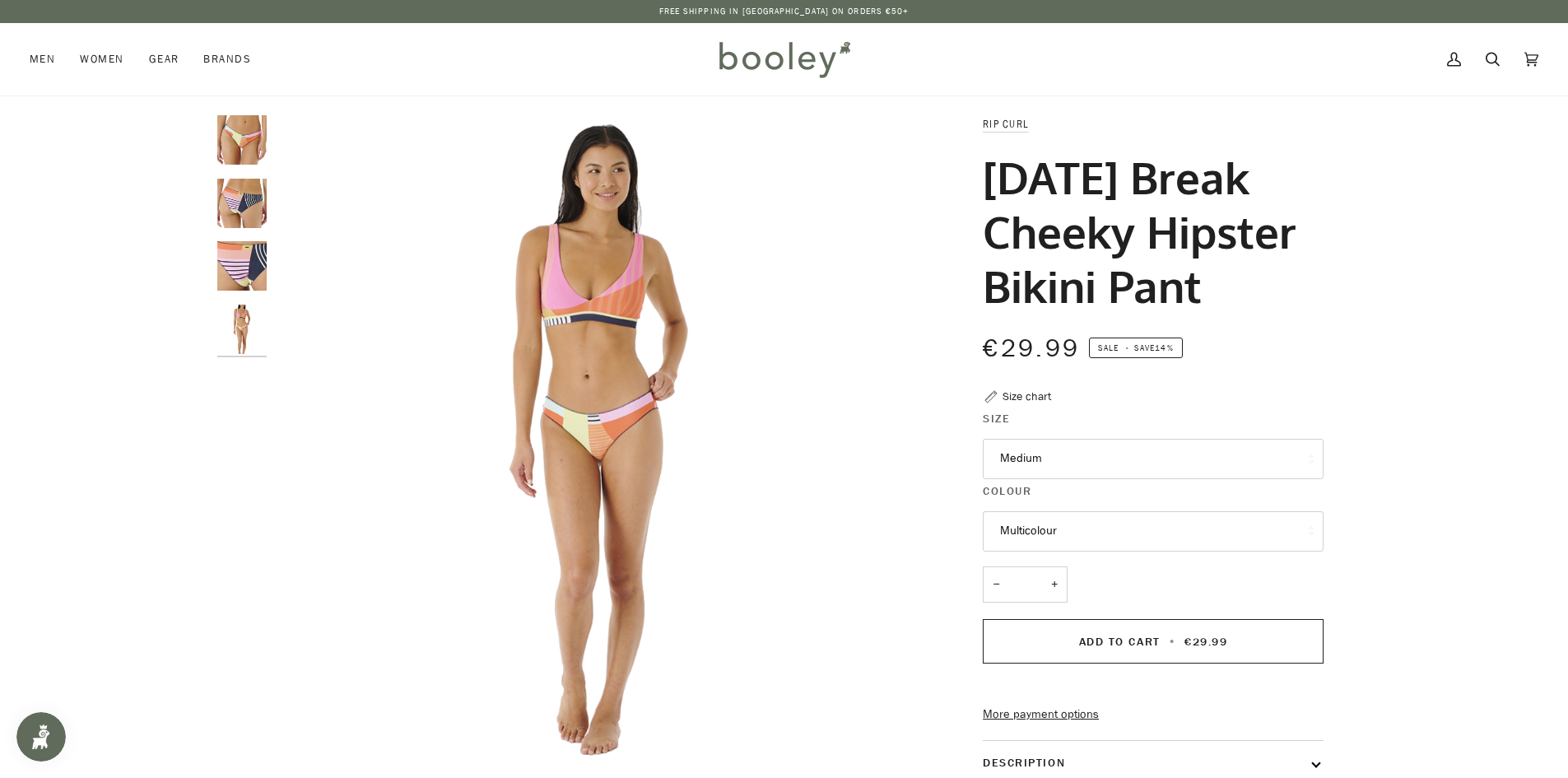
click at [249, 135] on img "Rip Curl Women's Daybreak Cheeky Hipster Bikini Pant Multicolour - Booley Galway" at bounding box center [241, 139] width 49 height 49
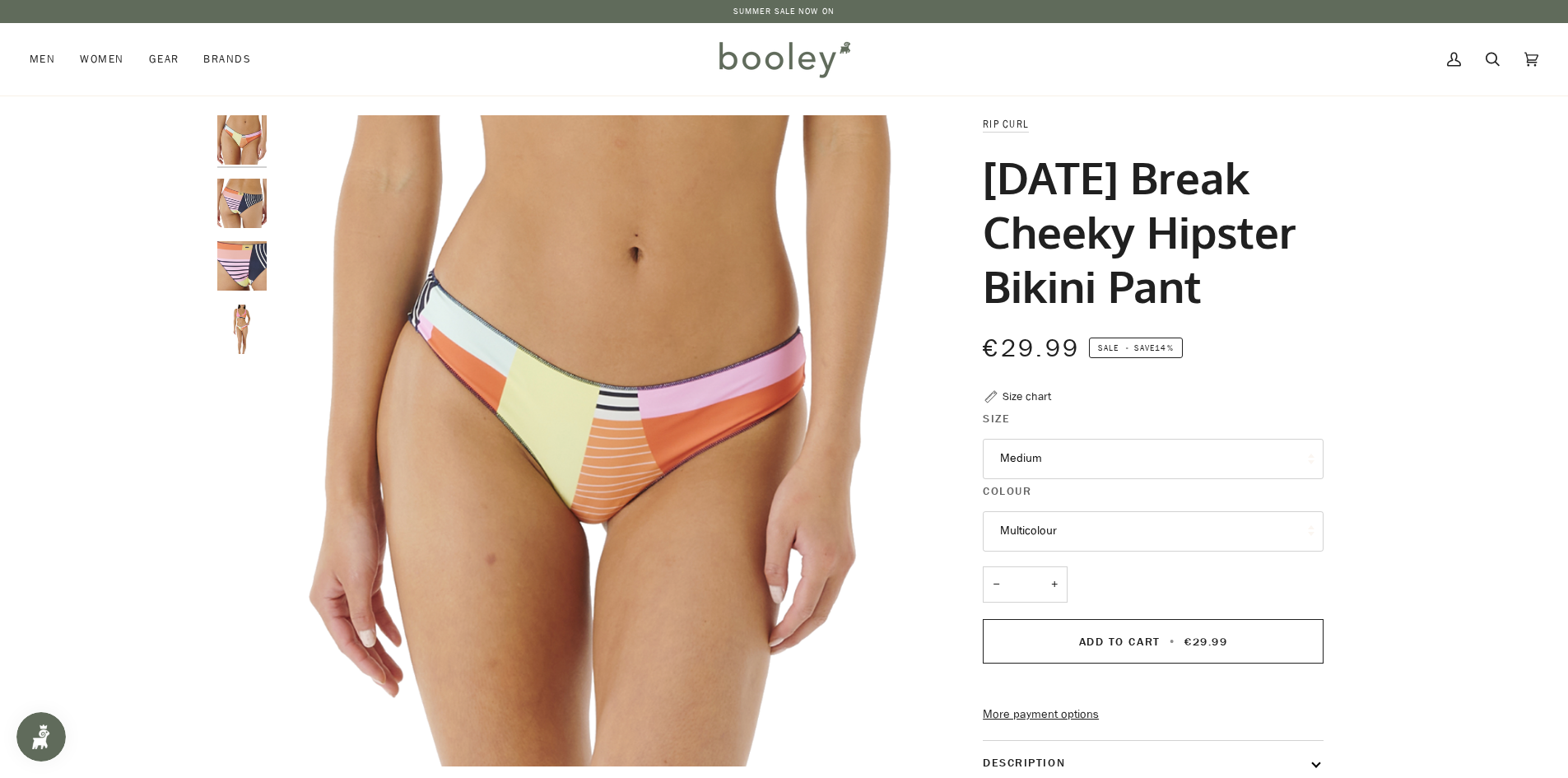
click at [230, 197] on img "Rip Curl Women's Daybreak Cheeky Hipster Bikini Pant - Booley Galway" at bounding box center [241, 203] width 49 height 49
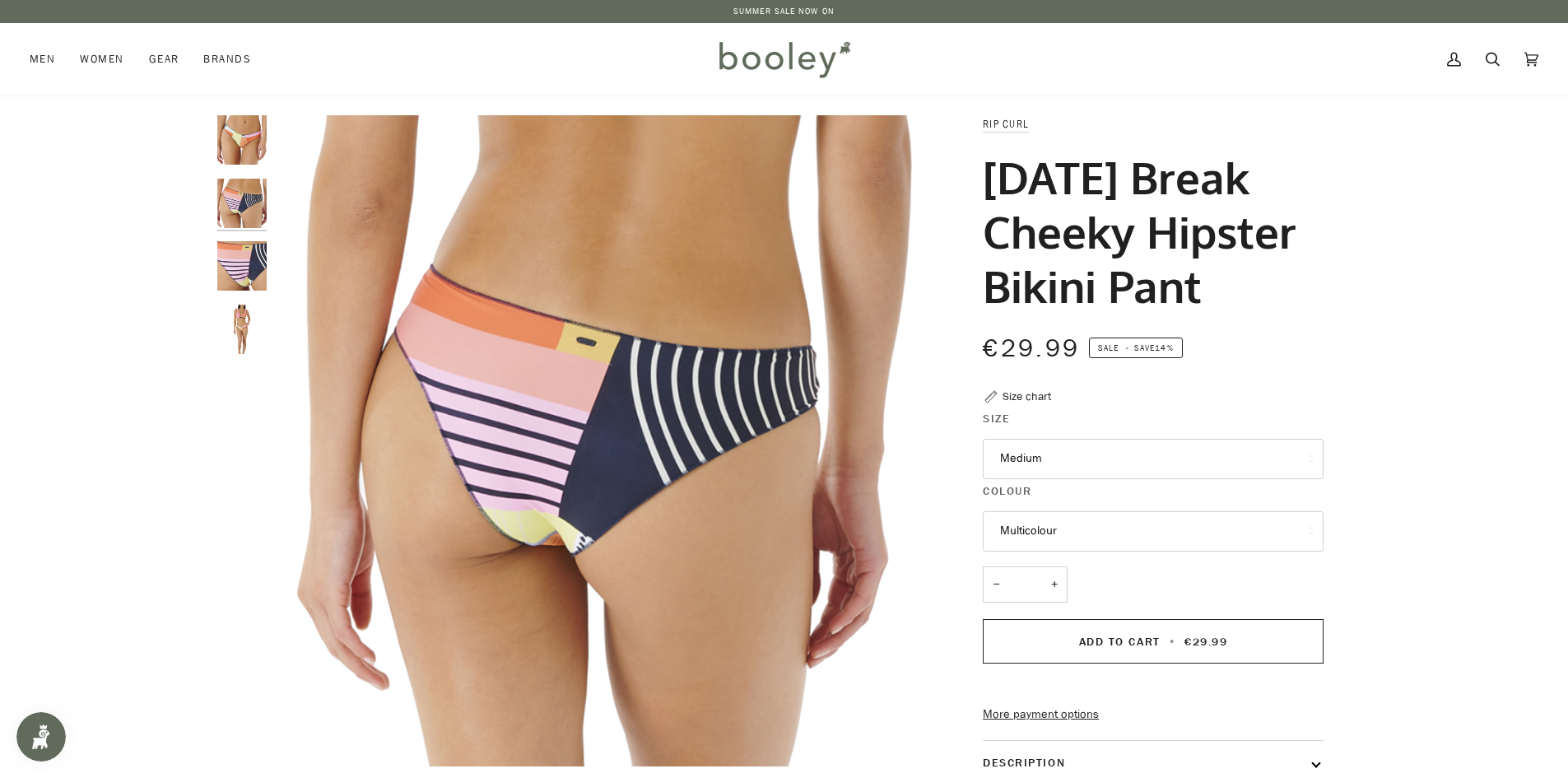
click at [241, 257] on img "Rip Curl Women's Daybreak Cheeky Hipster Bikini Pant - Booley Galway" at bounding box center [241, 266] width 49 height 49
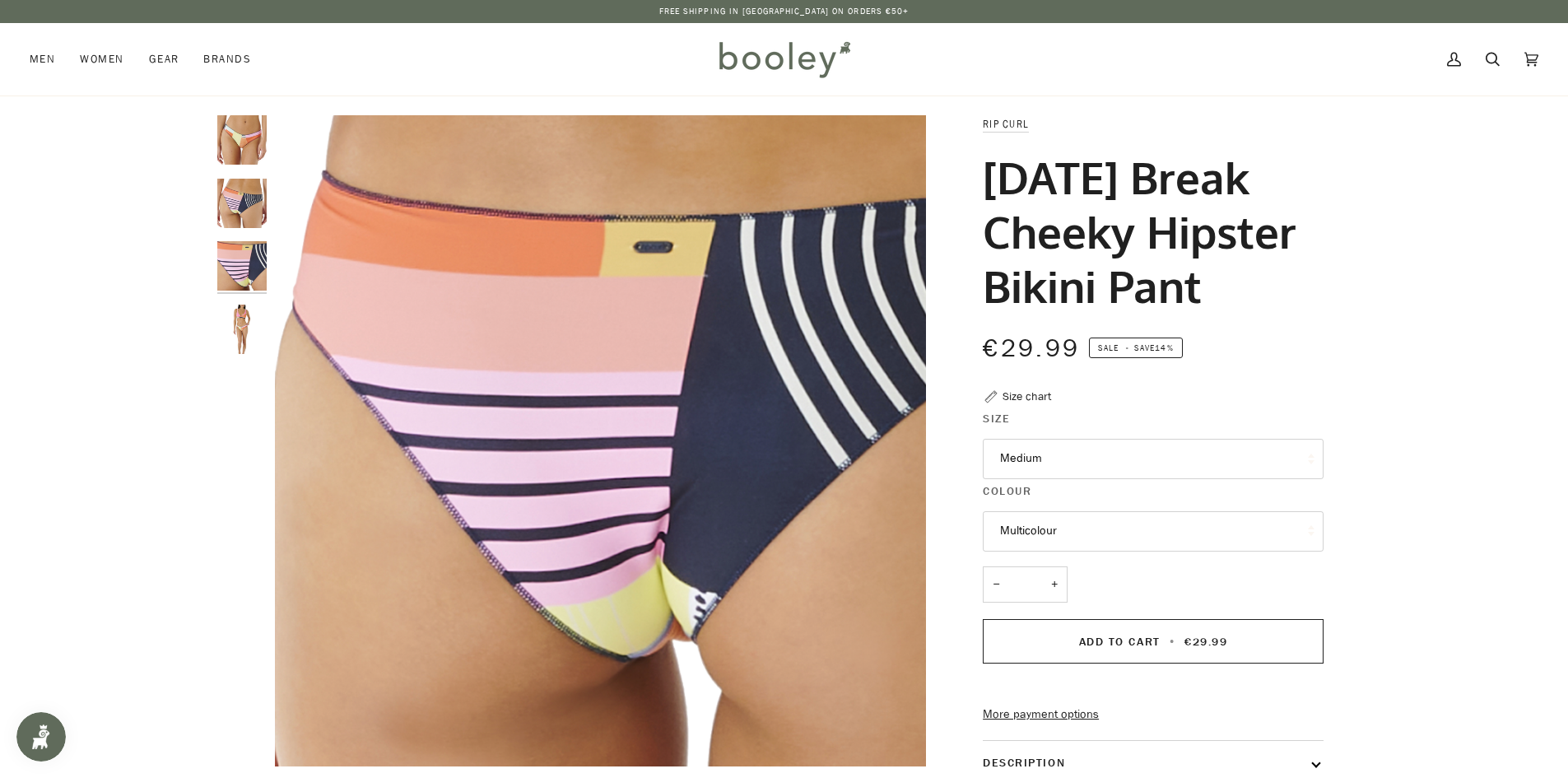
click at [239, 136] on img "Rip Curl Women's Daybreak Cheeky Hipster Bikini Pant Multicolour - Booley Galway" at bounding box center [241, 139] width 49 height 49
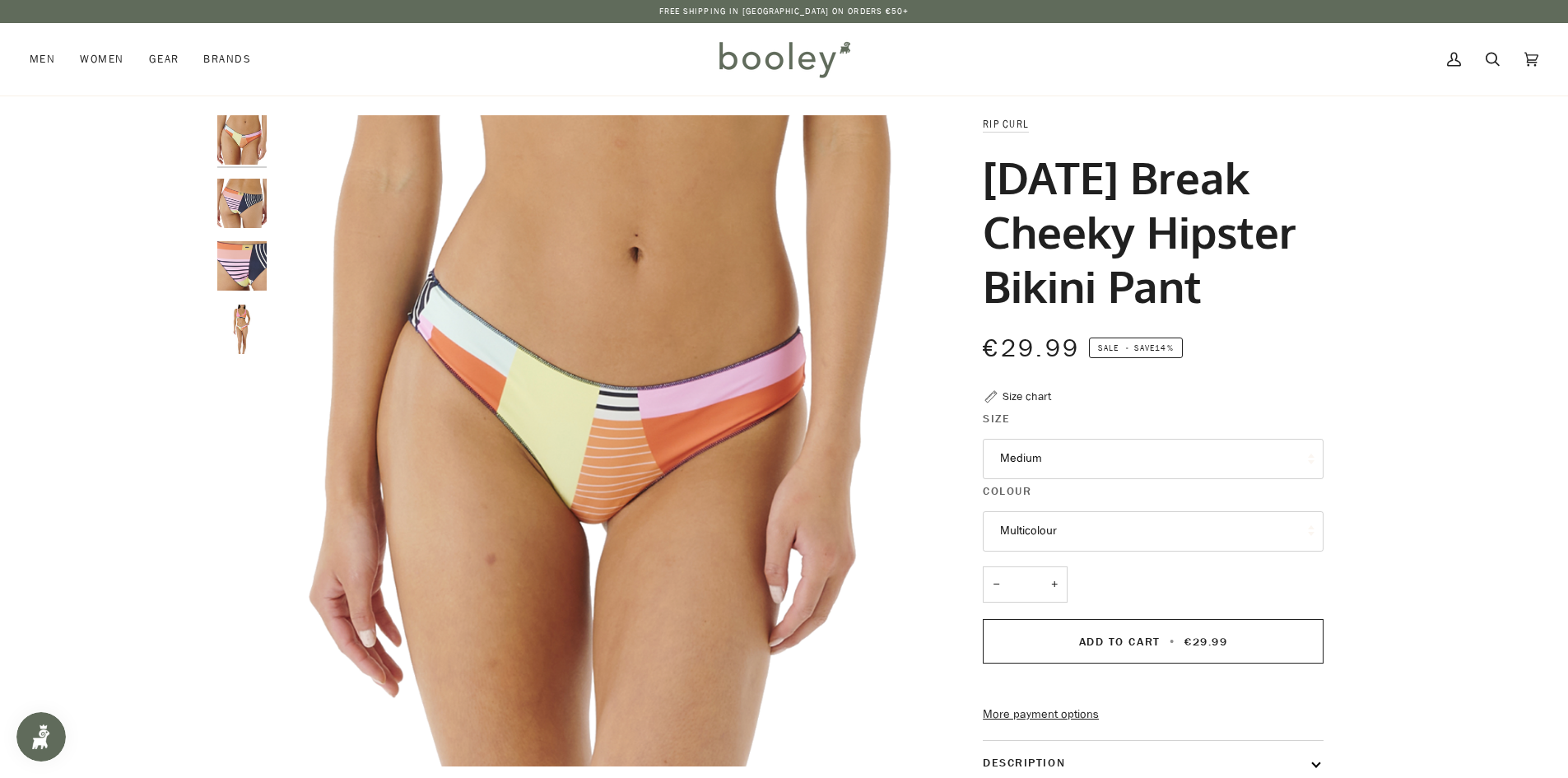
click at [247, 262] on img "Rip Curl Women's Daybreak Cheeky Hipster Bikini Pant - Booley Galway" at bounding box center [241, 266] width 49 height 49
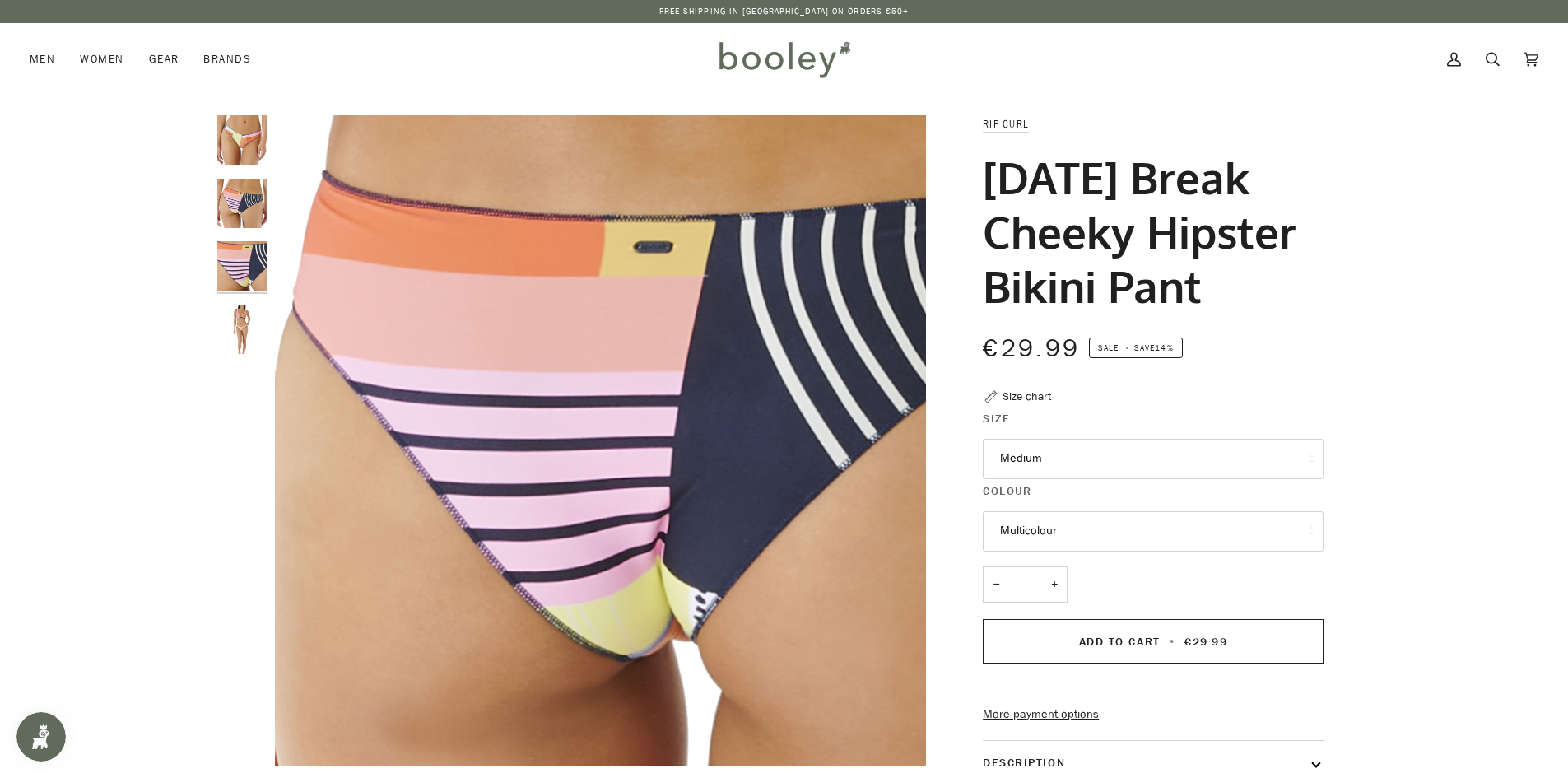
click at [82, 561] on div "Zoom Zoom" at bounding box center [784, 579] width 1568 height 927
click at [252, 109] on div "Zoom Zoom" at bounding box center [784, 583] width 1568 height 976
click at [249, 126] on img "Rip Curl Women's Daybreak Cheeky Hipster Bikini Pant Multicolour - Booley Galway" at bounding box center [241, 139] width 49 height 49
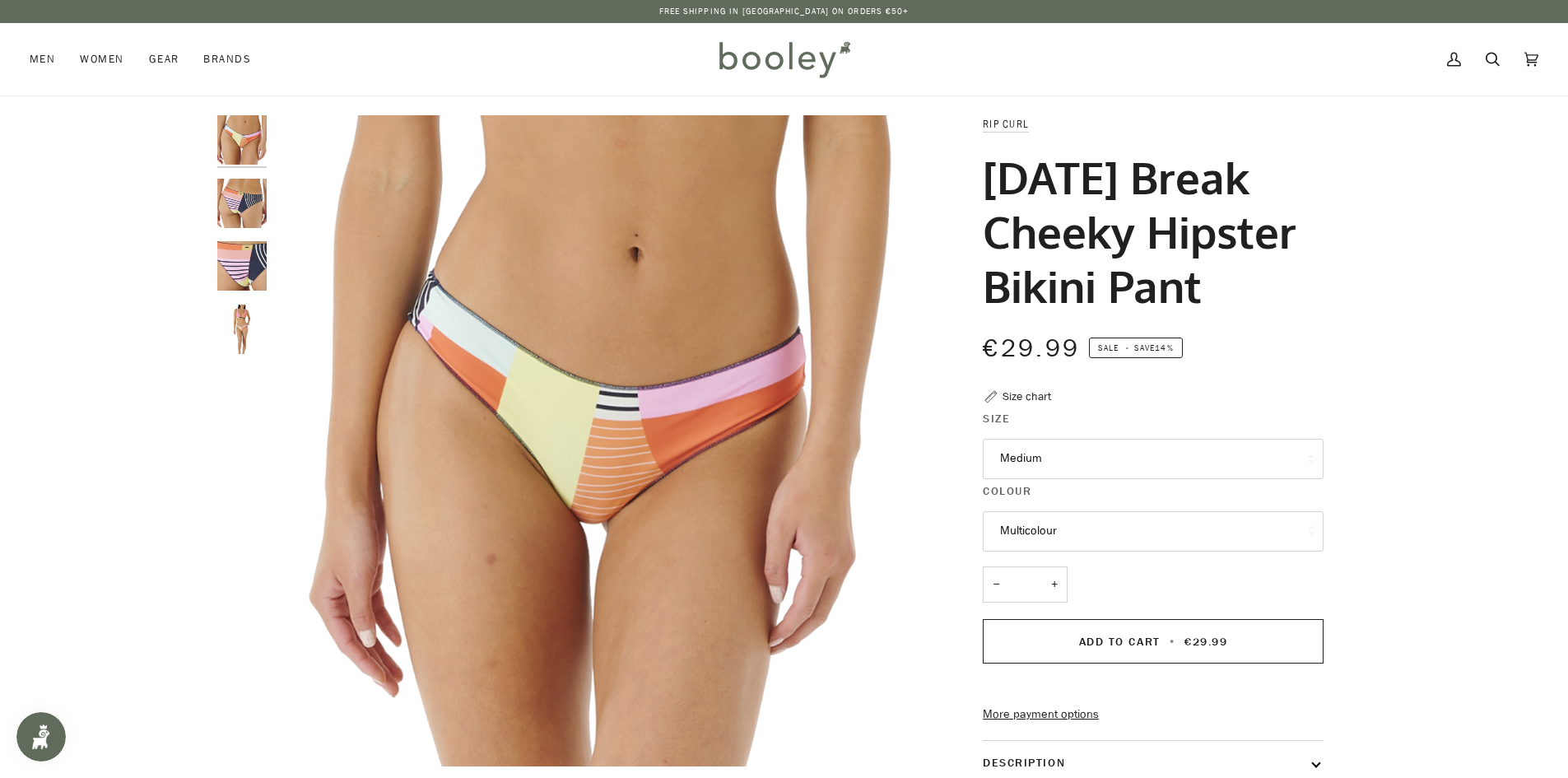
click at [237, 203] on img "Rip Curl Women's Daybreak Cheeky Hipster Bikini Pant - Booley Galway" at bounding box center [241, 203] width 49 height 49
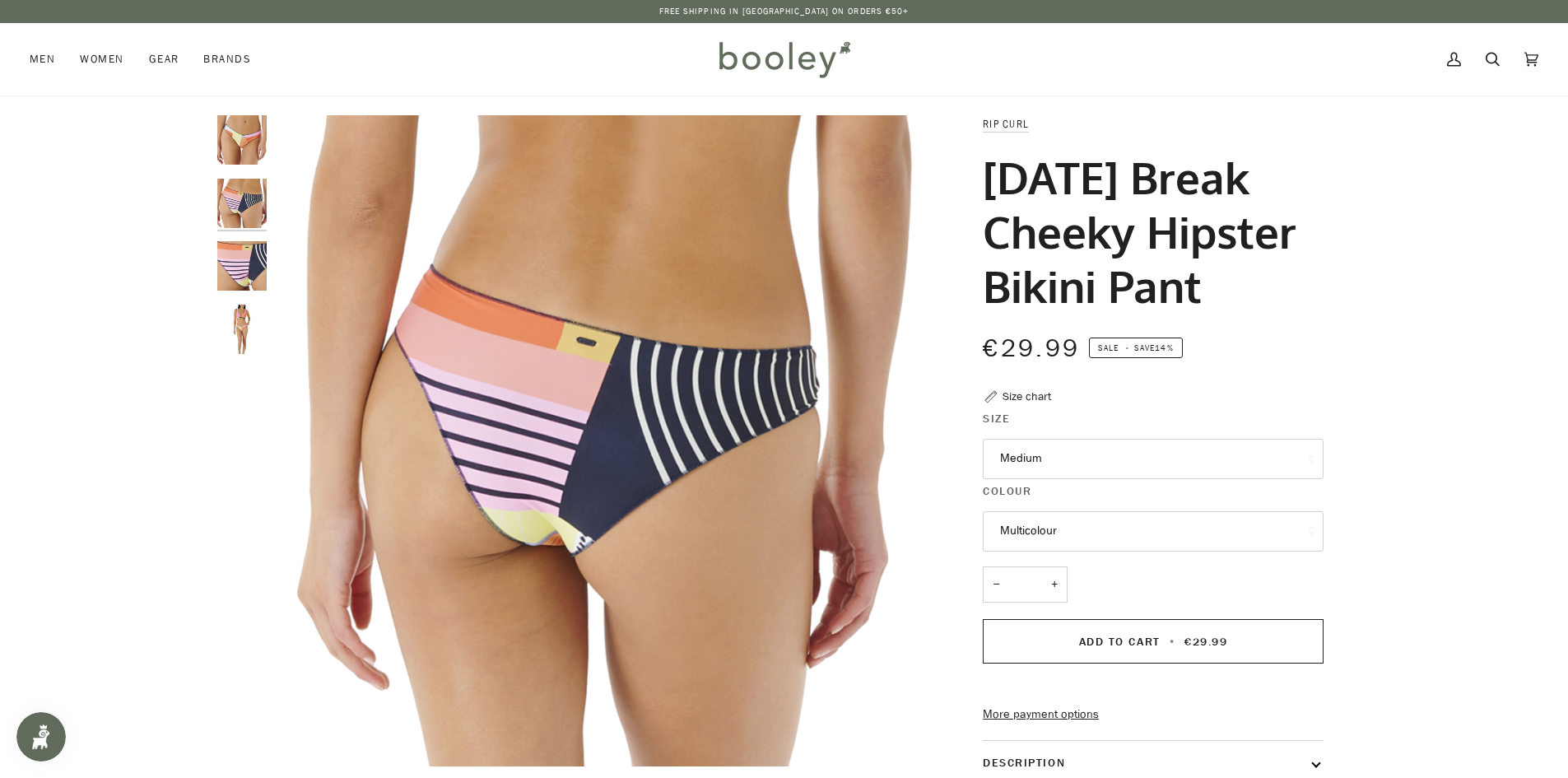
click at [236, 270] on img "Rip Curl Women's Daybreak Cheeky Hipster Bikini Pant - Booley Galway" at bounding box center [241, 266] width 49 height 49
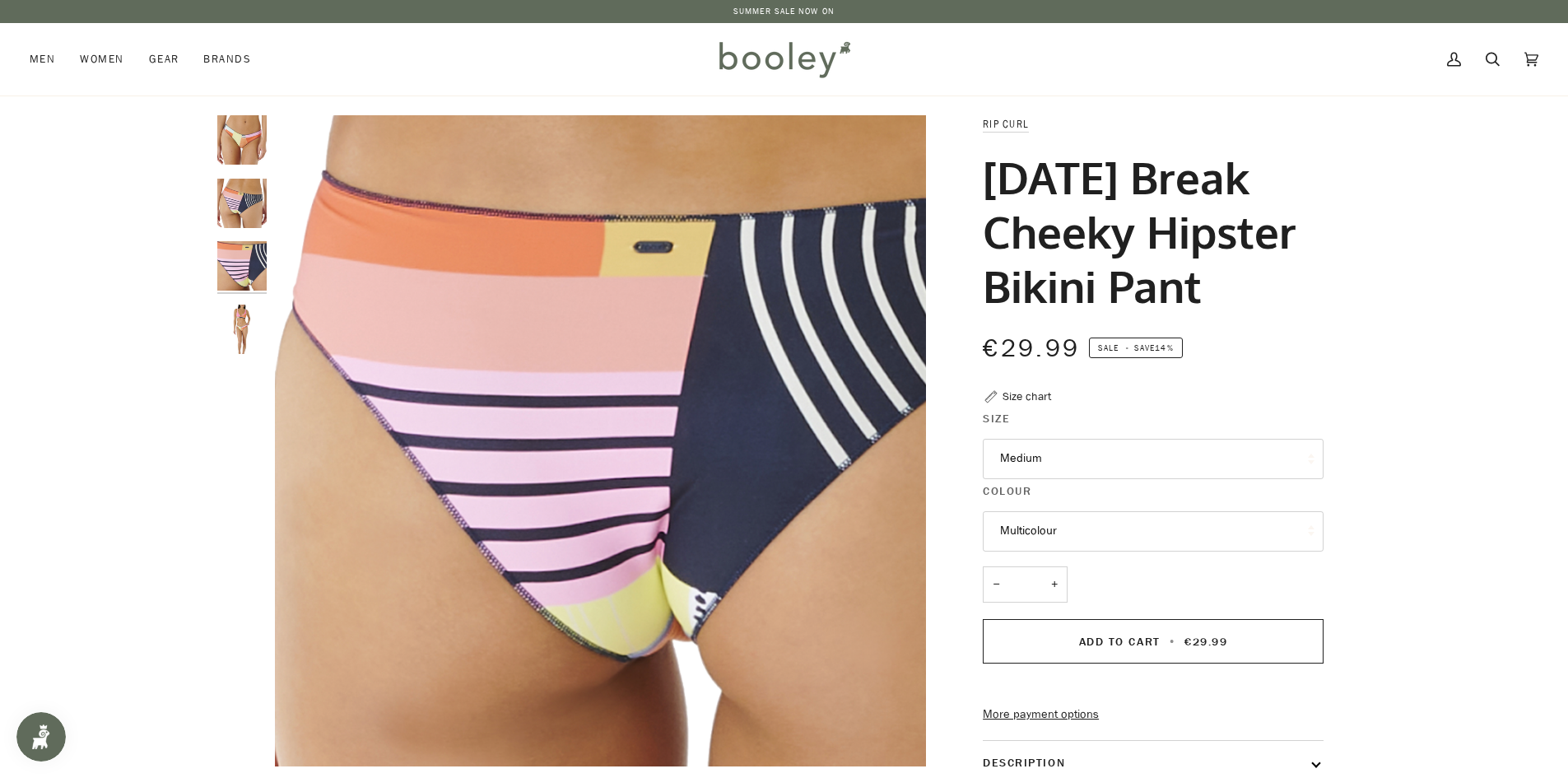
click at [243, 323] on img "Rip Curl Women's Daybreak Cheeky Hipster Bikini Pant - Booley Galway" at bounding box center [241, 329] width 49 height 49
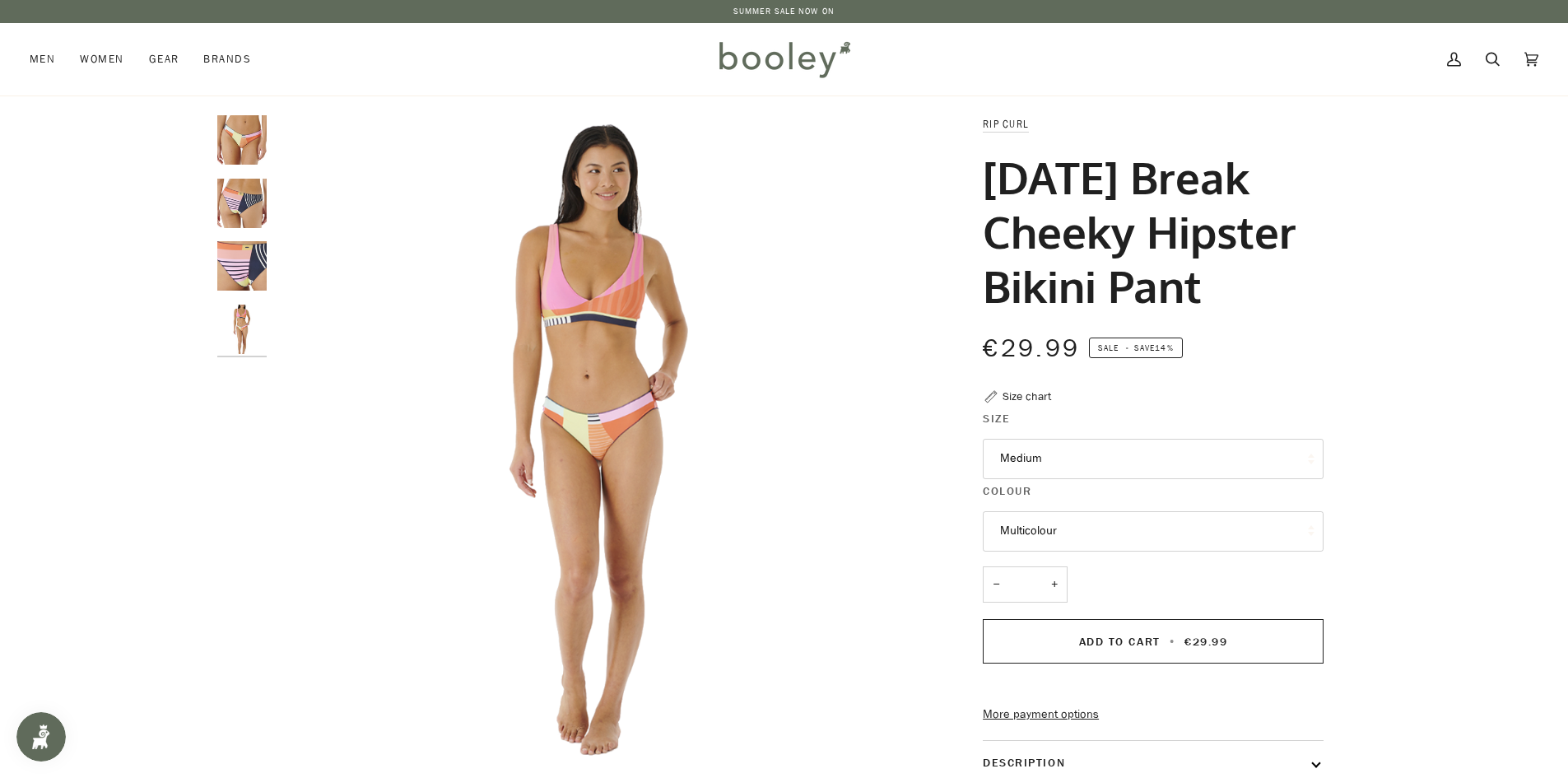
click at [82, 310] on div "Zoom Zoom" at bounding box center [784, 579] width 1568 height 927
click at [115, 484] on div "Zoom Zoom" at bounding box center [784, 579] width 1568 height 927
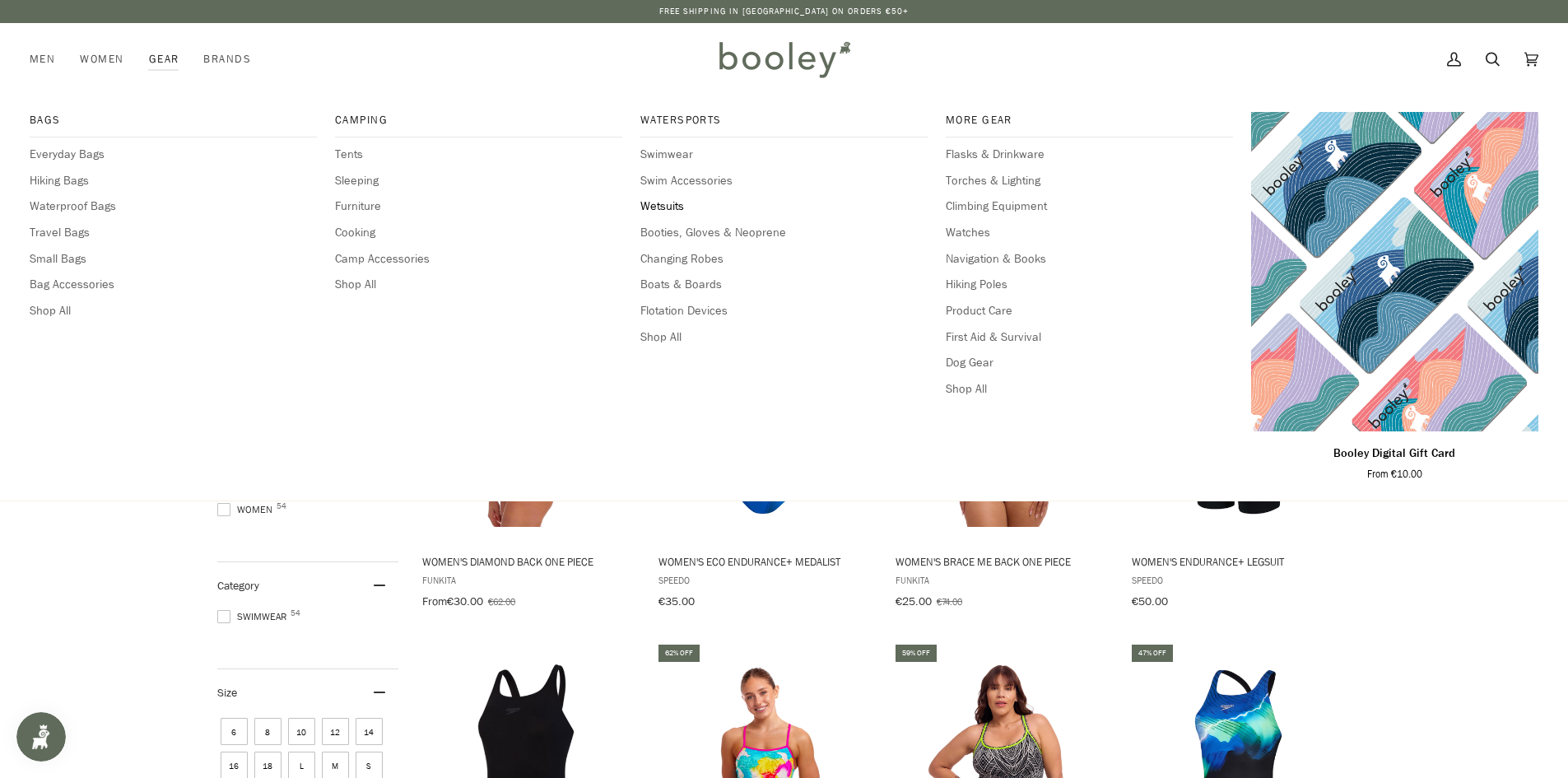
click at [680, 208] on span "Wetsuits" at bounding box center [784, 206] width 287 height 18
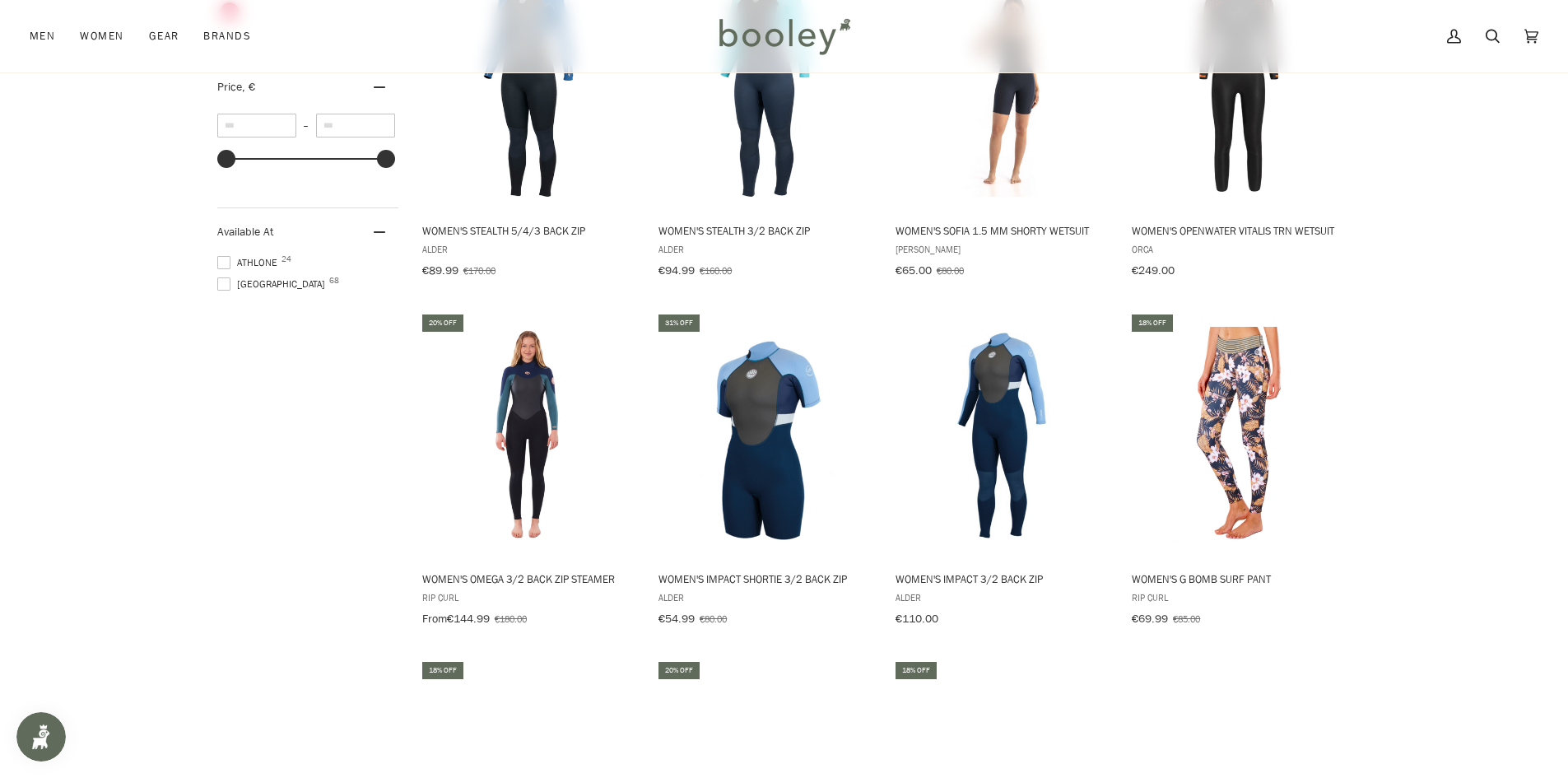
scroll to position [1483, 0]
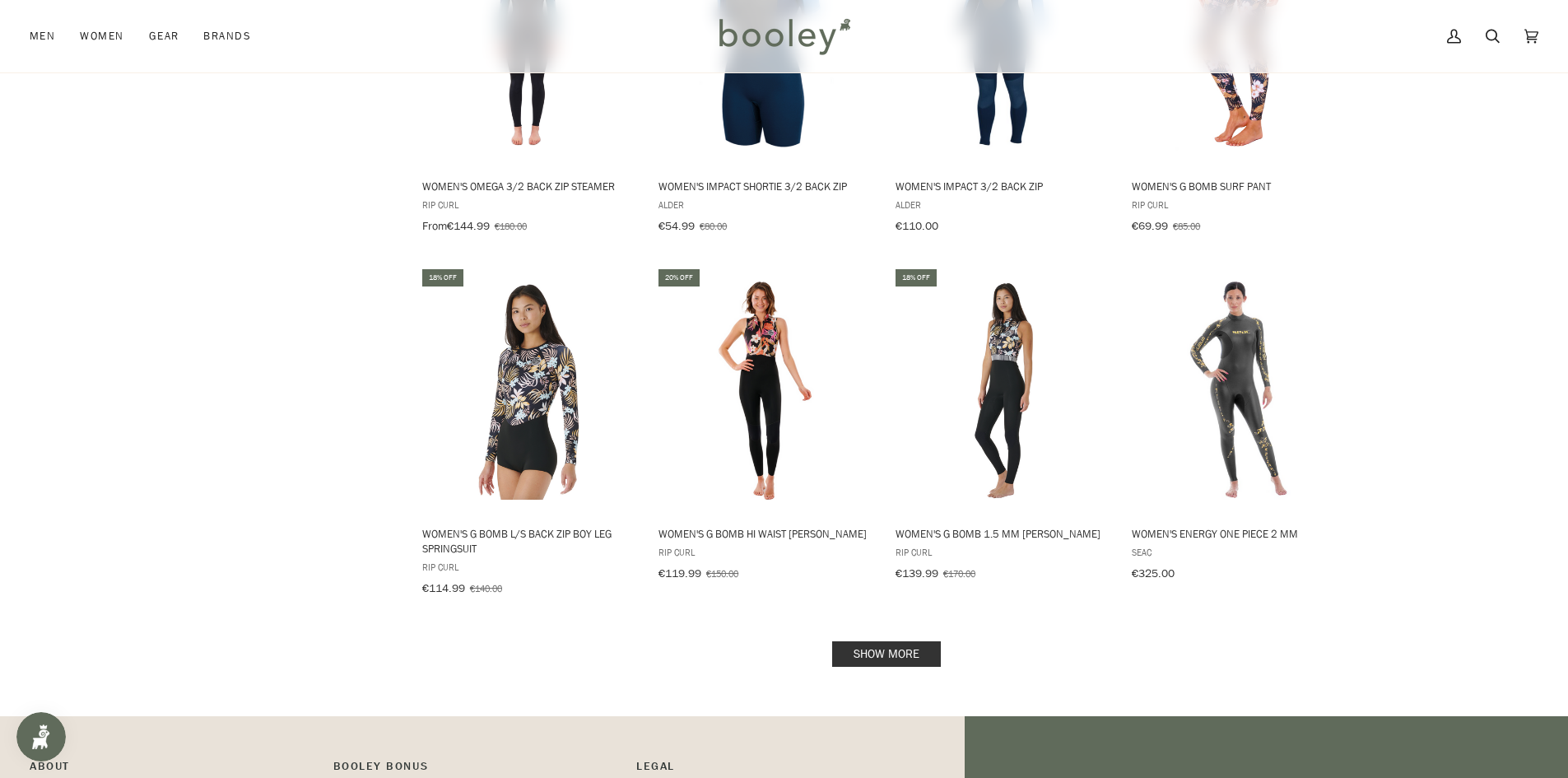
click at [910, 641] on link "Show more" at bounding box center [887, 654] width 108 height 26
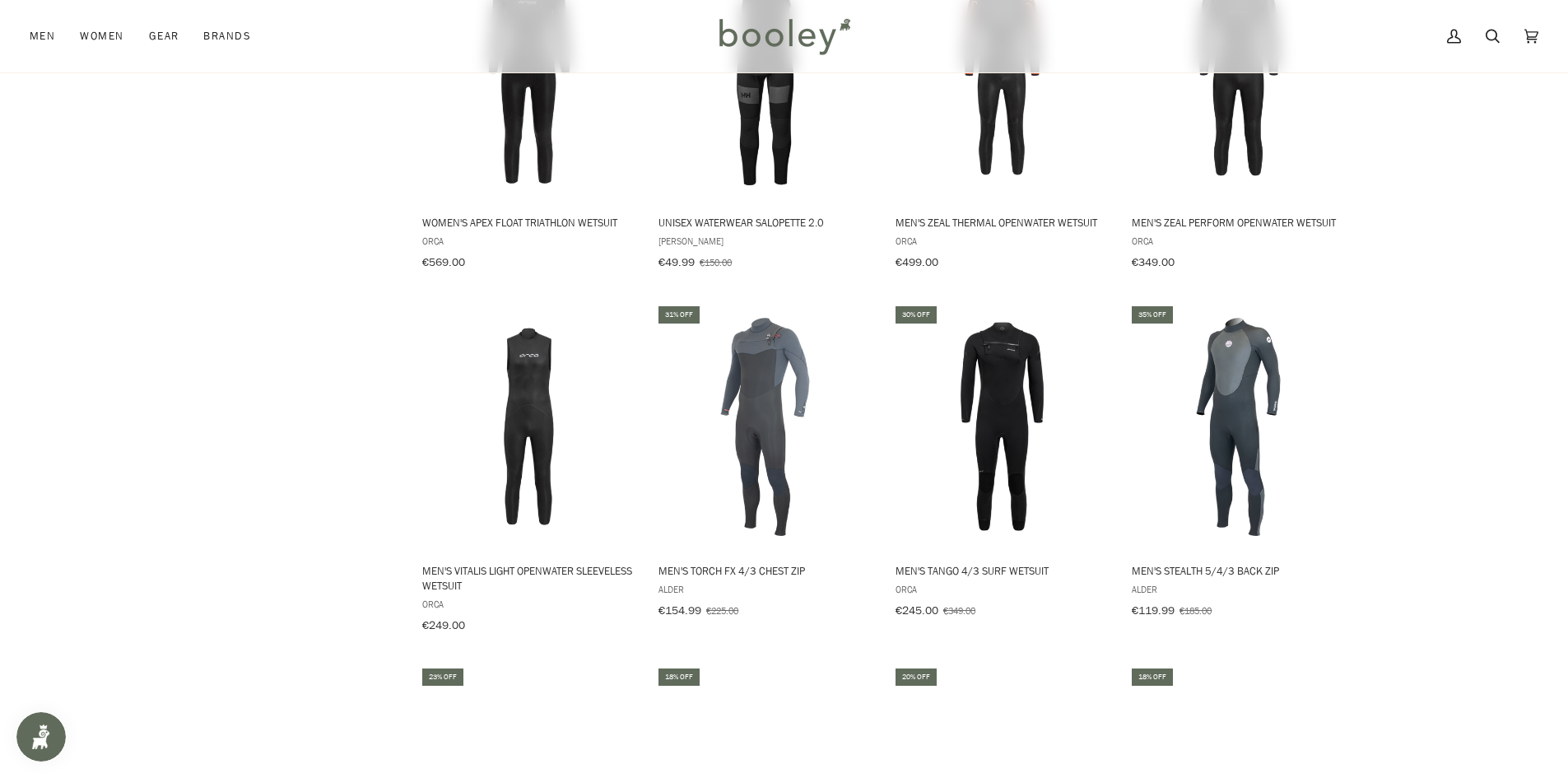
scroll to position [3616, 0]
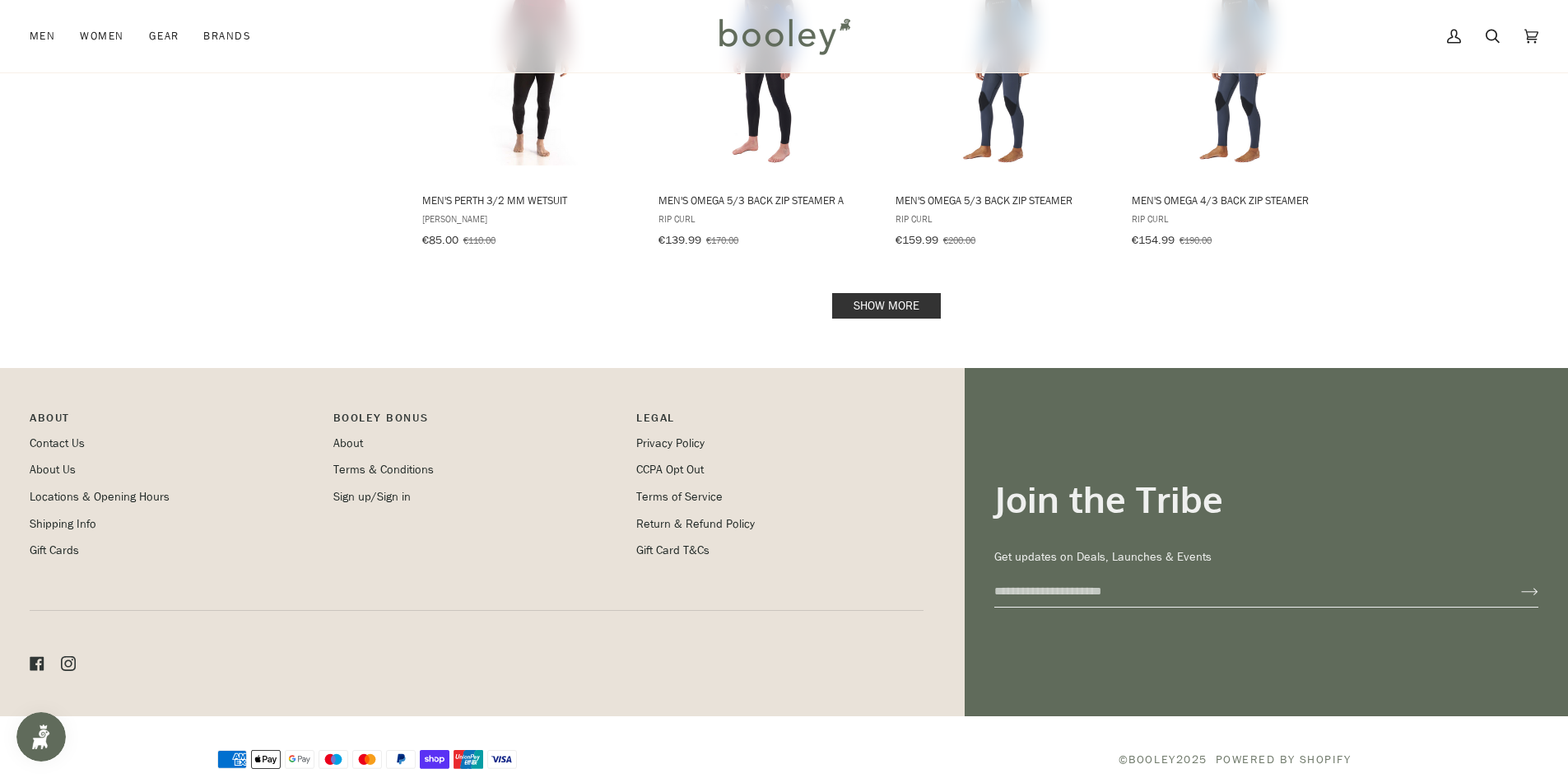
click at [887, 293] on link "Show more" at bounding box center [887, 306] width 108 height 26
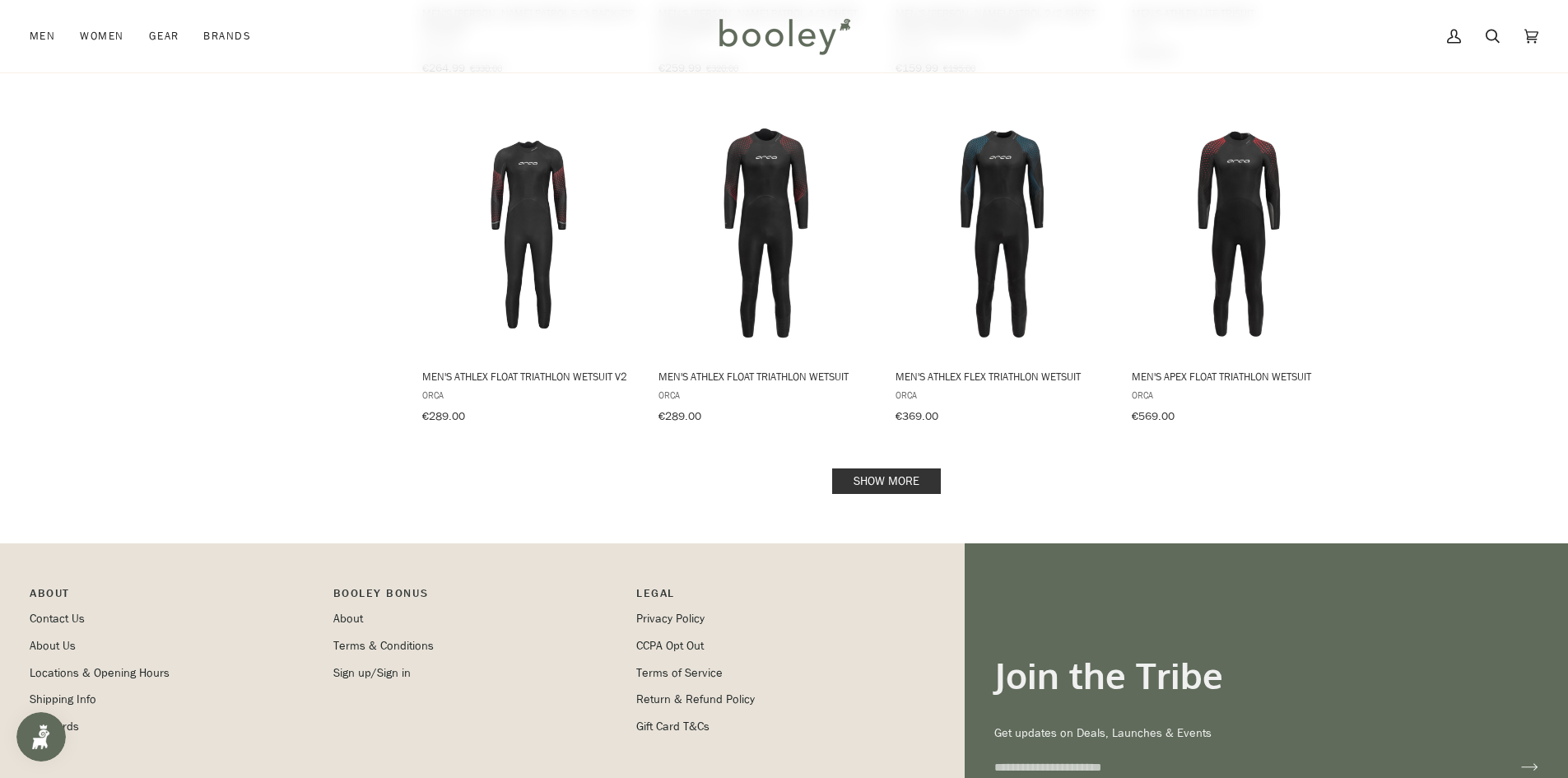
scroll to position [5388, 0]
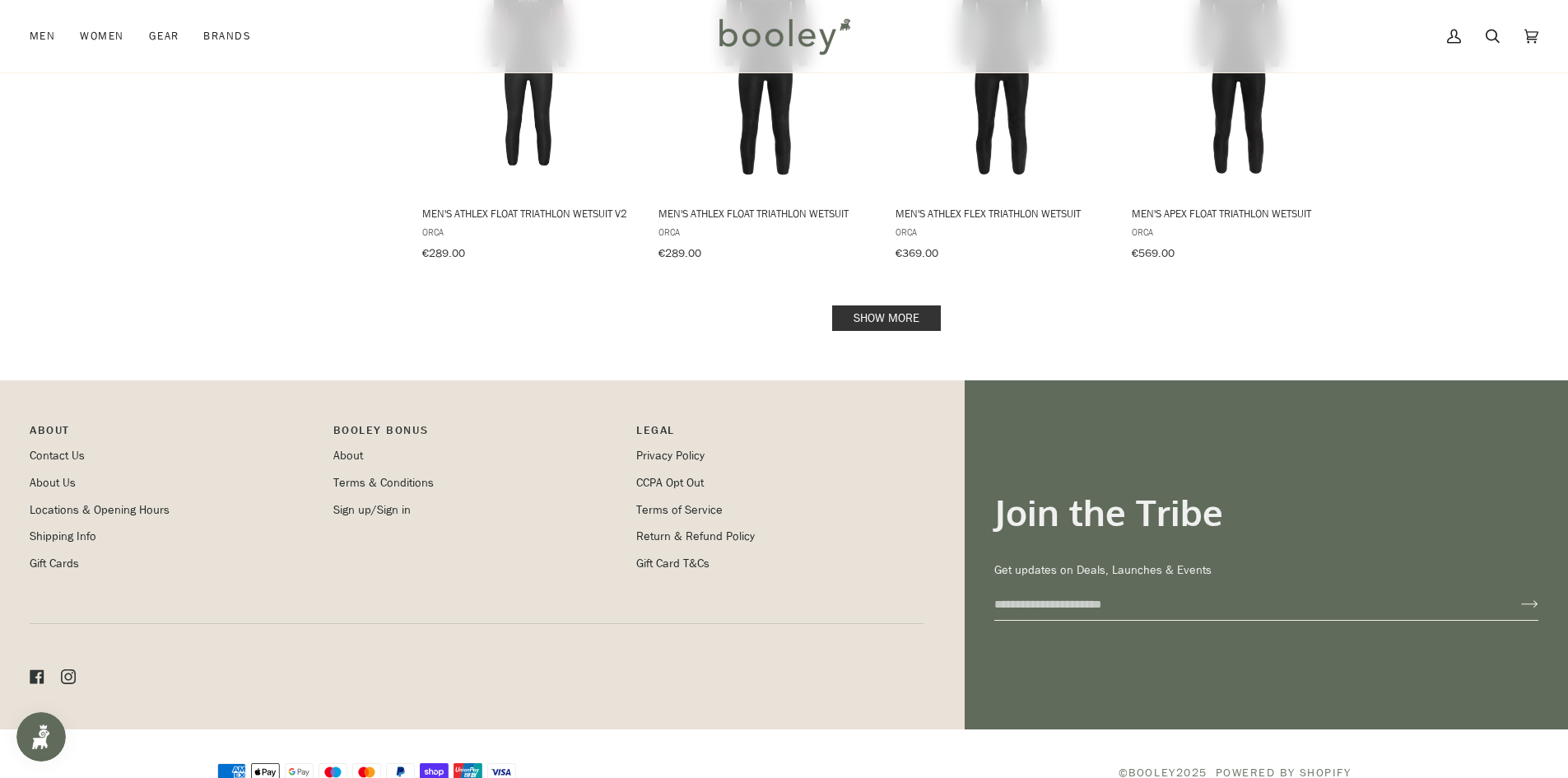
click at [872, 305] on link "Show more" at bounding box center [887, 318] width 108 height 26
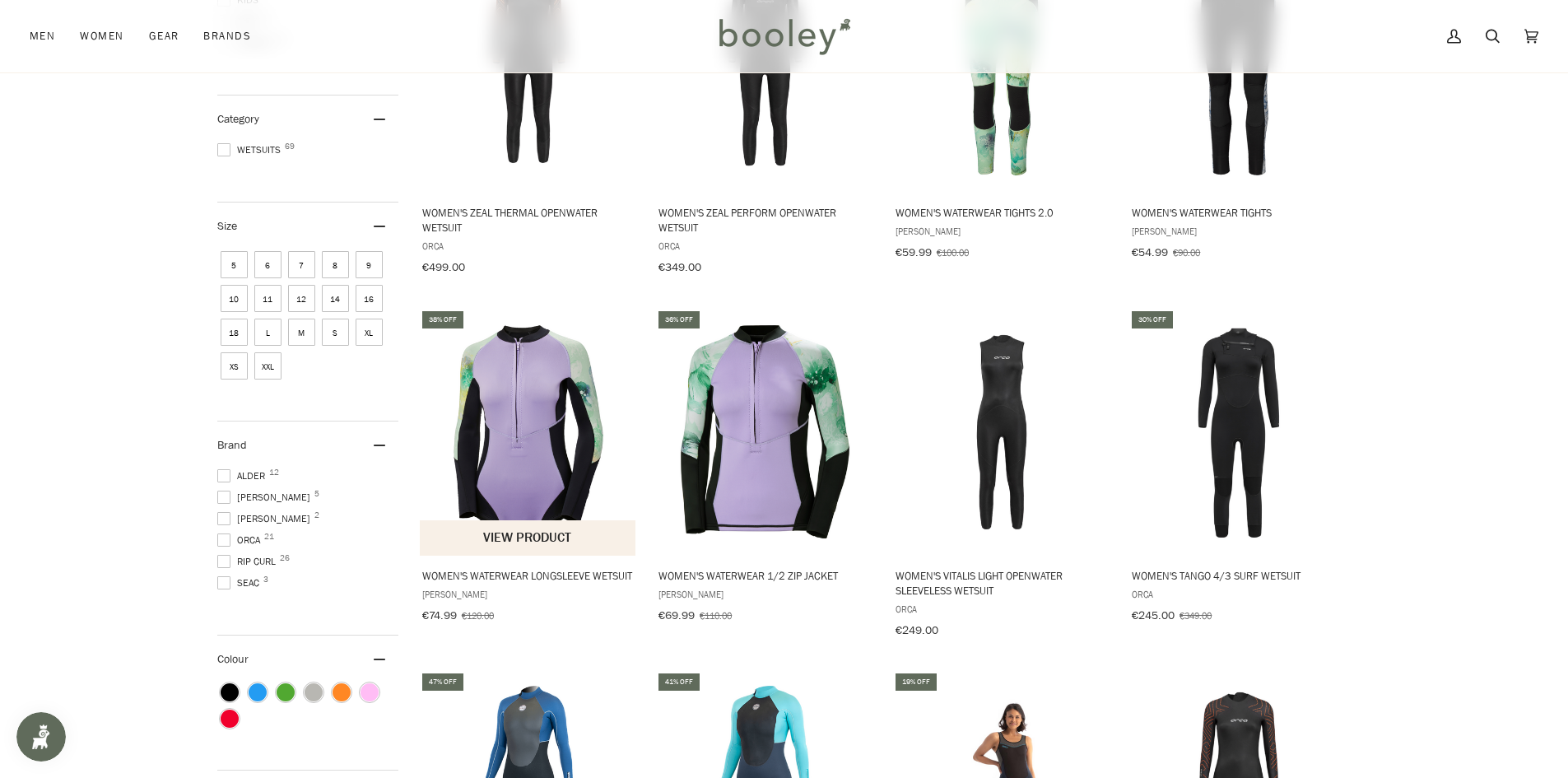
scroll to position [577, 0]
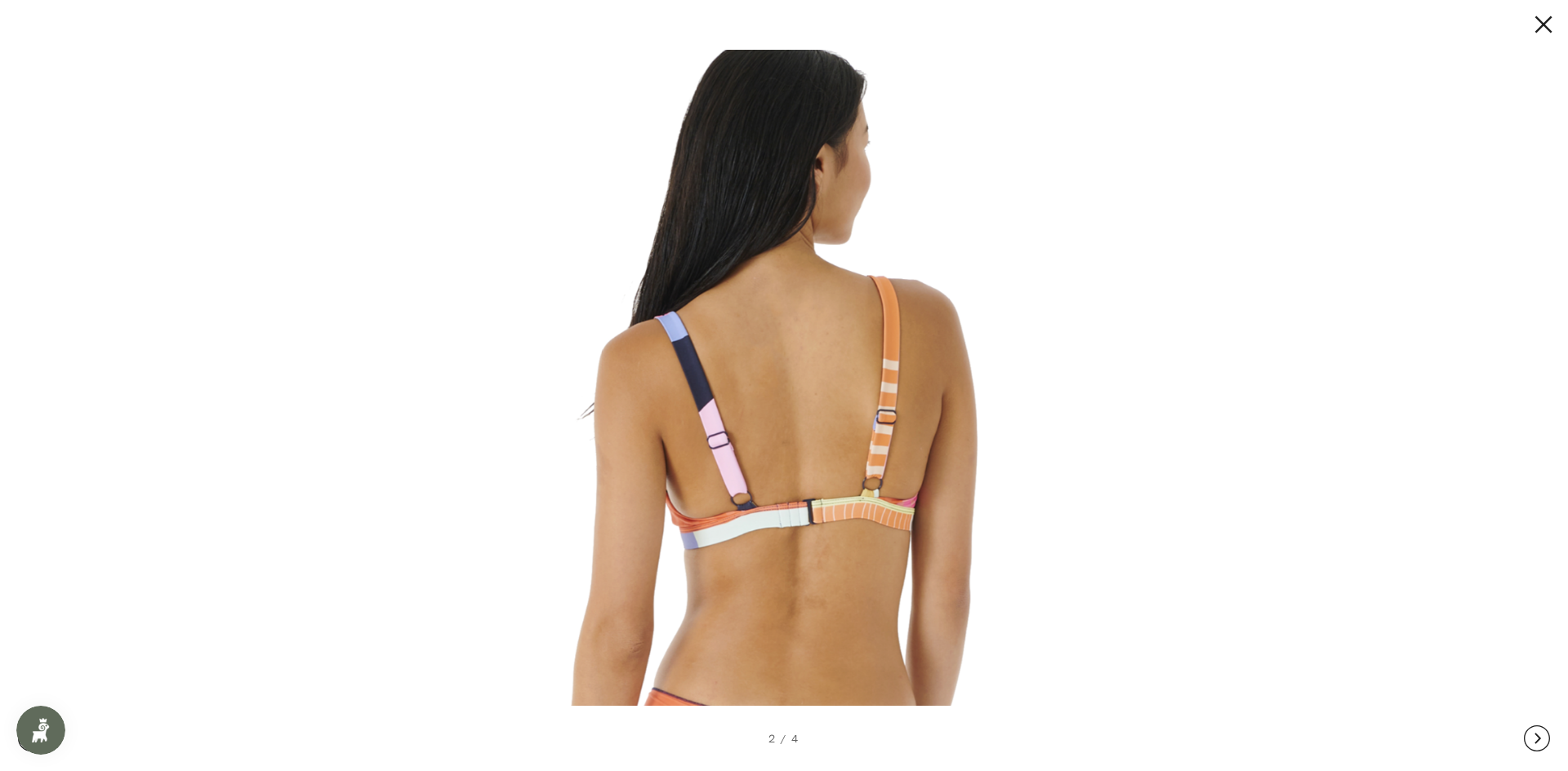
click at [1537, 734] on button at bounding box center [1536, 739] width 26 height 66
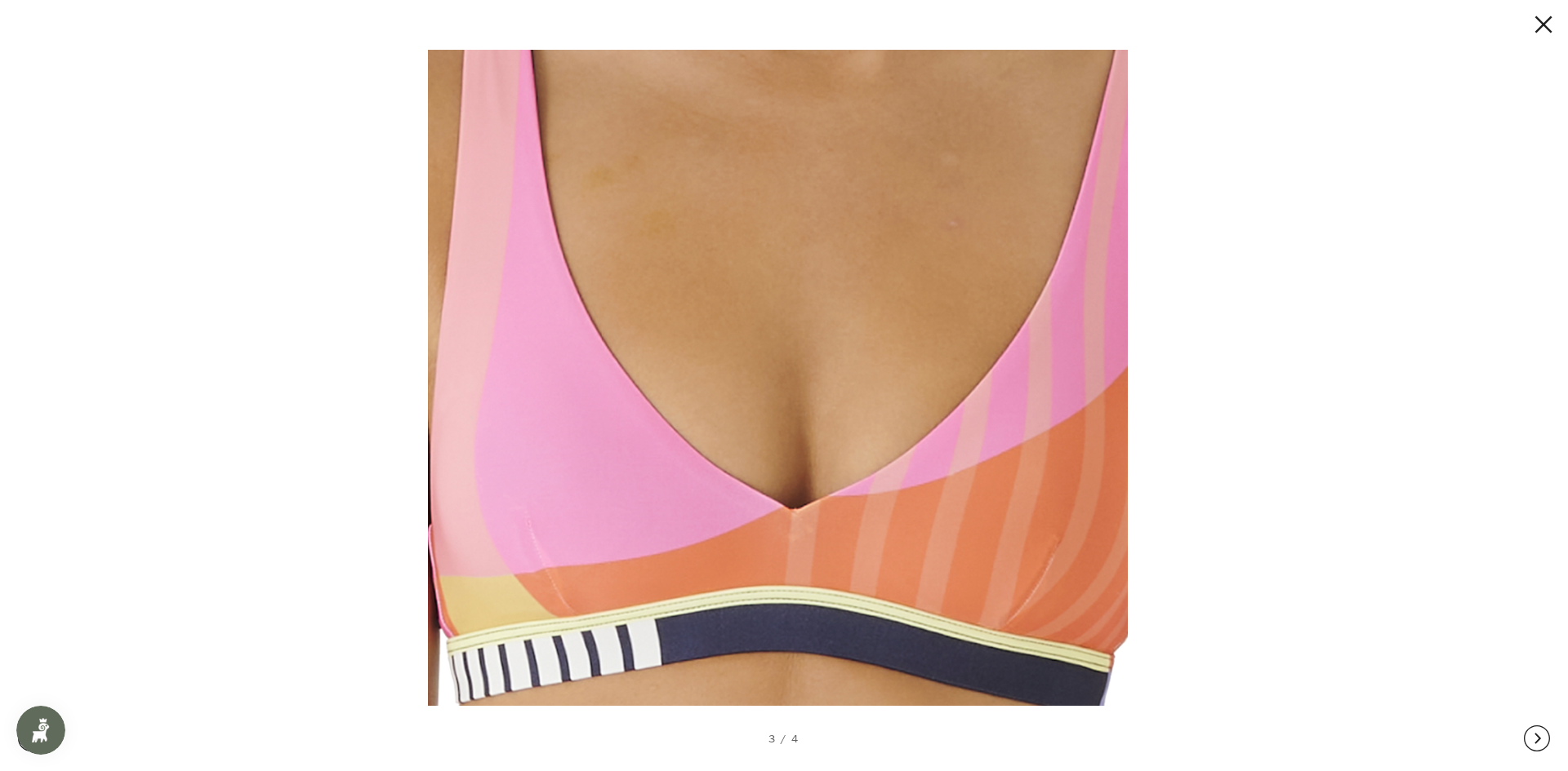
click at [1537, 734] on button at bounding box center [1536, 739] width 26 height 66
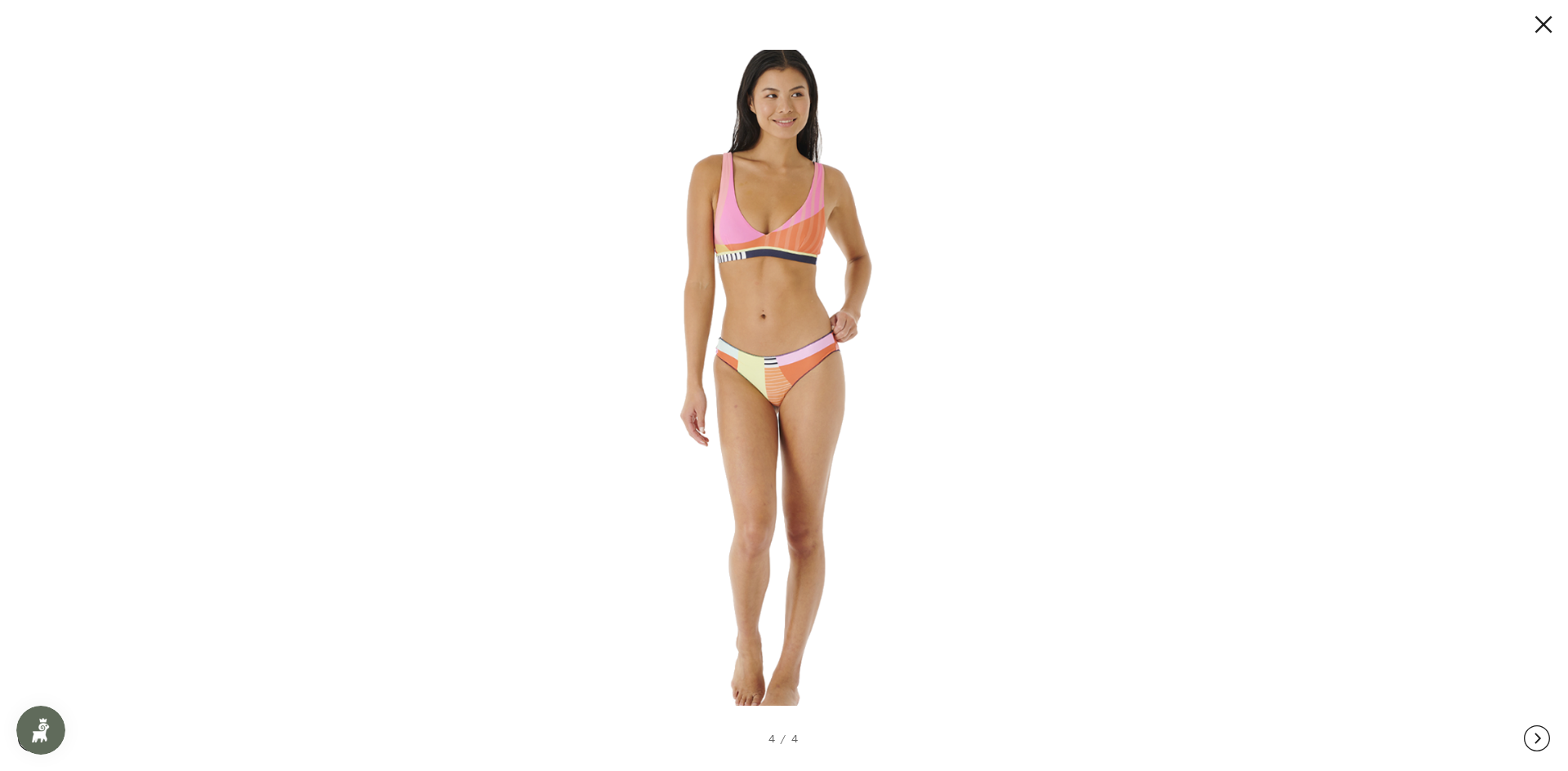
click at [1537, 734] on button at bounding box center [1536, 739] width 26 height 66
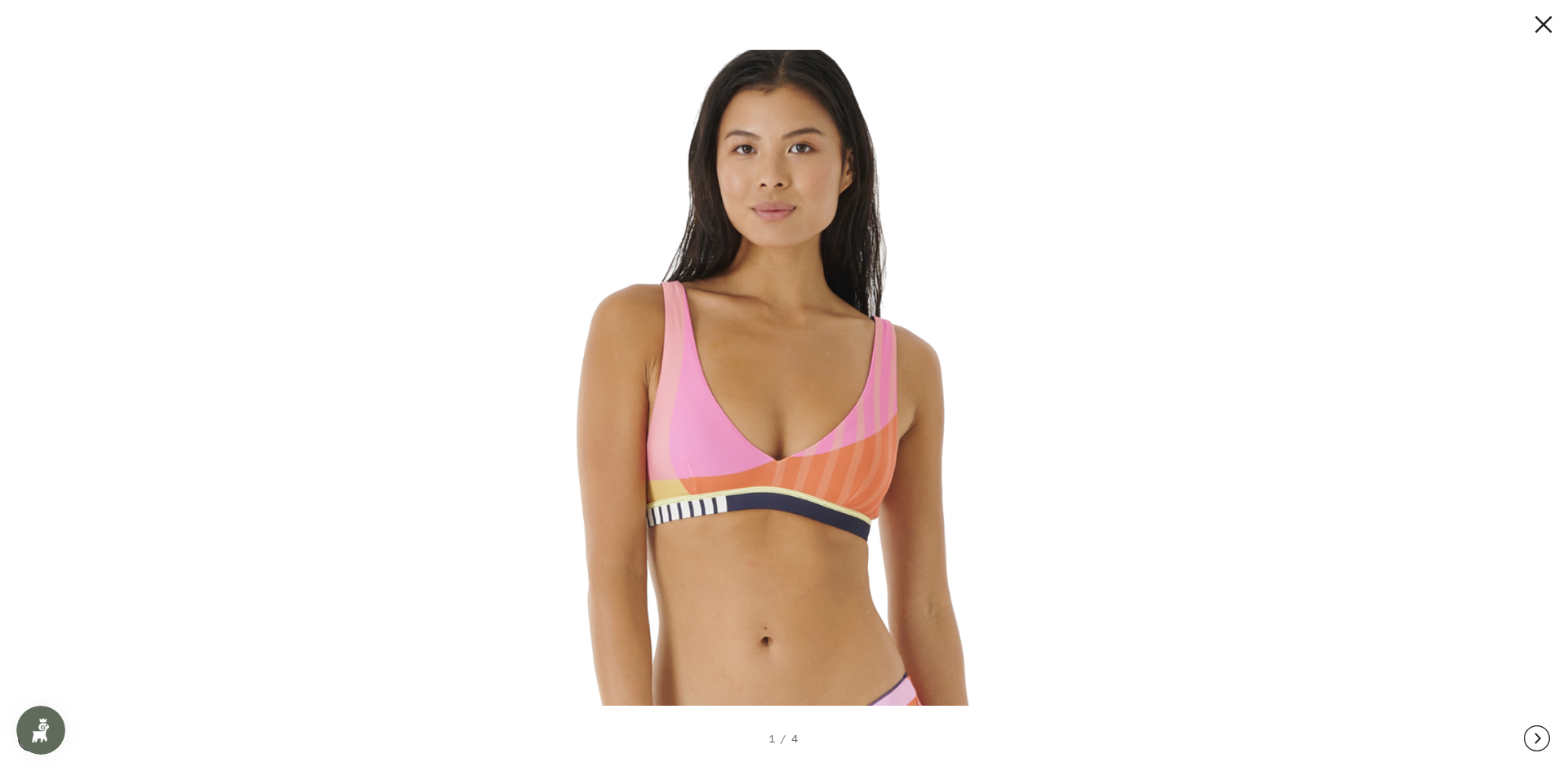
click at [1537, 734] on button at bounding box center [1536, 739] width 26 height 66
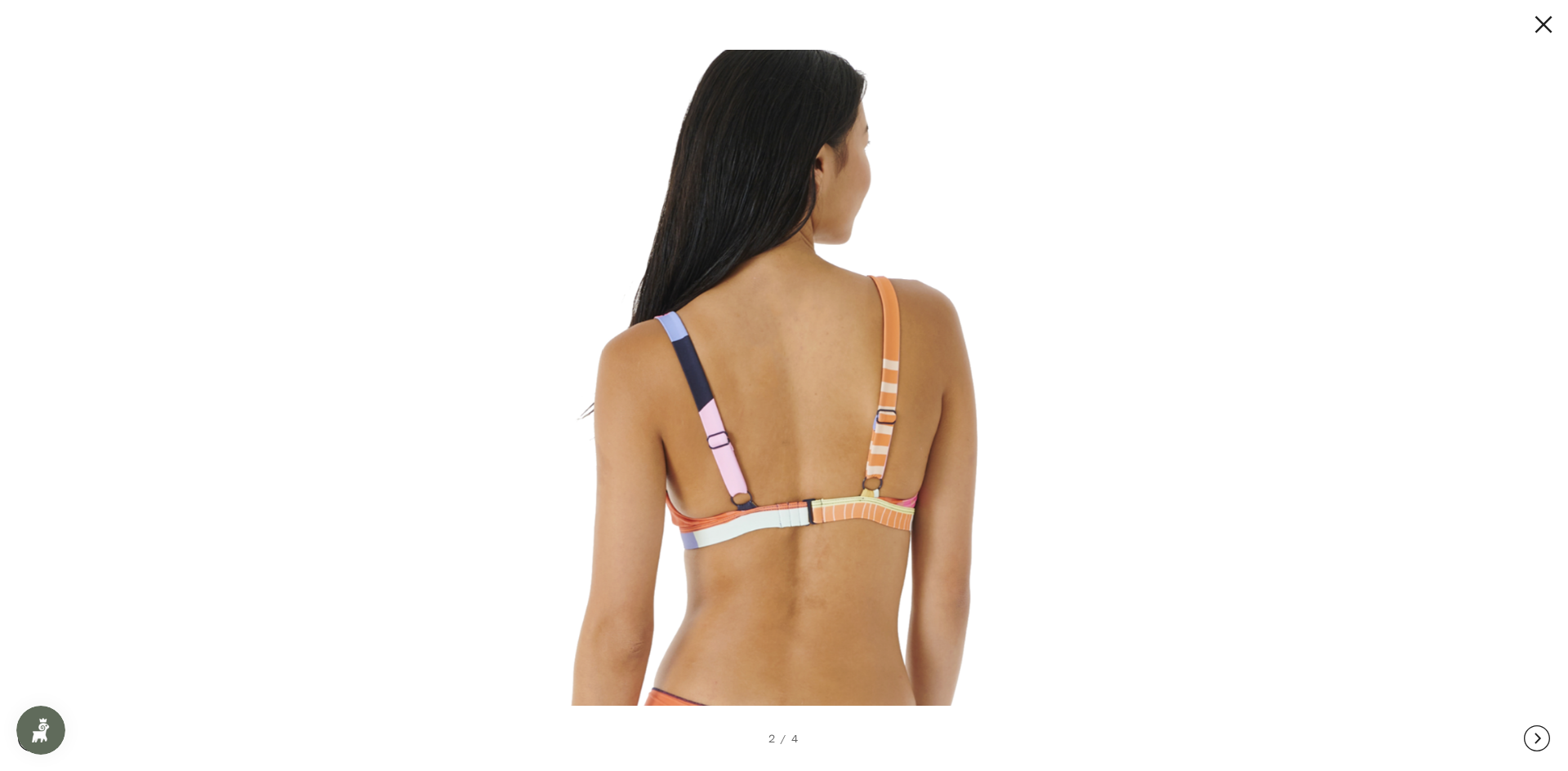
click at [1537, 734] on button at bounding box center [1536, 739] width 26 height 66
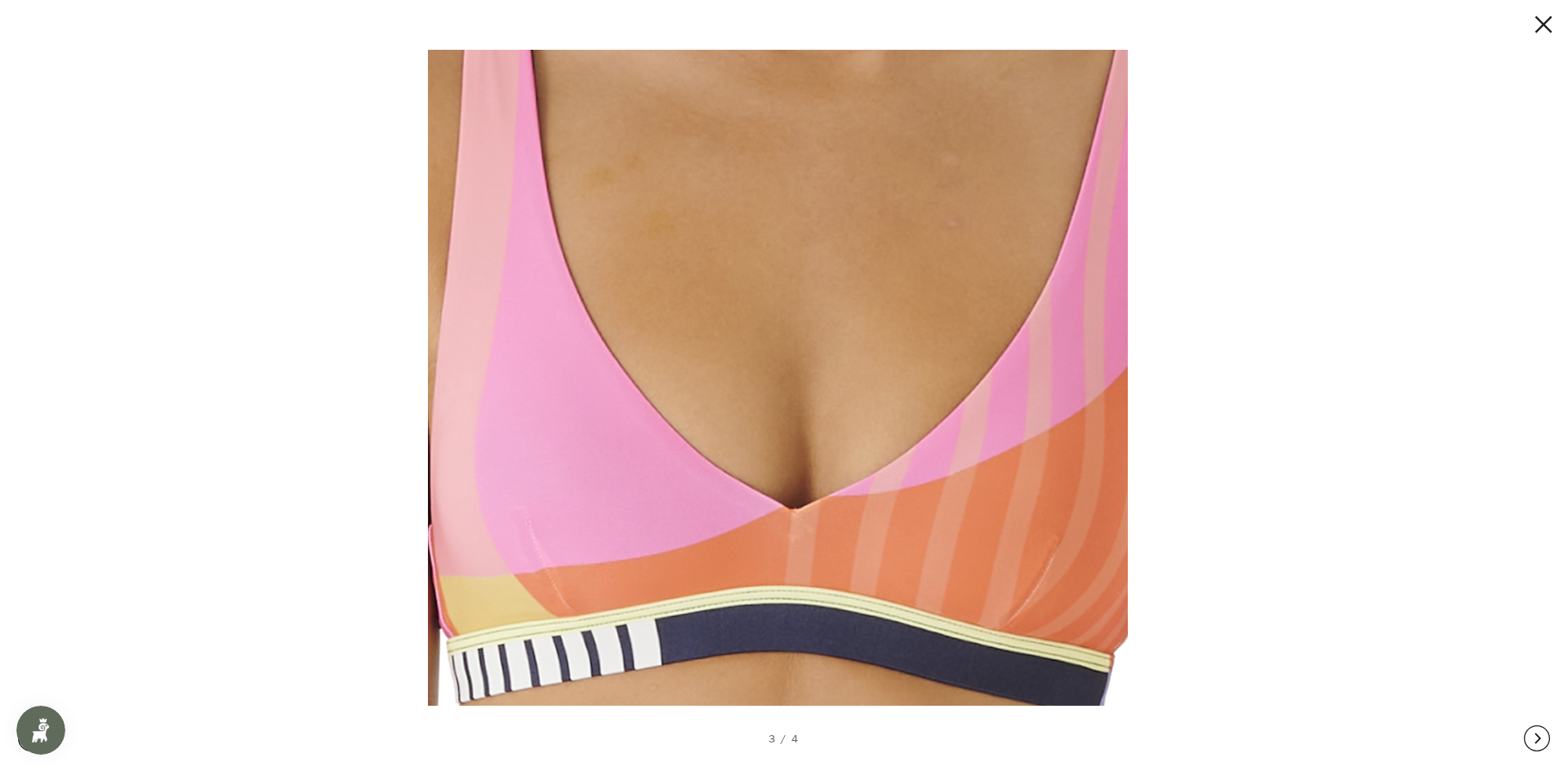
click at [1537, 734] on button at bounding box center [1536, 739] width 26 height 66
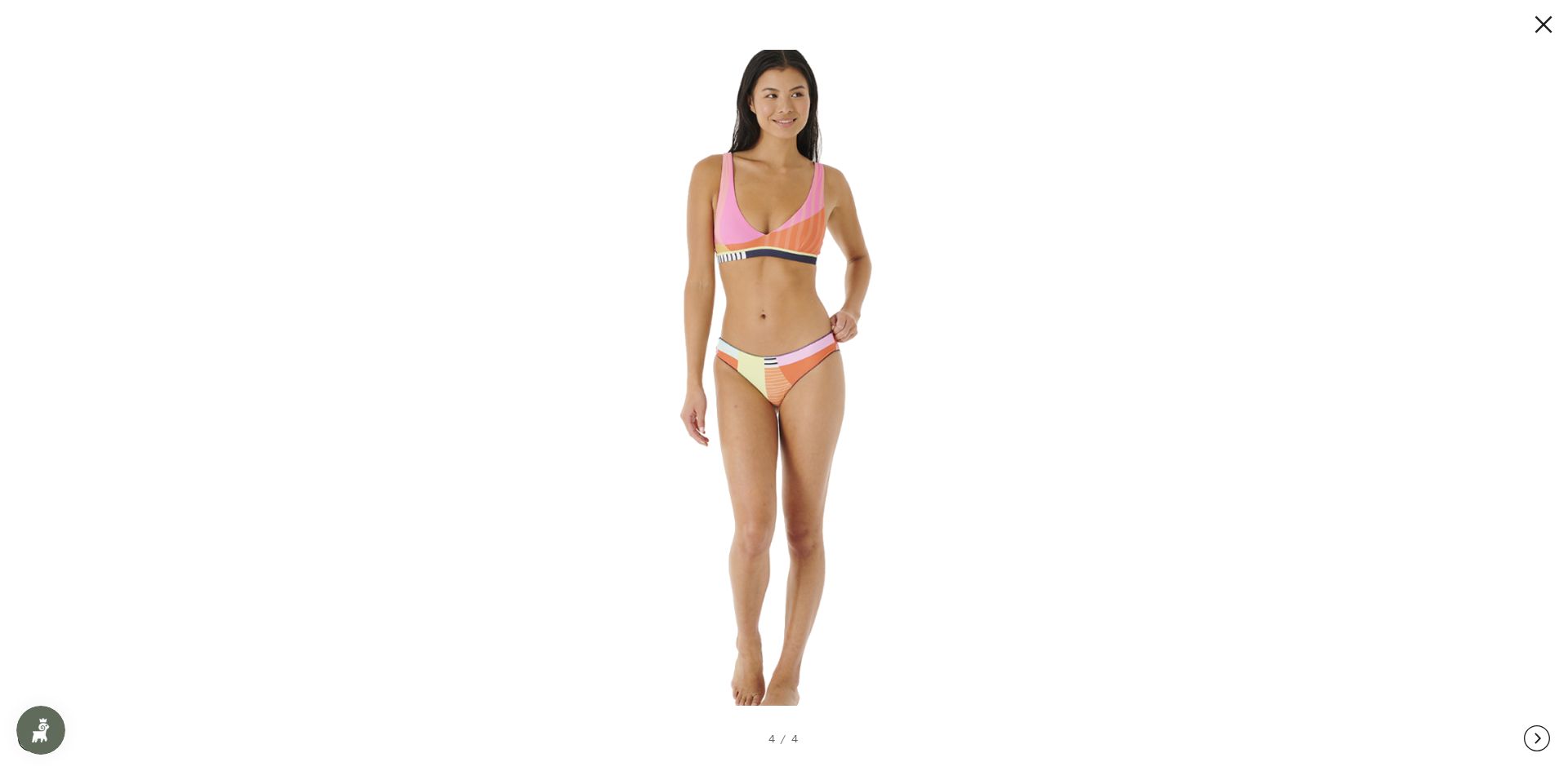
click at [1537, 734] on button at bounding box center [1536, 739] width 26 height 66
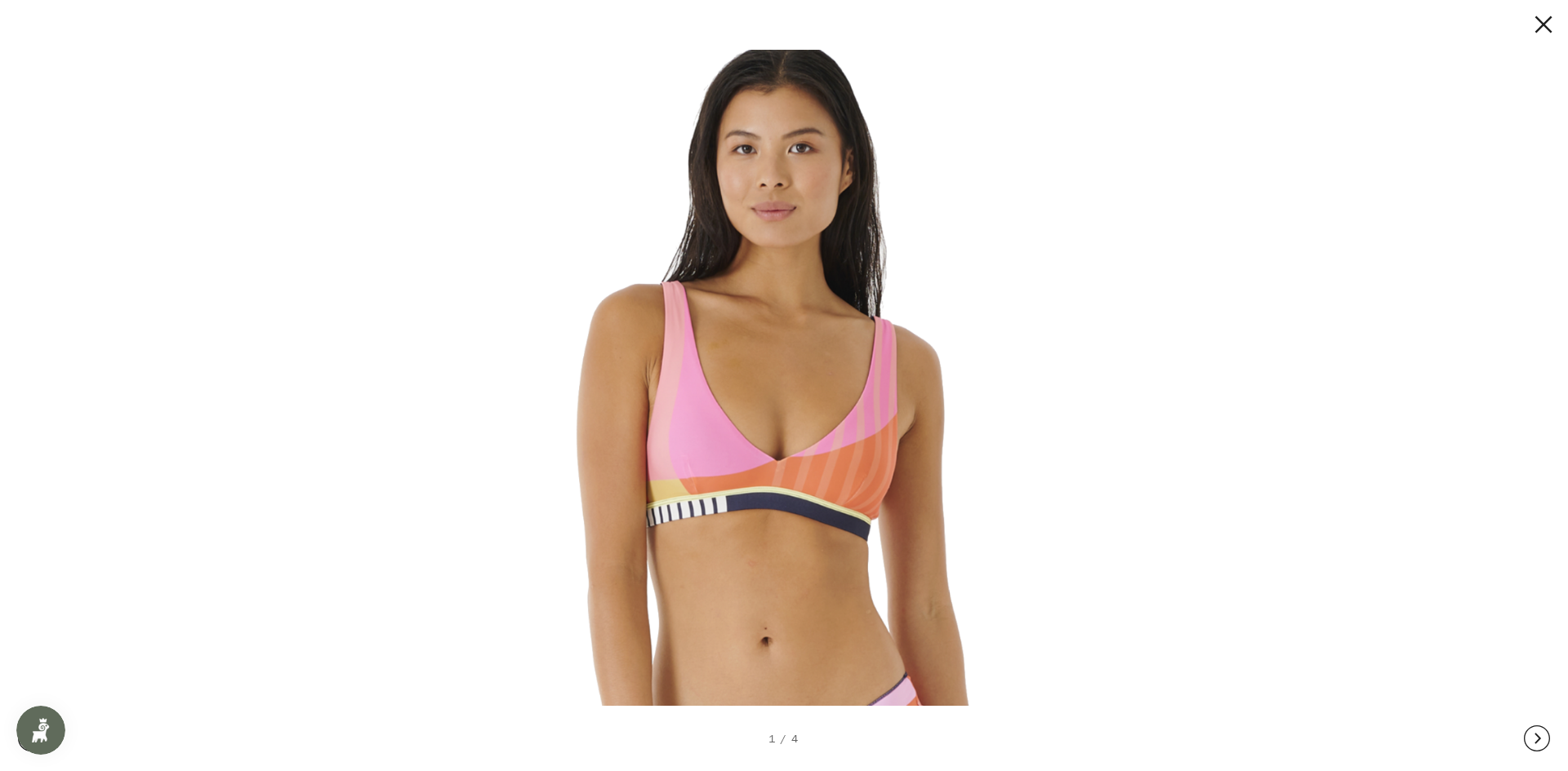
click at [1548, 29] on button at bounding box center [1528, 24] width 49 height 26
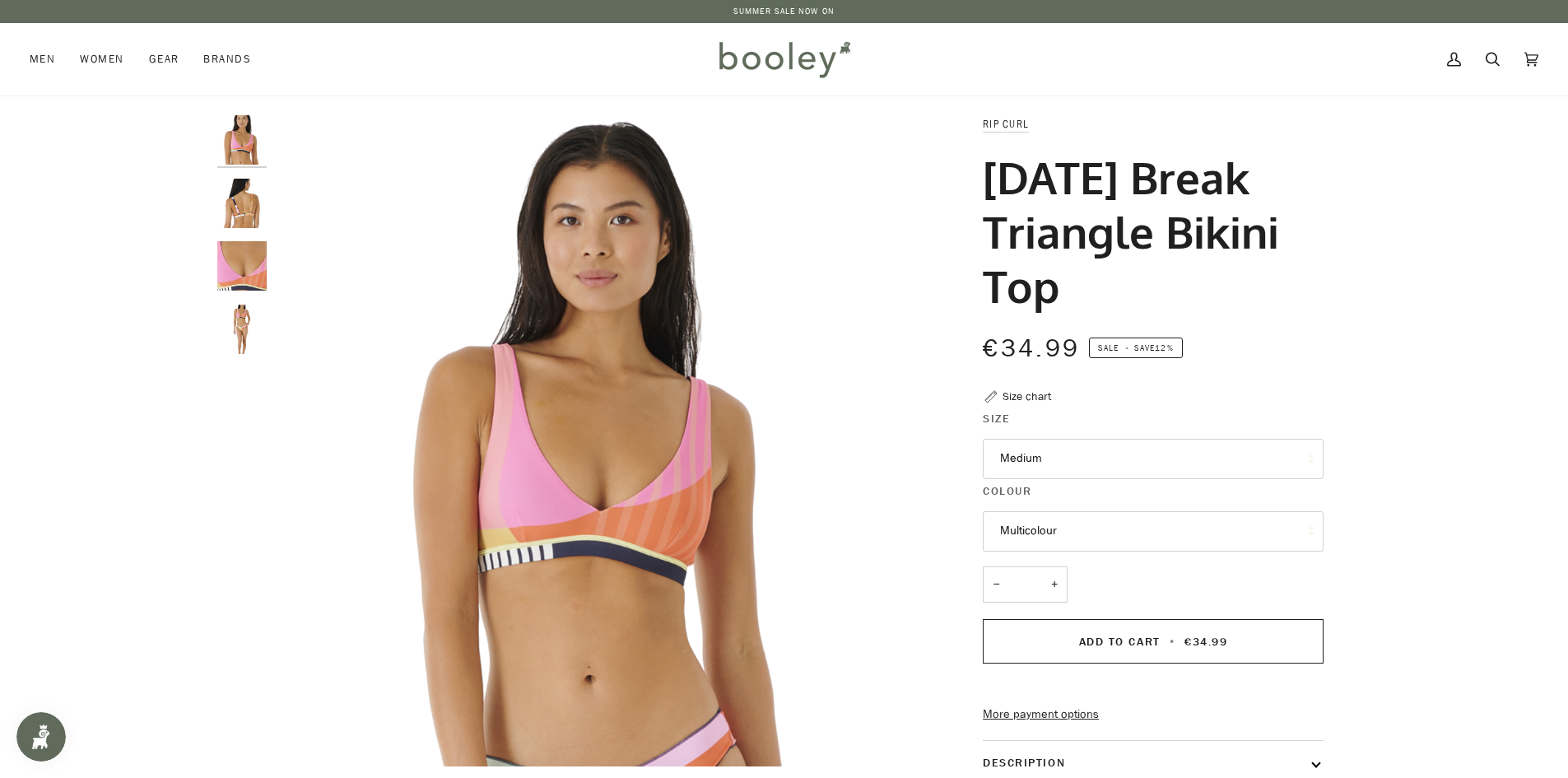
click at [1024, 456] on button "Medium" at bounding box center [1153, 459] width 341 height 40
click at [1110, 585] on link "Medium" at bounding box center [1153, 581] width 339 height 41
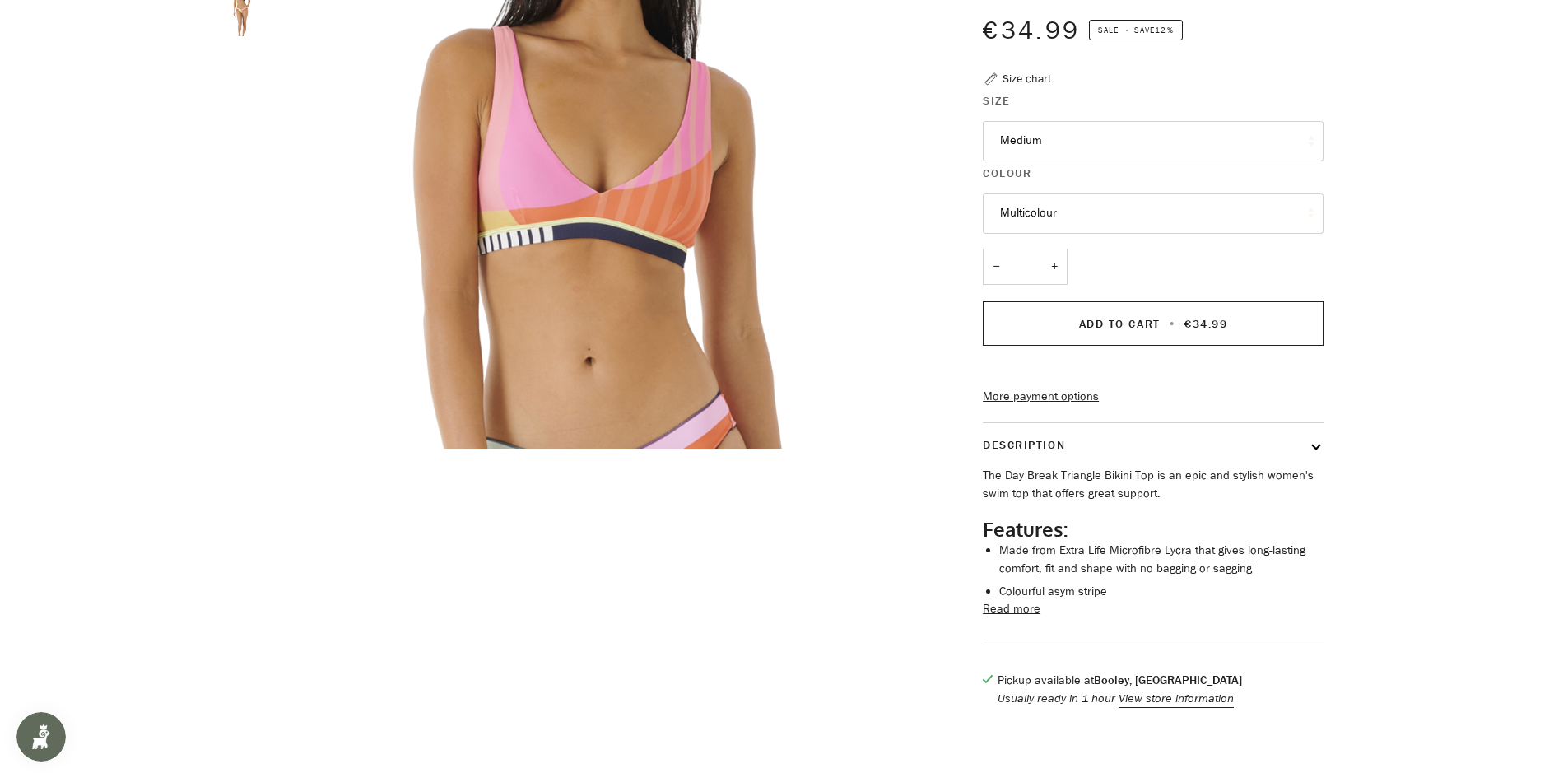
scroll to position [577, 0]
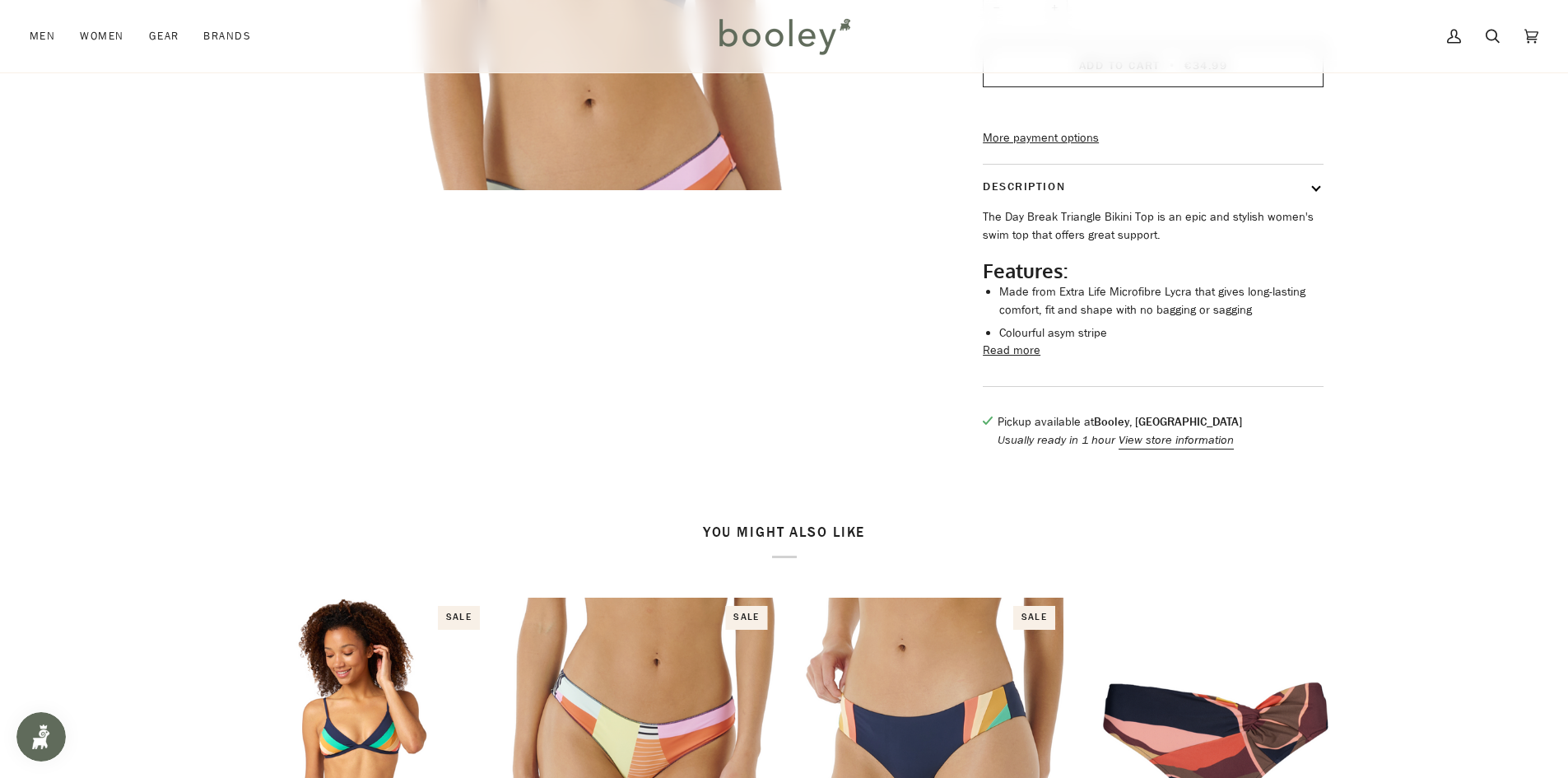
click at [990, 360] on button "Read more" at bounding box center [1011, 351] width 58 height 18
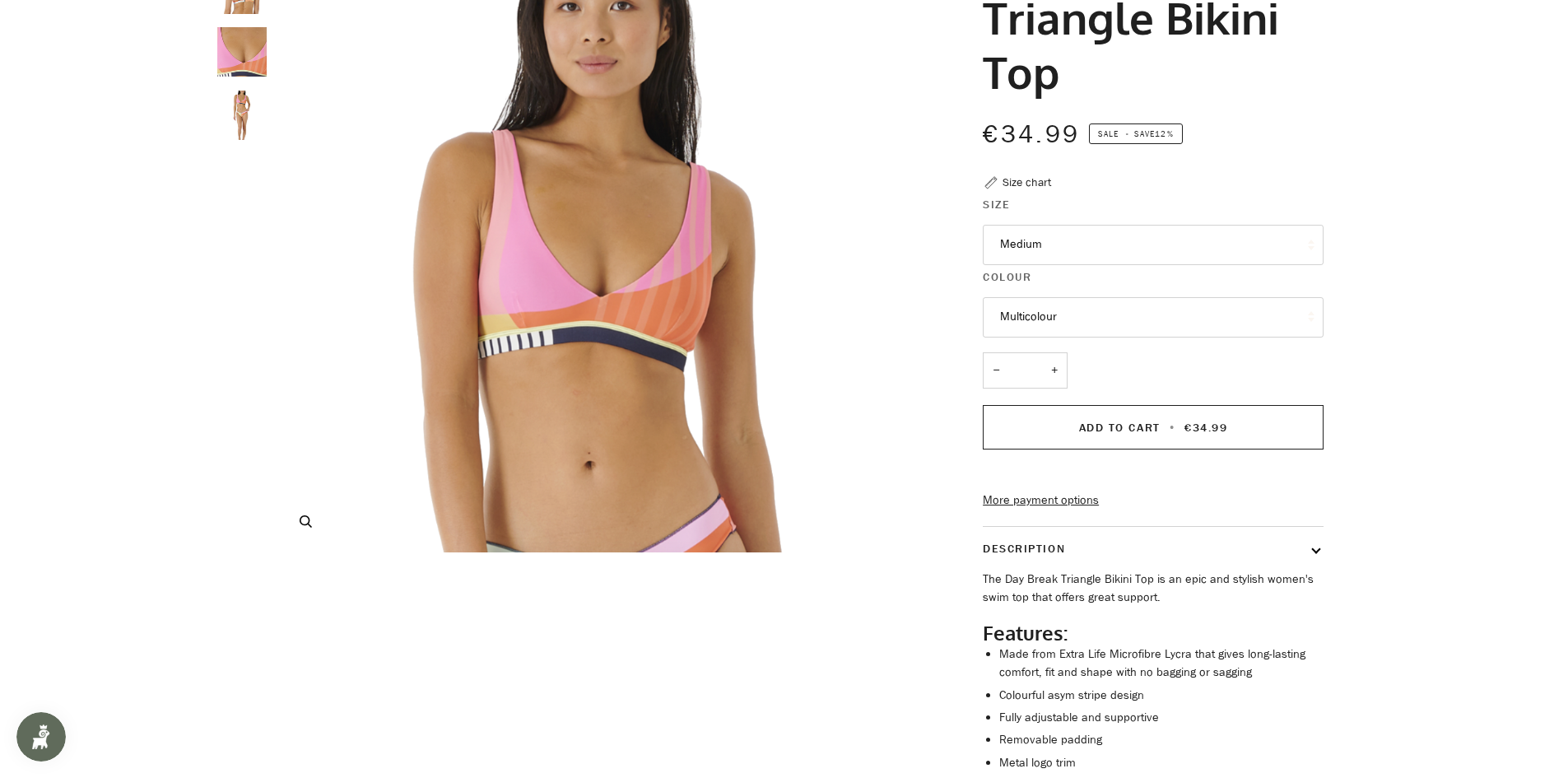
scroll to position [0, 0]
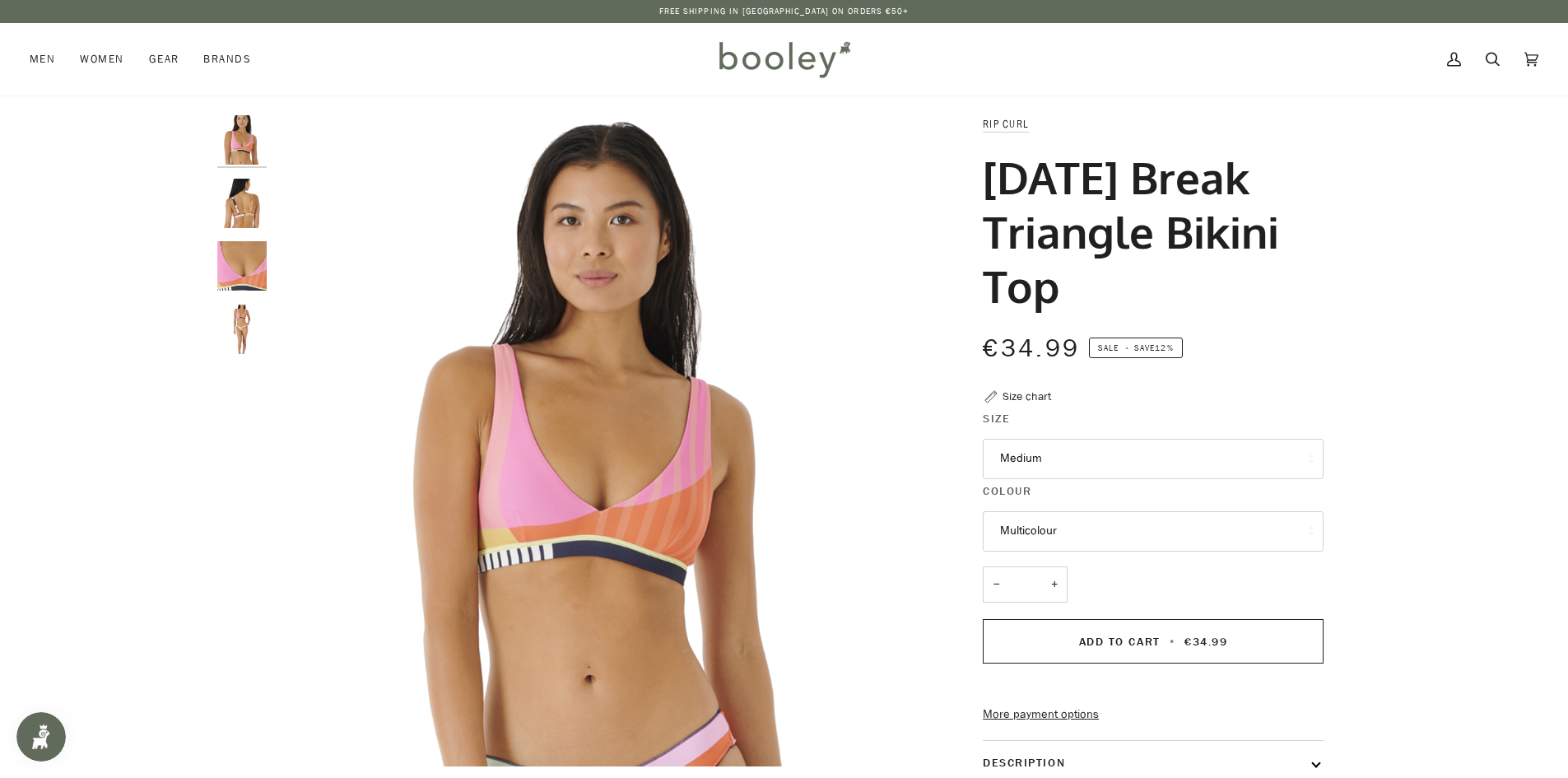
click at [117, 187] on div "Zoom Zoom" at bounding box center [784, 615] width 1568 height 999
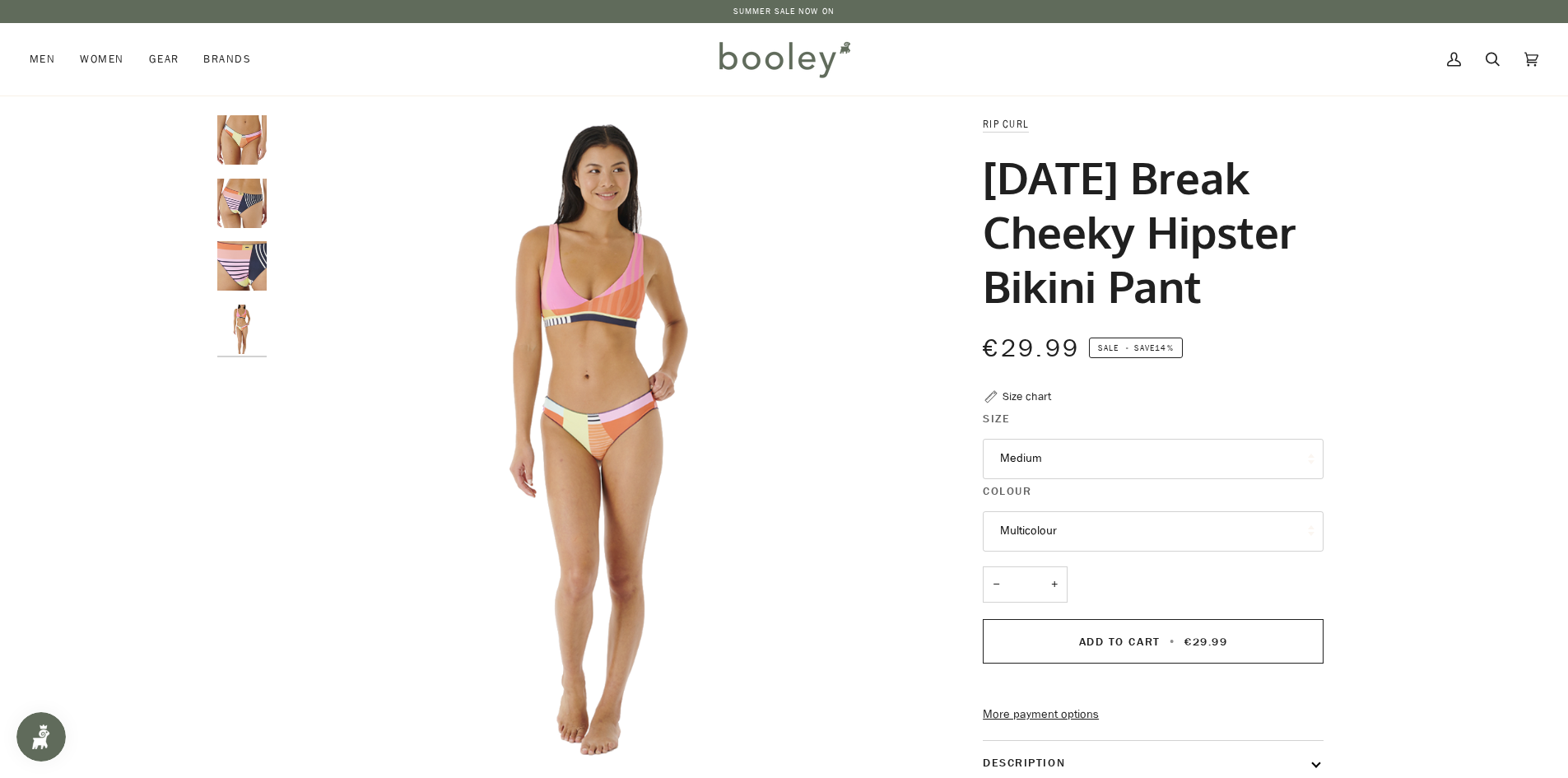
click at [1040, 480] on button "Medium" at bounding box center [1153, 459] width 341 height 40
click at [1486, 513] on div "Zoom Zoom" at bounding box center [784, 579] width 1568 height 927
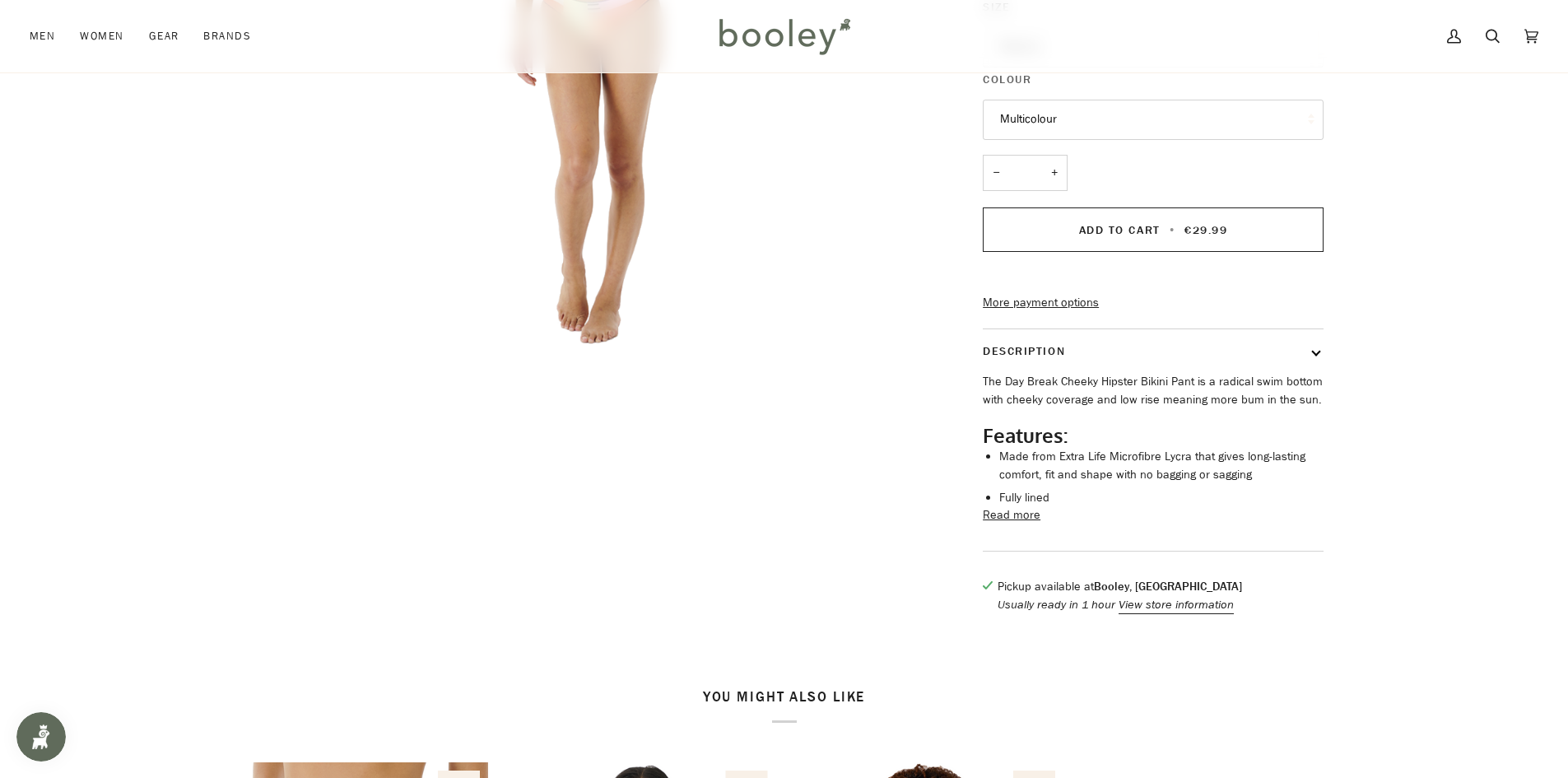
scroll to position [83, 0]
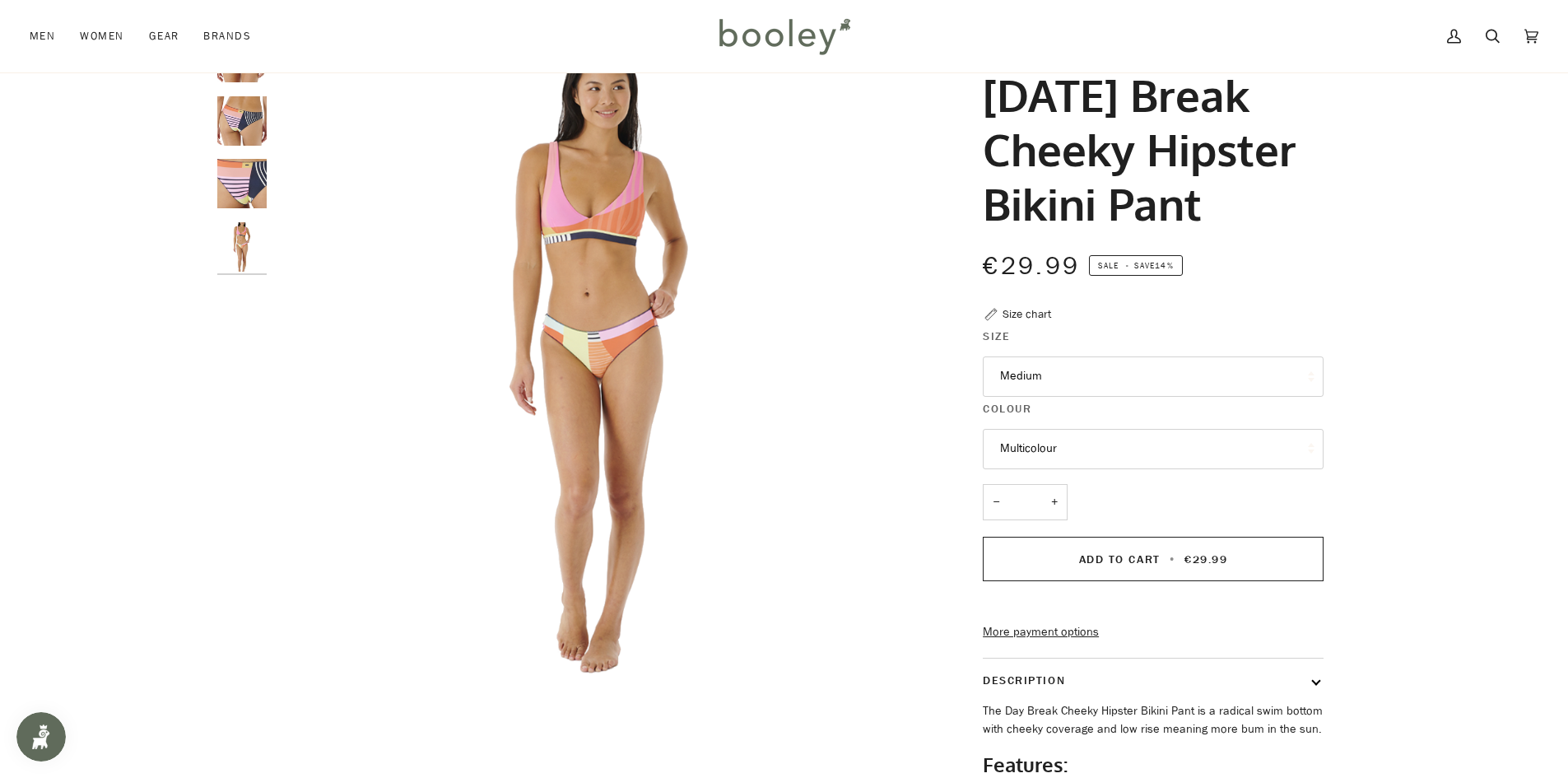
click at [1028, 323] on div "Size chart" at bounding box center [1027, 314] width 49 height 17
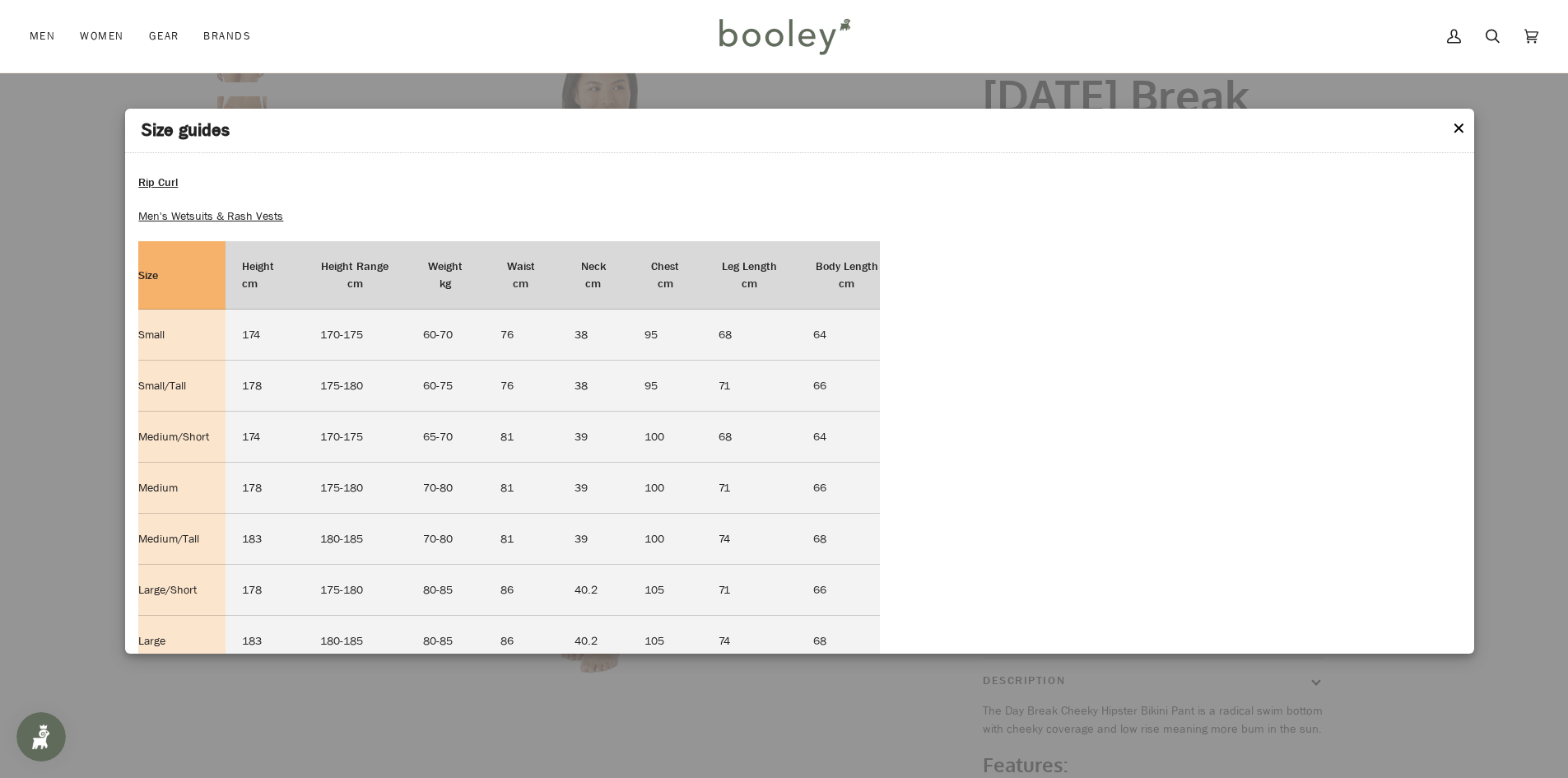
click at [1455, 119] on button "✕" at bounding box center [1459, 129] width 14 height 25
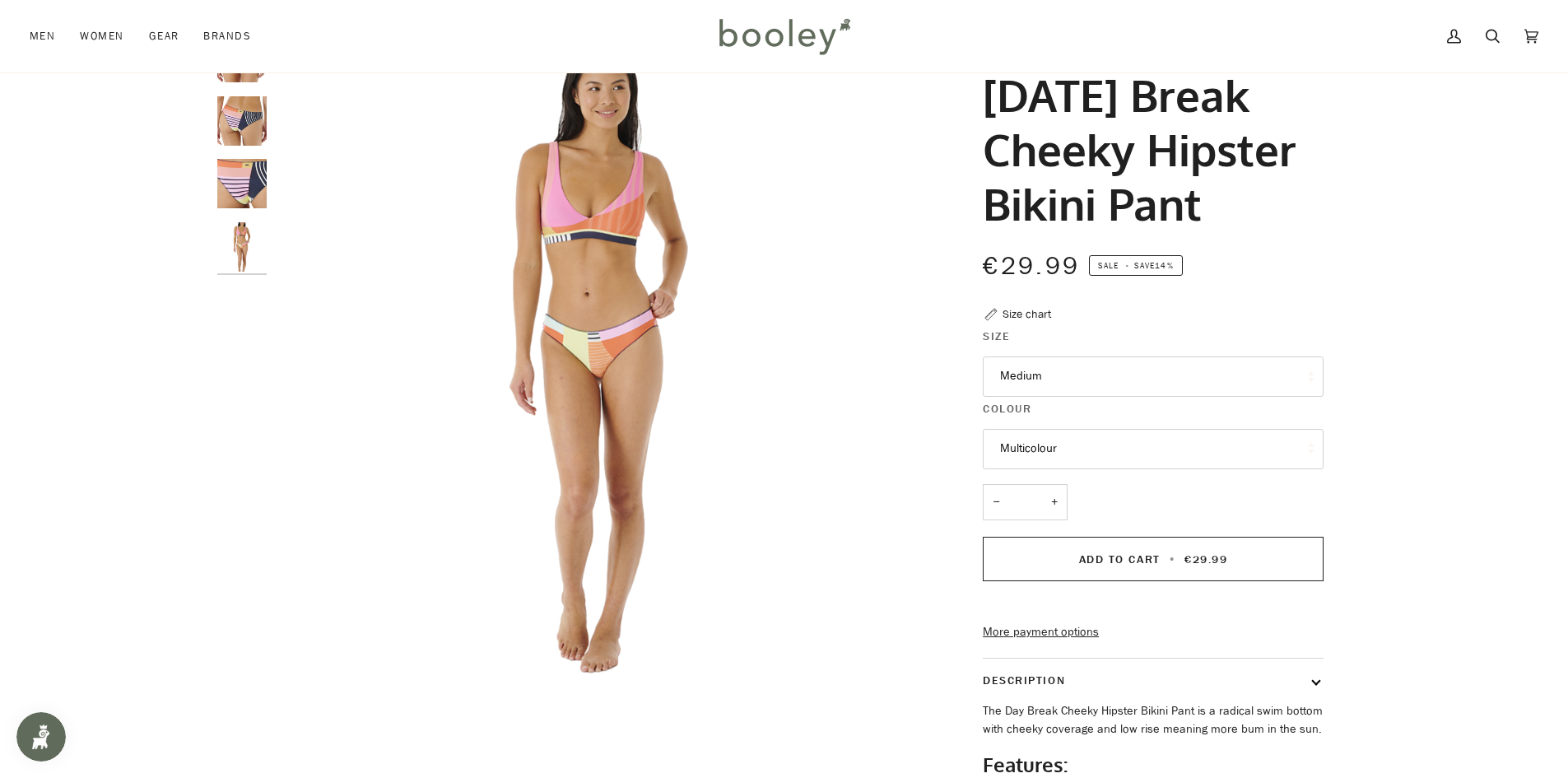
click at [1112, 272] on span "Sale" at bounding box center [1108, 266] width 21 height 12
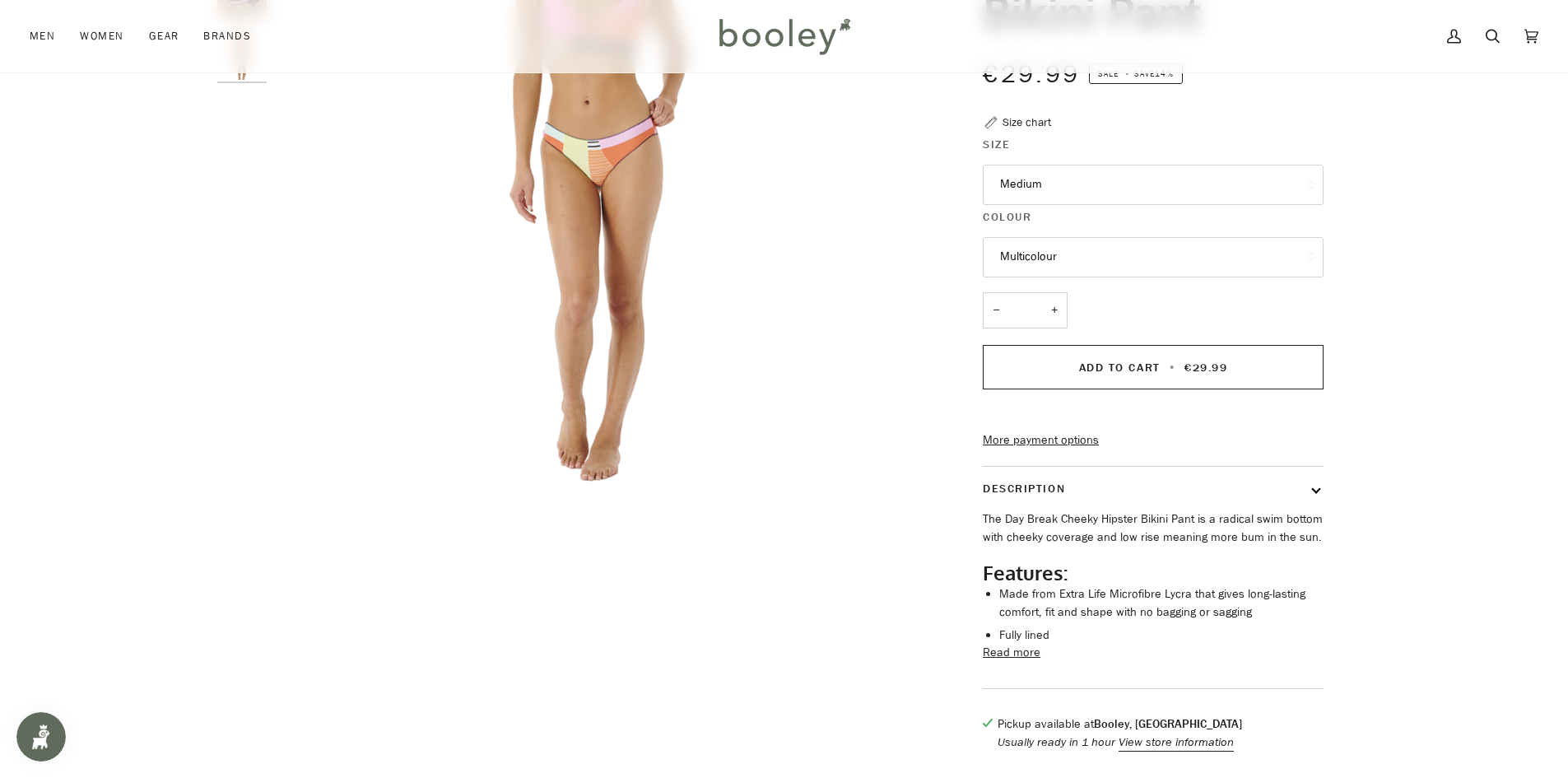
scroll to position [412, 0]
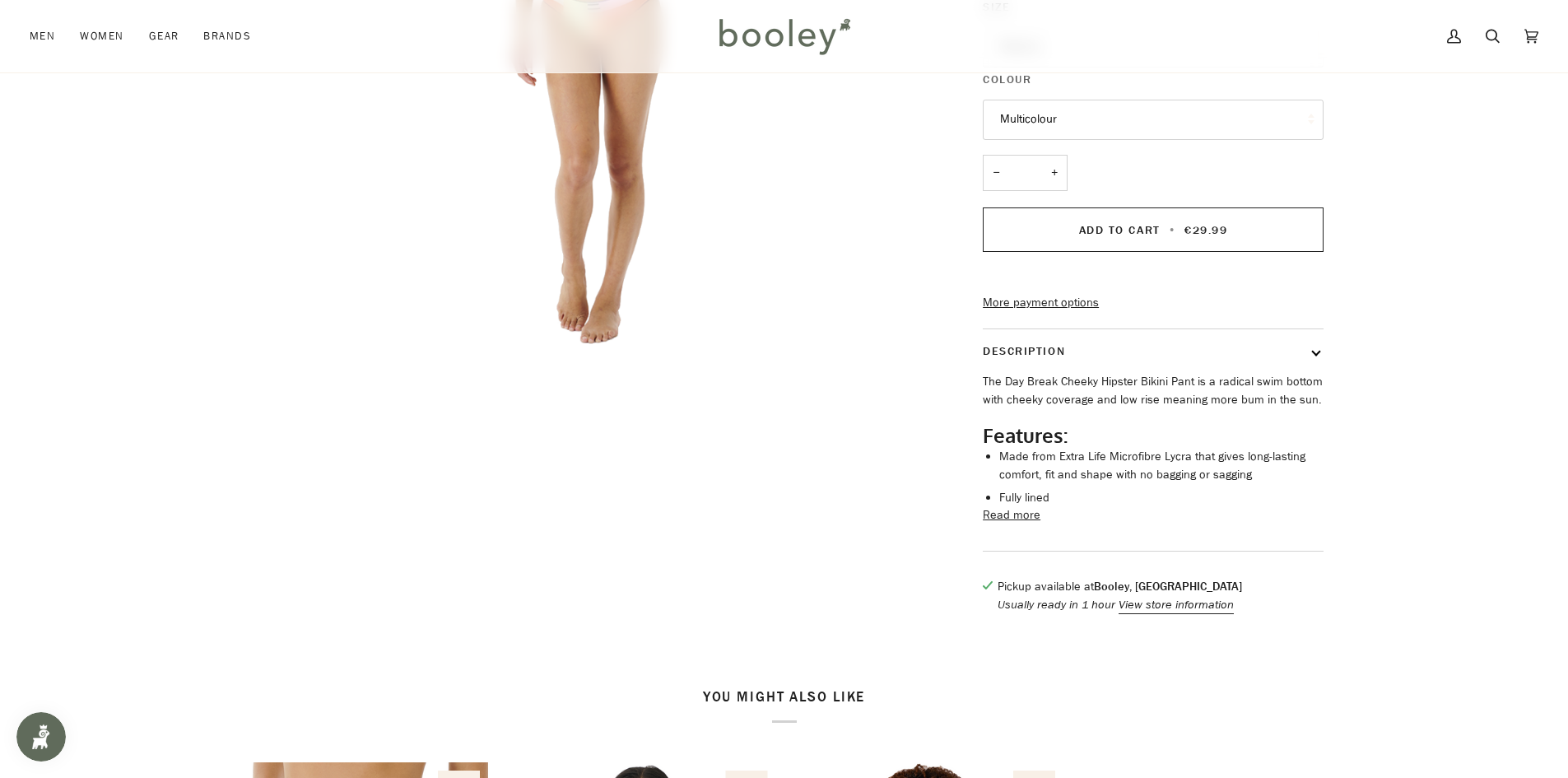
click at [6, 359] on div "Zoom Zoom" at bounding box center [784, 167] width 1568 height 927
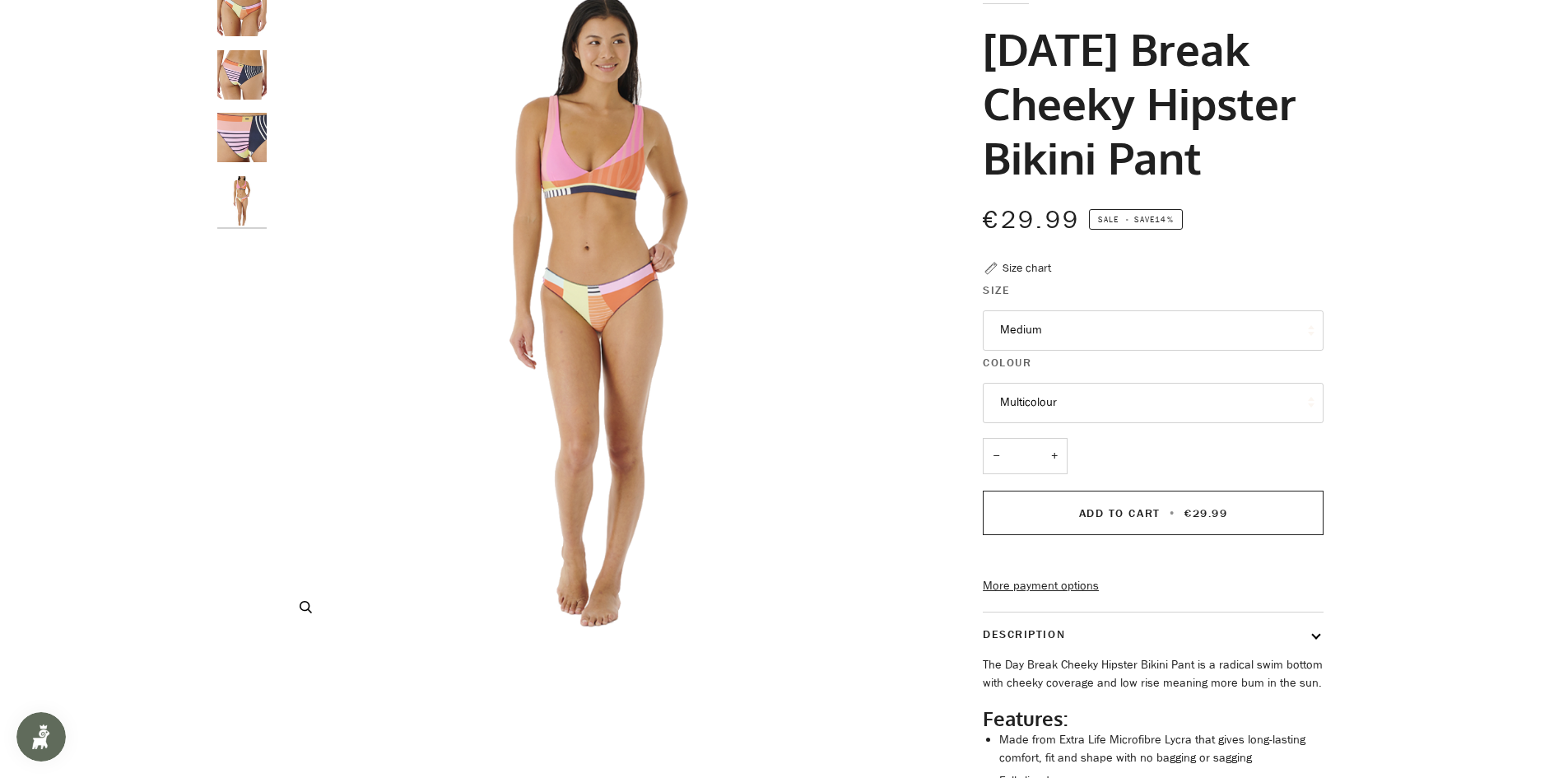
scroll to position [0, 0]
